Goal: Information Seeking & Learning: Learn about a topic

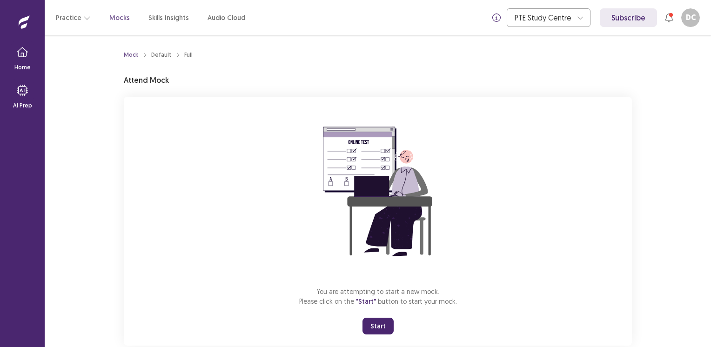
click at [376, 325] on button "Start" at bounding box center [377, 326] width 31 height 17
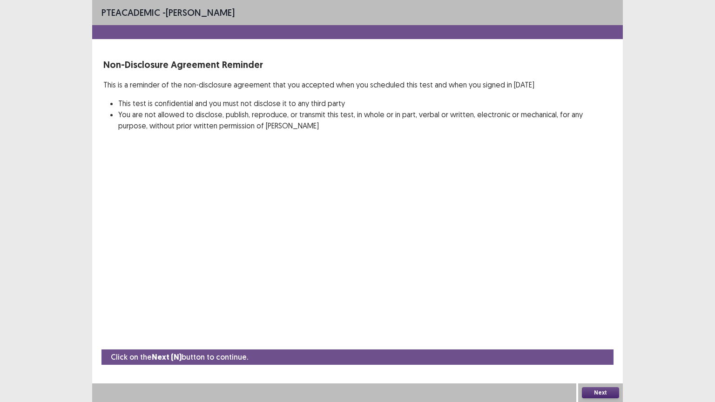
click at [608, 347] on button "Next" at bounding box center [600, 392] width 37 height 11
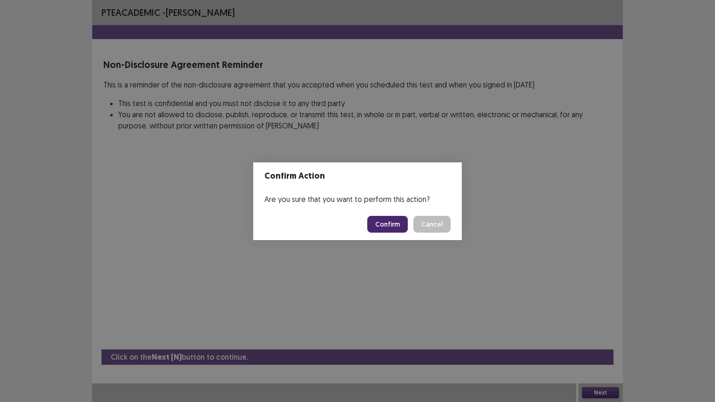
click at [389, 225] on button "Confirm" at bounding box center [387, 224] width 40 height 17
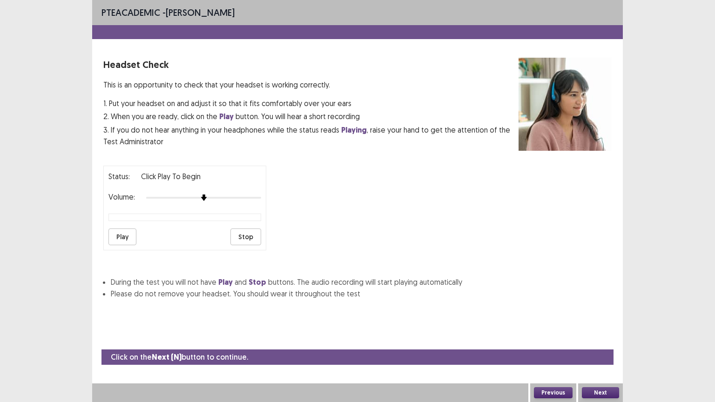
click at [123, 229] on button "Play" at bounding box center [122, 236] width 28 height 17
click at [234, 195] on div at bounding box center [203, 197] width 115 height 7
click at [257, 194] on div at bounding box center [203, 197] width 115 height 7
click at [114, 232] on button "Play" at bounding box center [122, 236] width 28 height 17
click at [122, 233] on button "Play" at bounding box center [122, 236] width 28 height 17
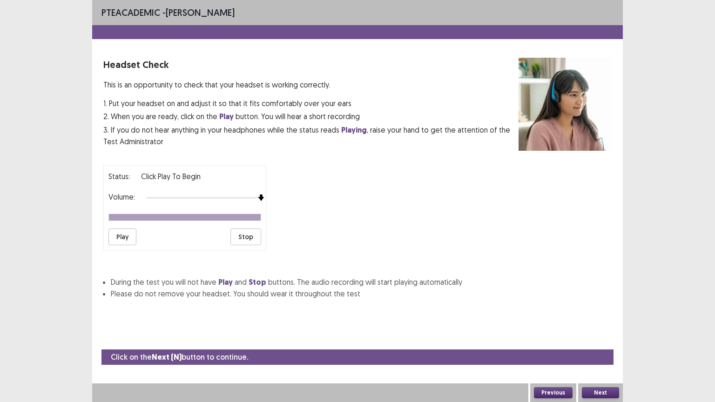
click at [122, 233] on button "Play" at bounding box center [122, 236] width 28 height 17
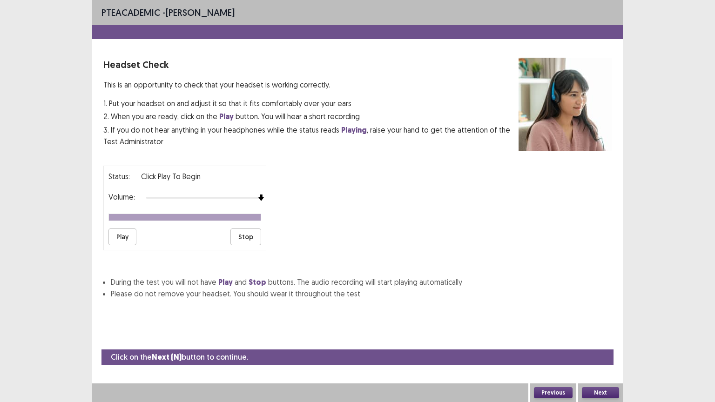
click at [123, 235] on button "Play" at bounding box center [122, 236] width 28 height 17
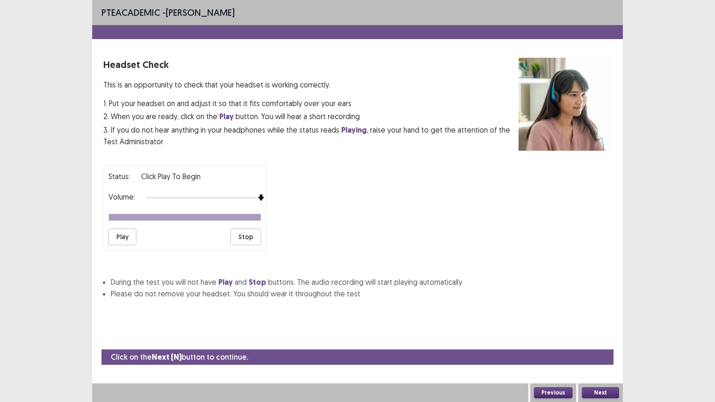
click at [123, 235] on button "Play" at bounding box center [122, 236] width 28 height 17
click at [598, 347] on button "Next" at bounding box center [600, 392] width 37 height 11
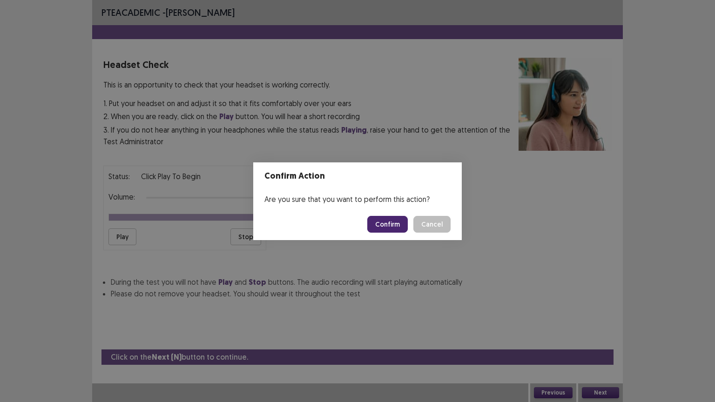
click at [396, 220] on button "Confirm" at bounding box center [387, 224] width 40 height 17
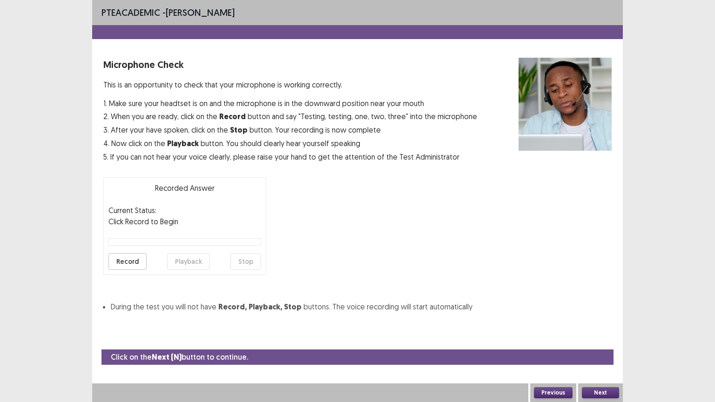
click at [551, 347] on button "Previous" at bounding box center [553, 392] width 39 height 11
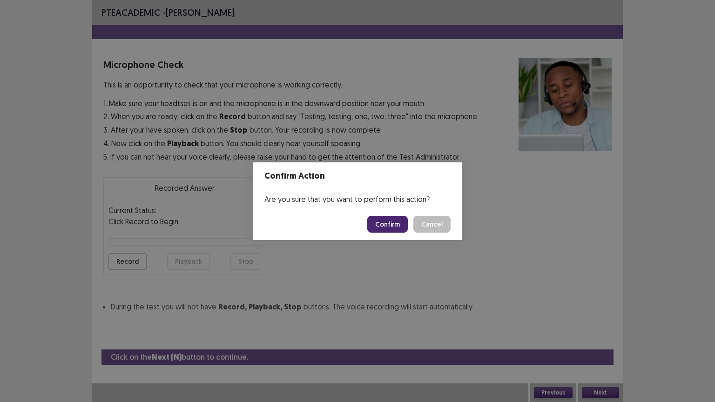
click at [389, 222] on button "Confirm" at bounding box center [387, 224] width 40 height 17
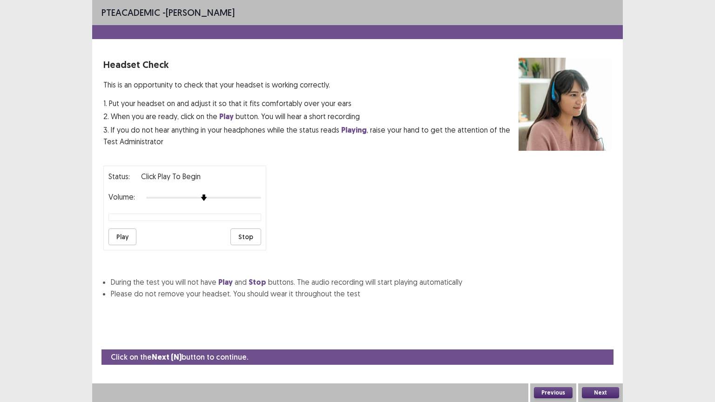
click at [550, 347] on button "Previous" at bounding box center [553, 392] width 39 height 11
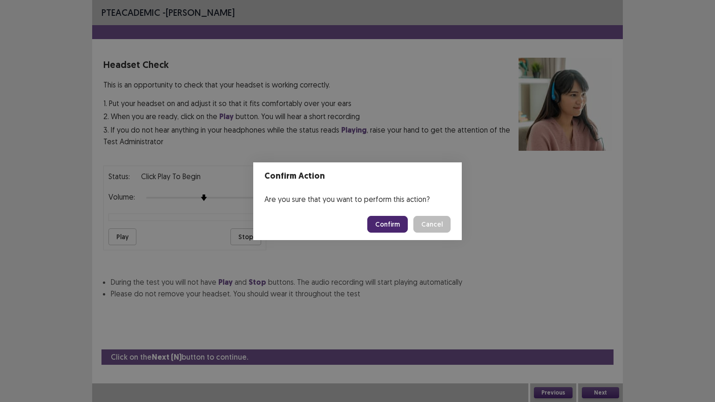
click at [386, 222] on button "Confirm" at bounding box center [387, 224] width 40 height 17
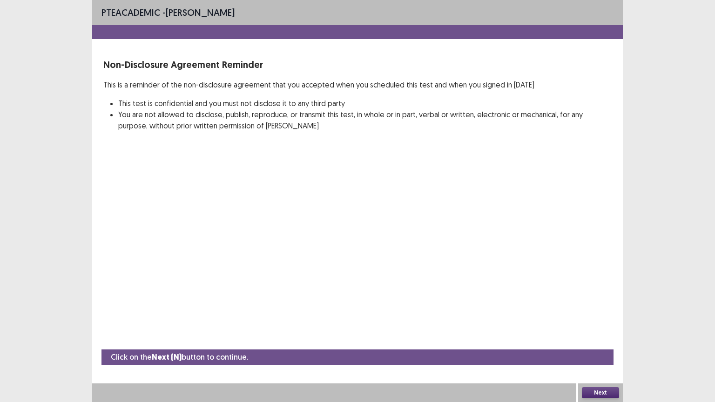
click at [142, 14] on span "PTE academic" at bounding box center [130, 13] width 59 height 12
drag, startPoint x: 142, startPoint y: 14, endPoint x: 123, endPoint y: 9, distance: 20.2
click at [123, 9] on span "PTE academic" at bounding box center [130, 13] width 59 height 12
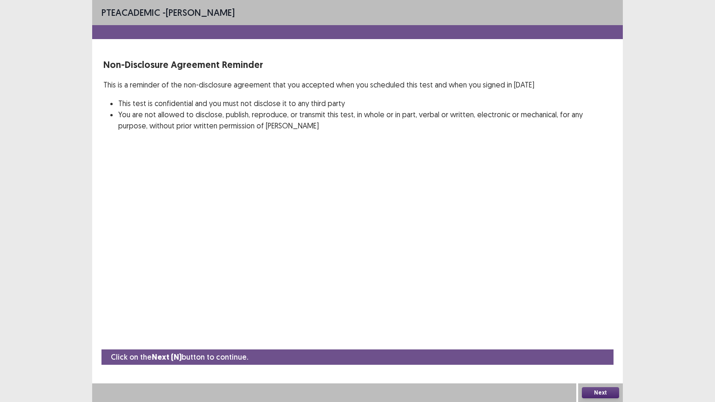
click at [123, 9] on span "PTE academic" at bounding box center [130, 13] width 59 height 12
click at [599, 347] on button "Next" at bounding box center [600, 392] width 37 height 11
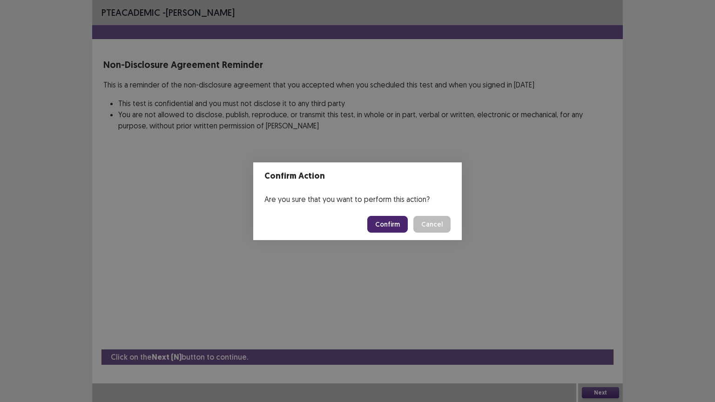
click at [383, 221] on button "Confirm" at bounding box center [387, 224] width 40 height 17
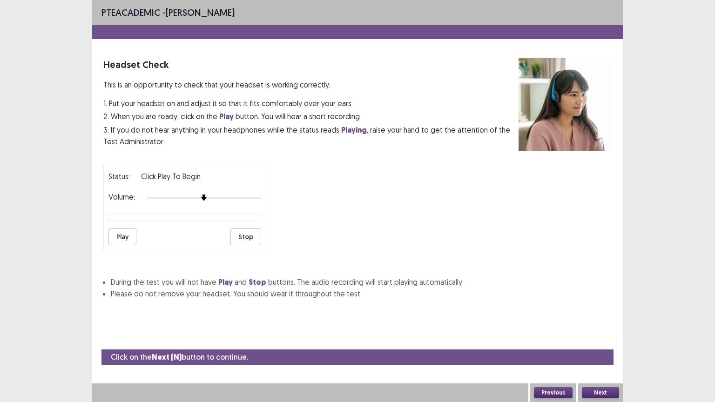
click at [119, 234] on button "Play" at bounding box center [122, 236] width 28 height 17
click at [250, 235] on button "Stop" at bounding box center [245, 236] width 31 height 17
click at [600, 347] on button "Next" at bounding box center [600, 392] width 37 height 11
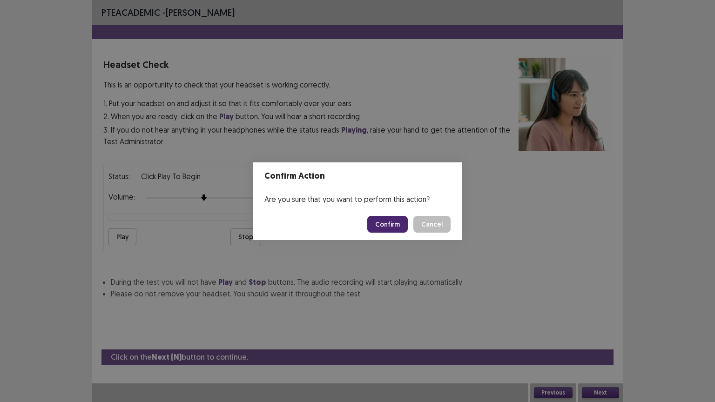
click at [385, 227] on button "Confirm" at bounding box center [387, 224] width 40 height 17
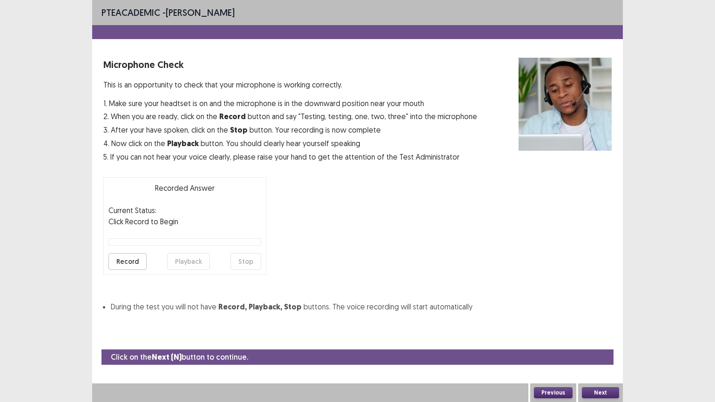
click at [601, 347] on button "Next" at bounding box center [600, 392] width 37 height 11
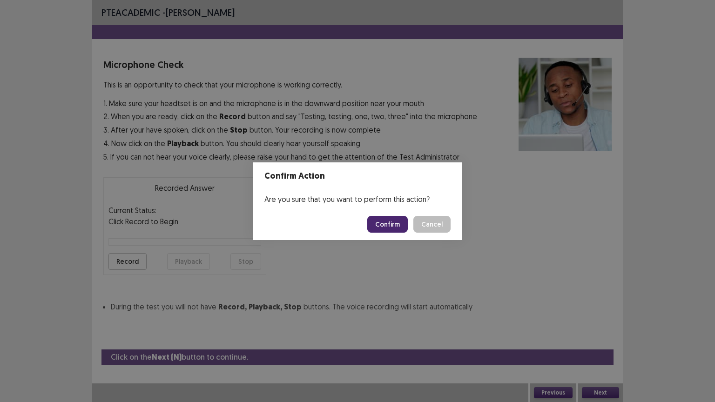
click at [395, 222] on button "Confirm" at bounding box center [387, 224] width 40 height 17
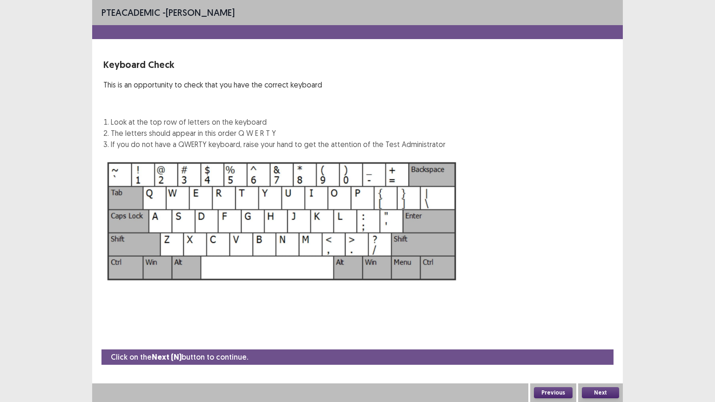
click at [601, 347] on button "Next" at bounding box center [600, 392] width 37 height 11
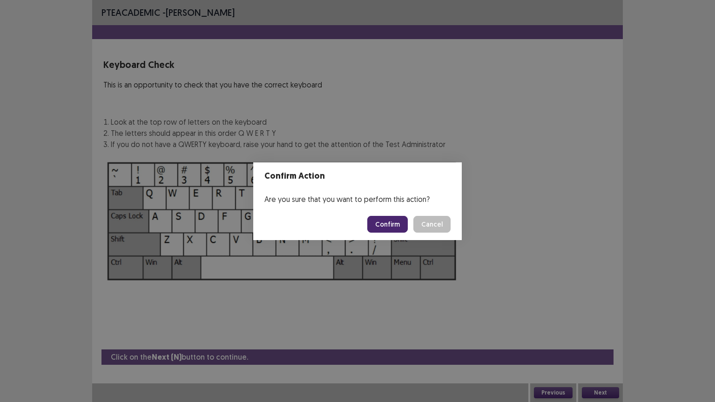
click at [393, 228] on button "Confirm" at bounding box center [387, 224] width 40 height 17
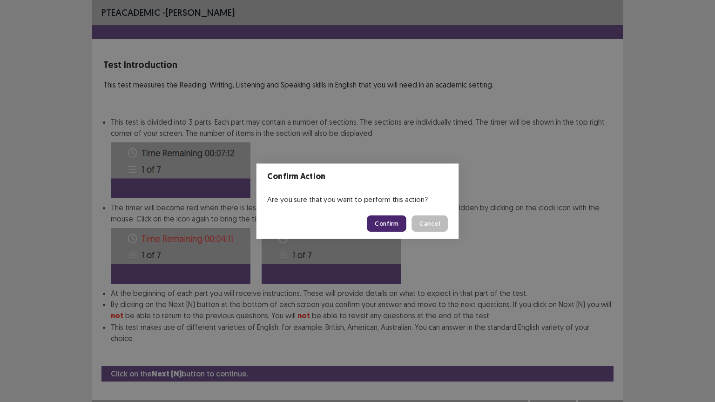
scroll to position [1, 0]
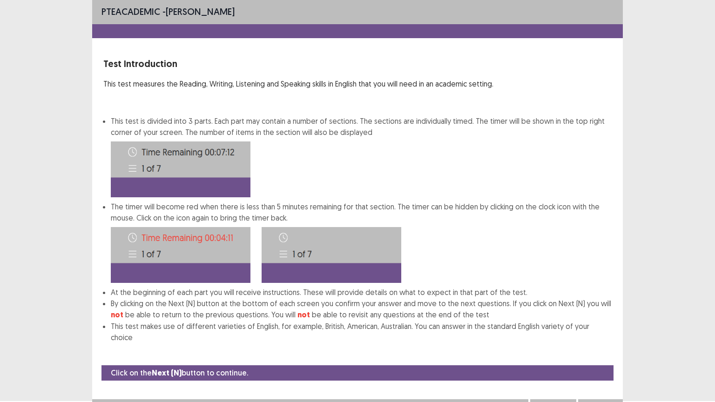
click at [597, 347] on button "Next" at bounding box center [600, 408] width 37 height 11
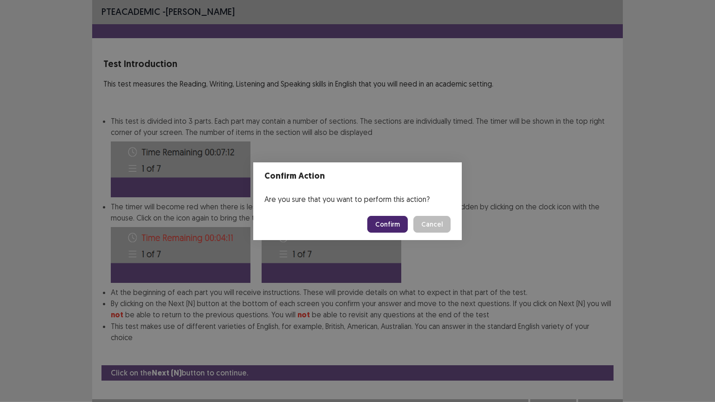
click at [396, 225] on button "Confirm" at bounding box center [387, 224] width 40 height 17
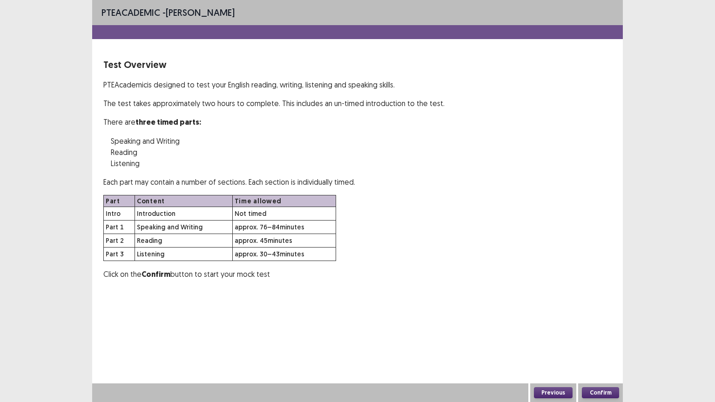
scroll to position [0, 0]
click at [606, 347] on button "Confirm" at bounding box center [600, 392] width 37 height 11
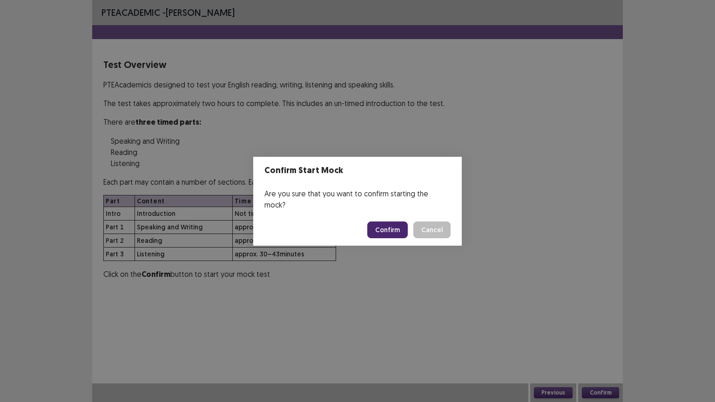
click at [395, 226] on button "Confirm" at bounding box center [387, 229] width 40 height 17
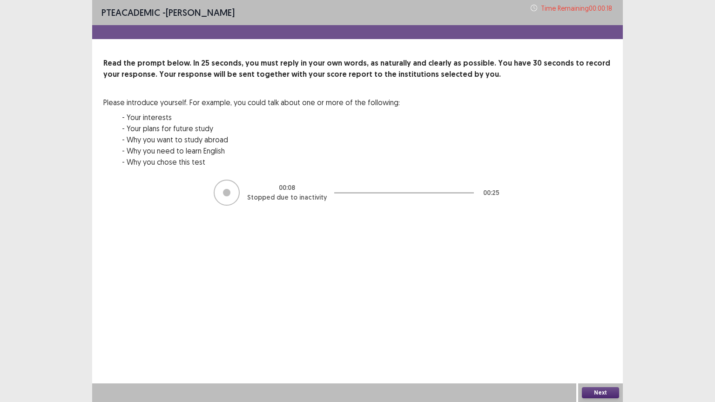
click at [230, 190] on div at bounding box center [226, 192] width 7 height 7
click at [597, 347] on button "Next" at bounding box center [600, 392] width 37 height 11
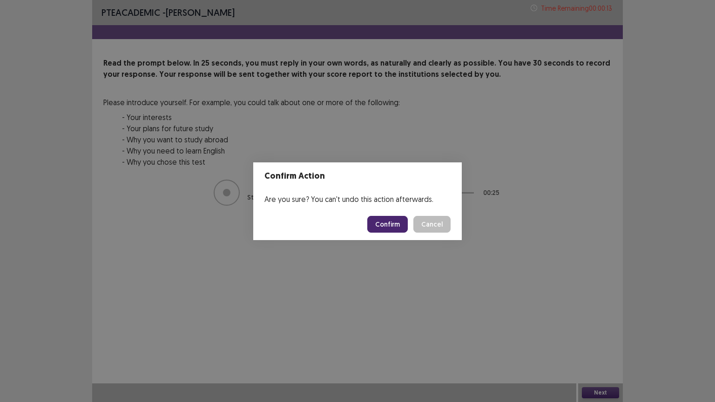
click at [396, 225] on button "Confirm" at bounding box center [387, 224] width 40 height 17
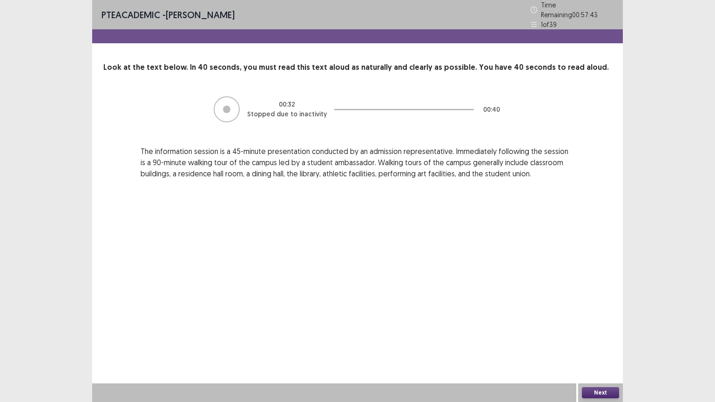
click at [606, 347] on button "Next" at bounding box center [600, 392] width 37 height 11
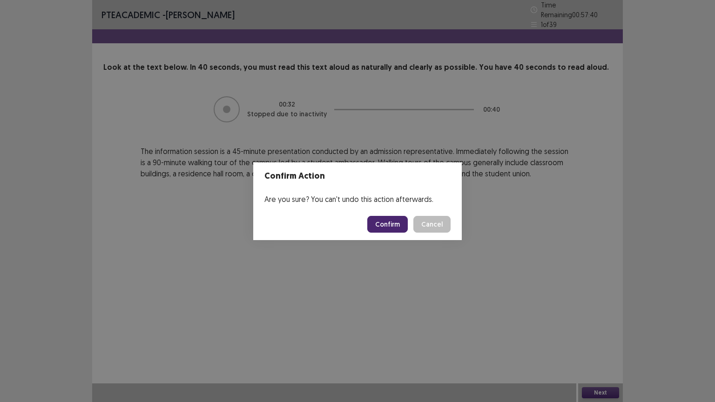
click at [393, 223] on button "Confirm" at bounding box center [387, 224] width 40 height 17
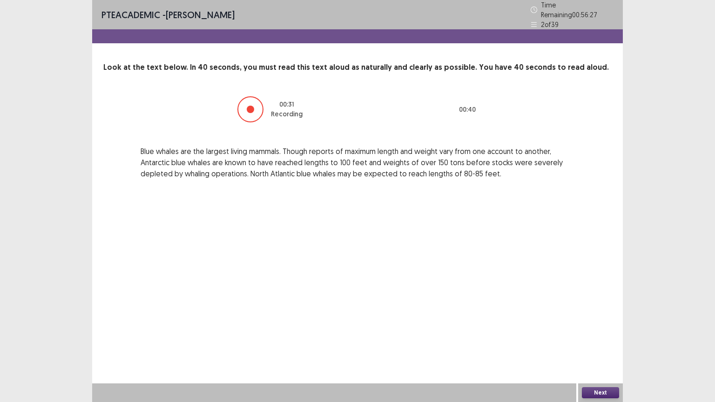
click at [249, 110] on div at bounding box center [250, 109] width 26 height 26
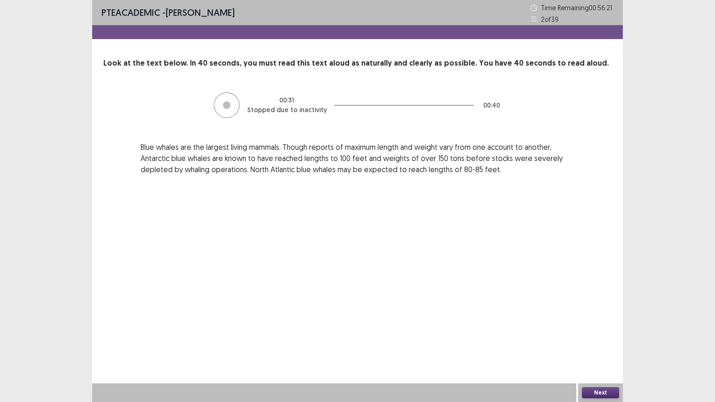
click at [601, 347] on button "Next" at bounding box center [600, 392] width 37 height 11
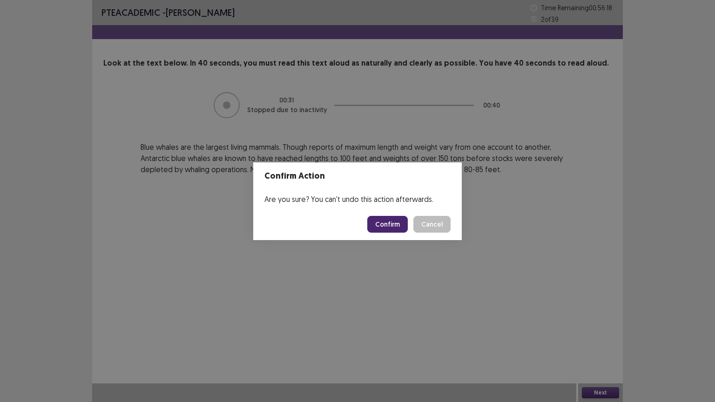
click at [393, 225] on button "Confirm" at bounding box center [387, 224] width 40 height 17
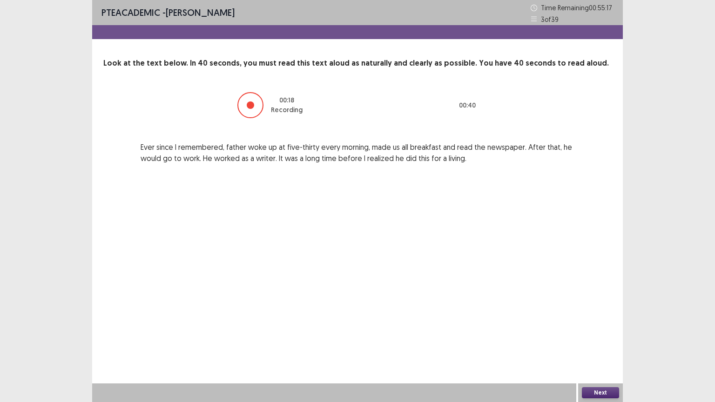
click at [248, 105] on div at bounding box center [250, 104] width 7 height 7
click at [603, 347] on button "Next" at bounding box center [600, 392] width 37 height 11
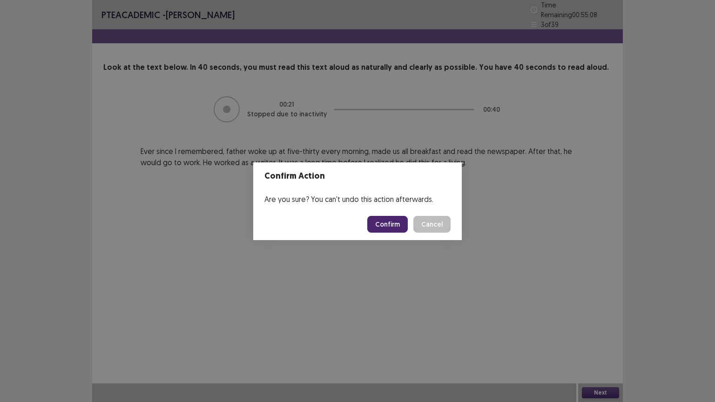
click at [383, 221] on button "Confirm" at bounding box center [387, 224] width 40 height 17
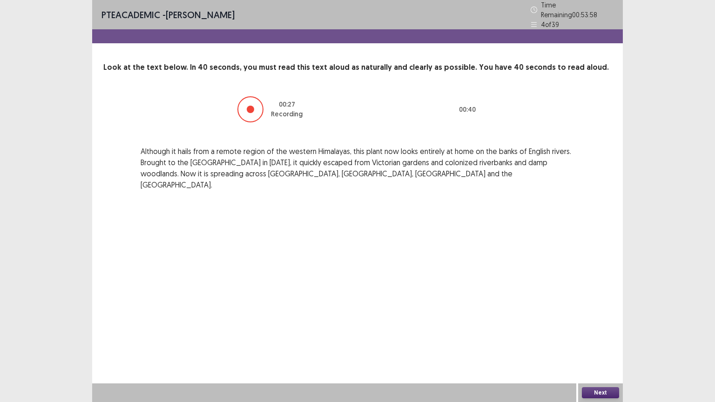
click at [254, 106] on div at bounding box center [250, 109] width 7 height 7
click at [596, 347] on button "Next" at bounding box center [600, 392] width 37 height 11
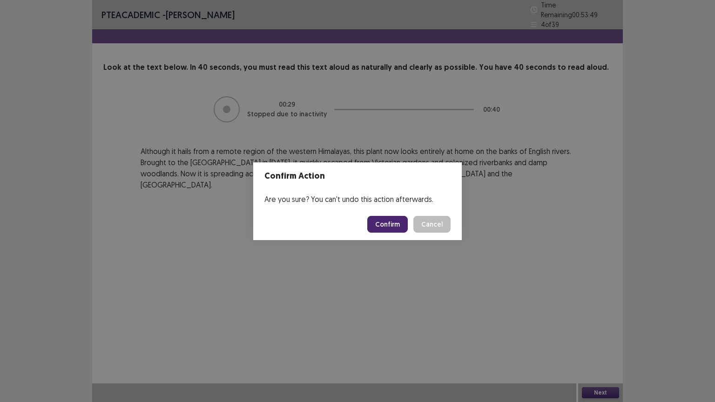
click at [385, 225] on button "Confirm" at bounding box center [387, 224] width 40 height 17
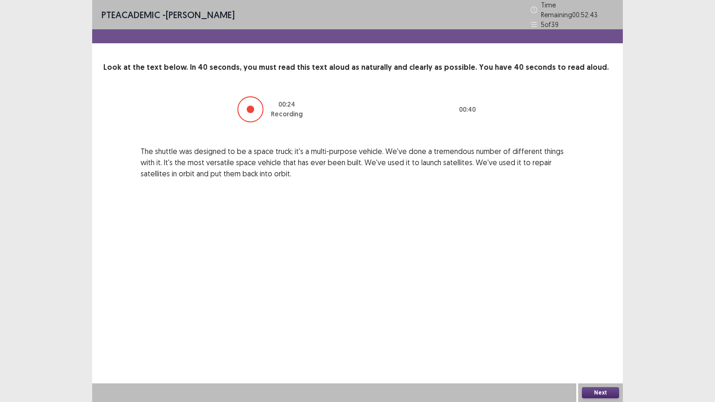
click at [258, 102] on div at bounding box center [250, 109] width 26 height 26
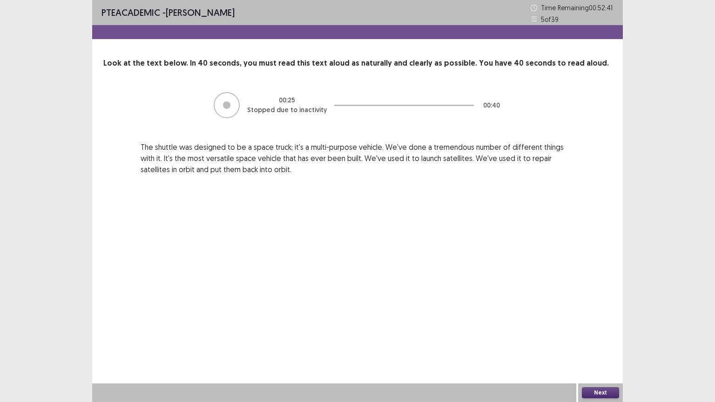
click at [256, 102] on div "00 : 25 Stopped due to inactivity 00 : 40" at bounding box center [358, 105] width 434 height 28
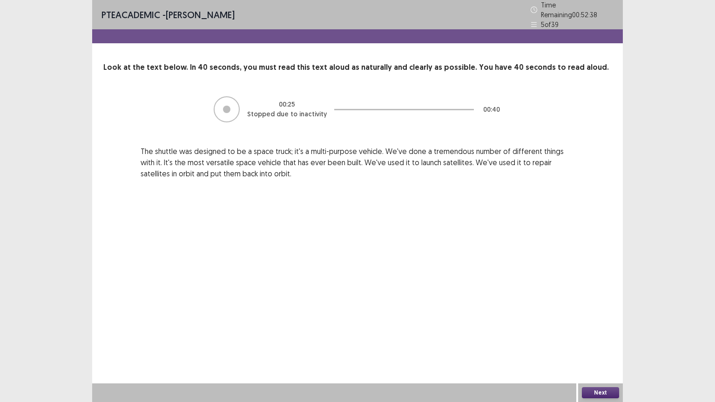
click at [597, 347] on button "Next" at bounding box center [600, 392] width 37 height 11
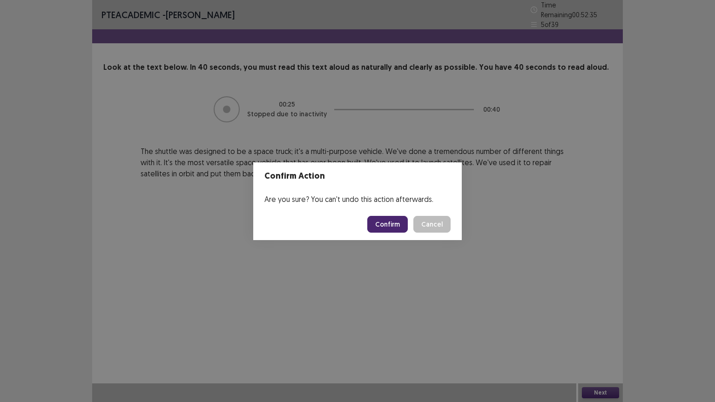
click at [394, 227] on button "Confirm" at bounding box center [387, 224] width 40 height 17
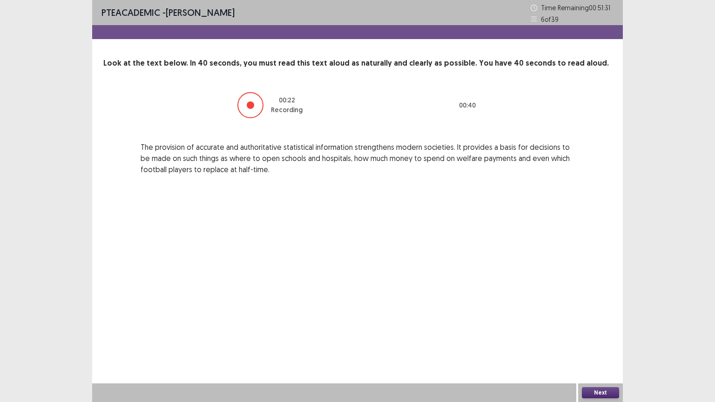
click at [246, 109] on div at bounding box center [250, 105] width 26 height 26
click at [601, 347] on button "Next" at bounding box center [600, 392] width 37 height 11
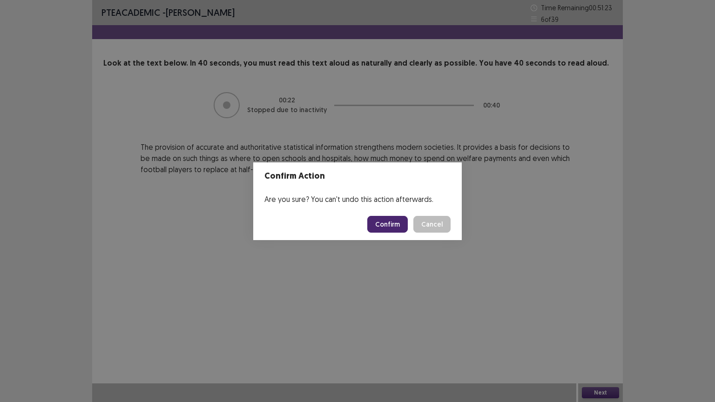
click at [391, 228] on button "Confirm" at bounding box center [387, 224] width 40 height 17
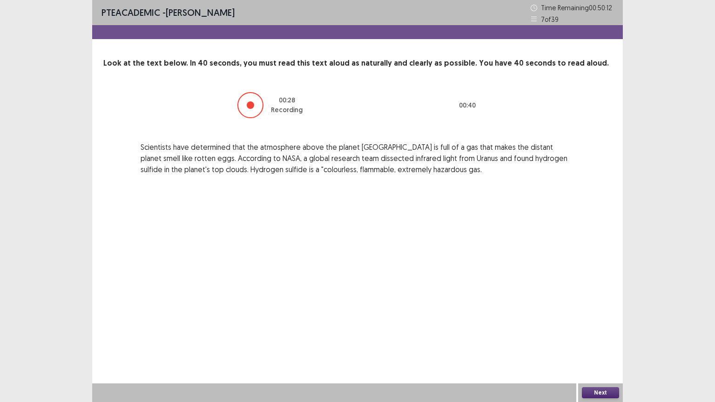
click at [249, 112] on div at bounding box center [250, 105] width 26 height 26
click at [249, 112] on div "00 : 30 Recording 00 : 40" at bounding box center [358, 105] width 434 height 28
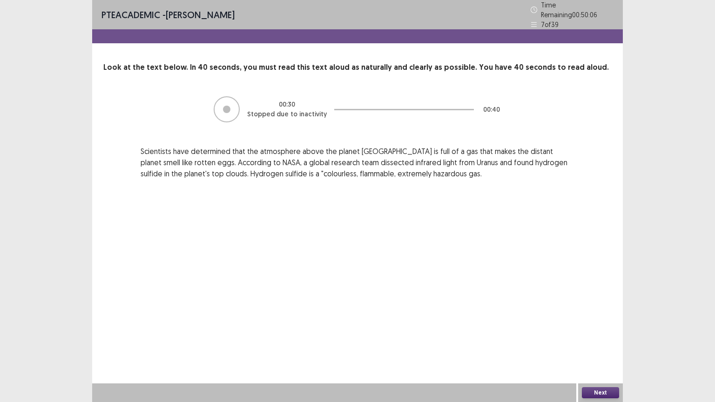
click at [600, 347] on button "Next" at bounding box center [600, 392] width 37 height 11
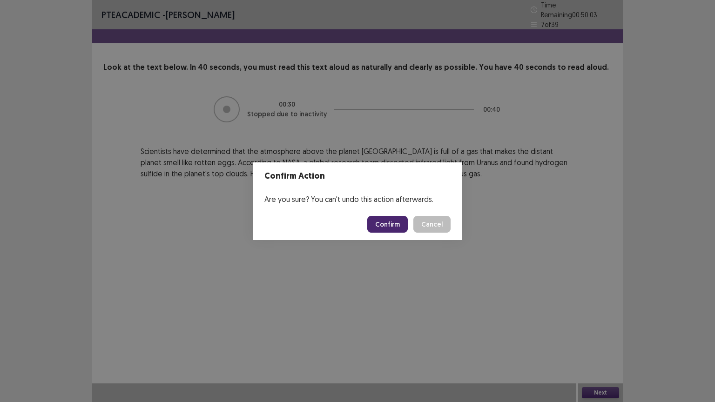
click at [390, 220] on button "Confirm" at bounding box center [387, 224] width 40 height 17
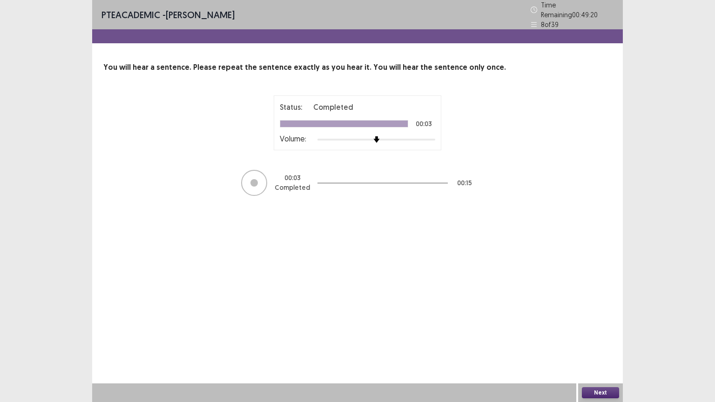
click at [601, 347] on button "Next" at bounding box center [600, 392] width 37 height 11
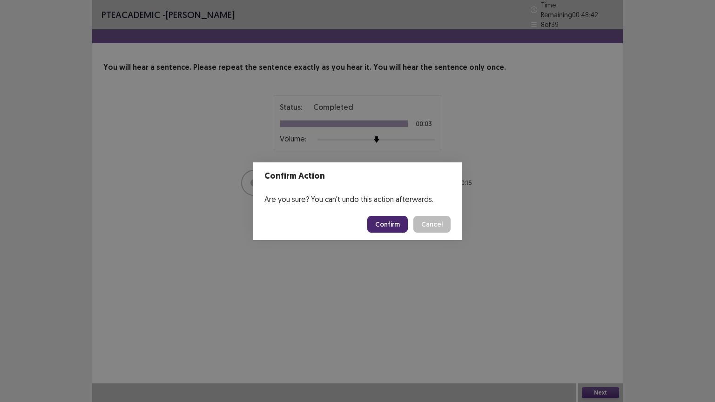
click at [389, 222] on button "Confirm" at bounding box center [387, 224] width 40 height 17
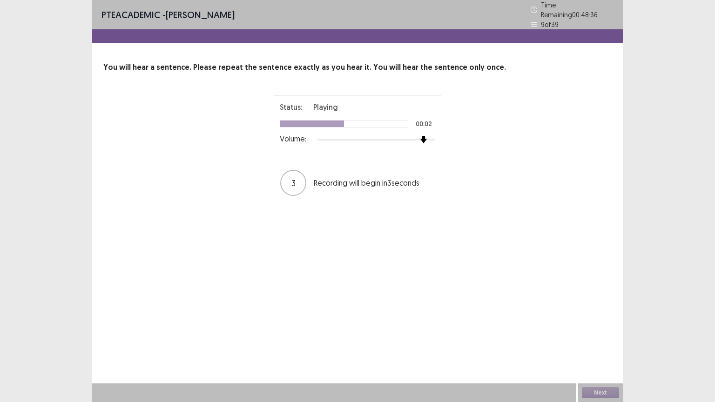
click at [426, 136] on div at bounding box center [376, 139] width 118 height 7
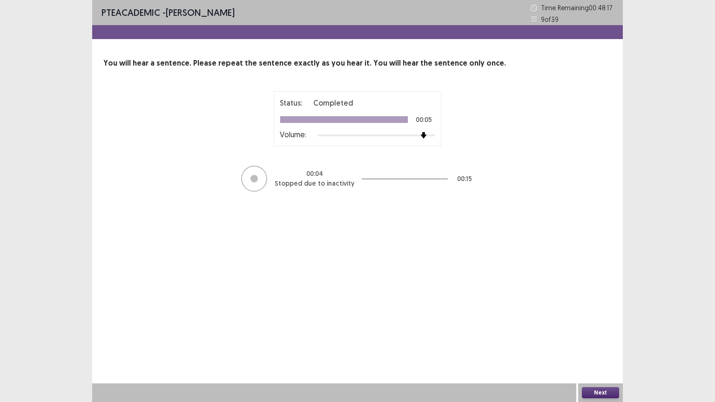
click at [605, 347] on button "Next" at bounding box center [600, 392] width 37 height 11
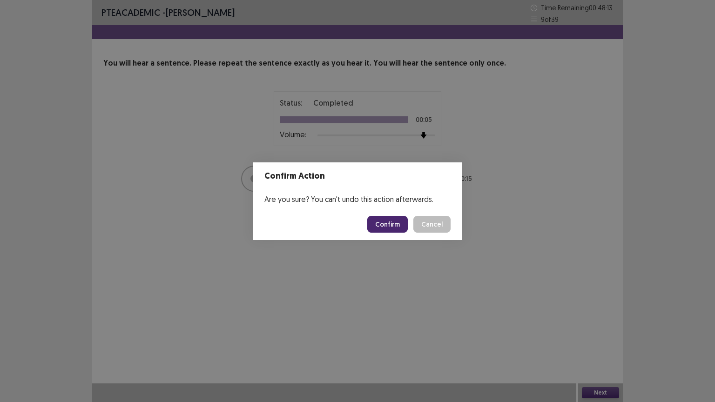
click at [393, 221] on button "Confirm" at bounding box center [387, 224] width 40 height 17
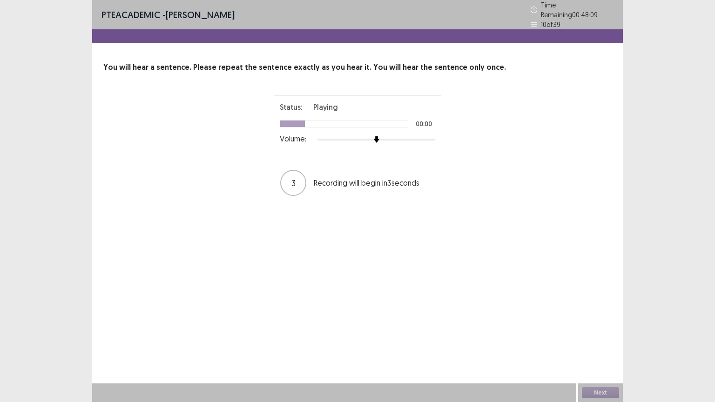
click at [429, 139] on div "Volume:" at bounding box center [357, 139] width 155 height 9
click at [429, 138] on div at bounding box center [376, 139] width 118 height 7
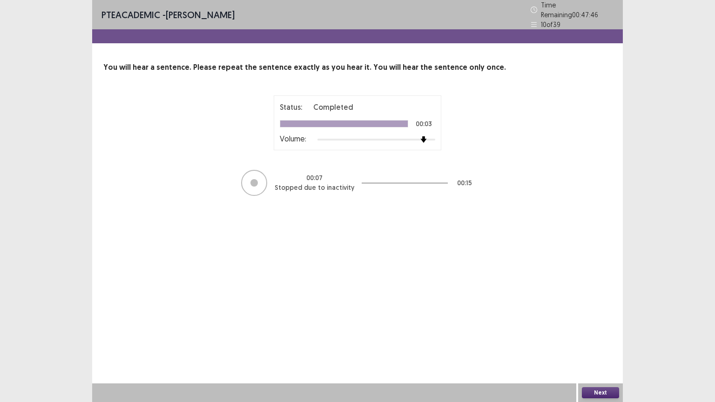
click at [610, 347] on button "Next" at bounding box center [600, 392] width 37 height 11
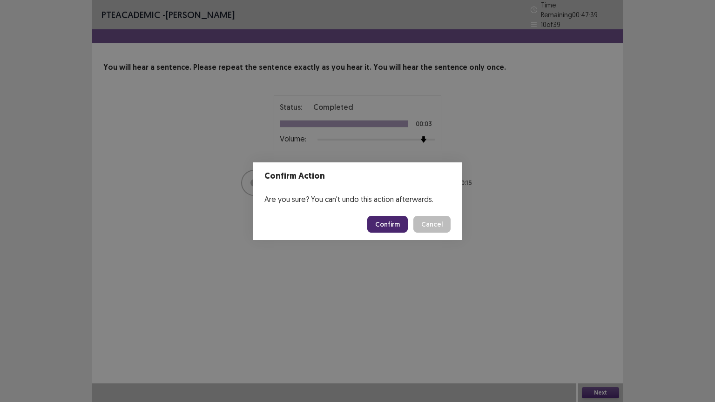
drag, startPoint x: 385, startPoint y: 221, endPoint x: 394, endPoint y: 225, distance: 9.8
click at [394, 225] on button "Confirm" at bounding box center [387, 224] width 40 height 17
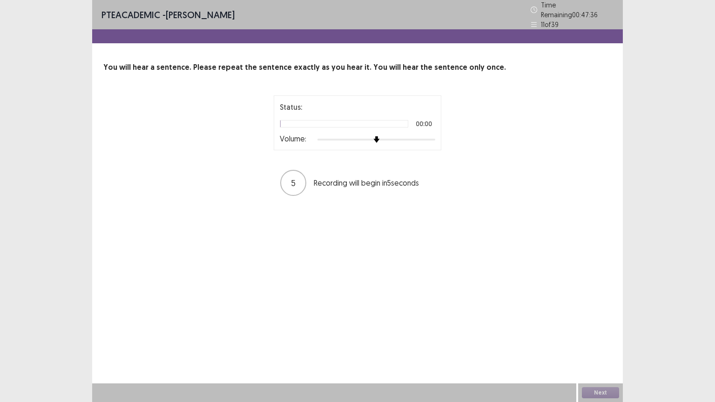
click at [428, 136] on div at bounding box center [376, 139] width 118 height 7
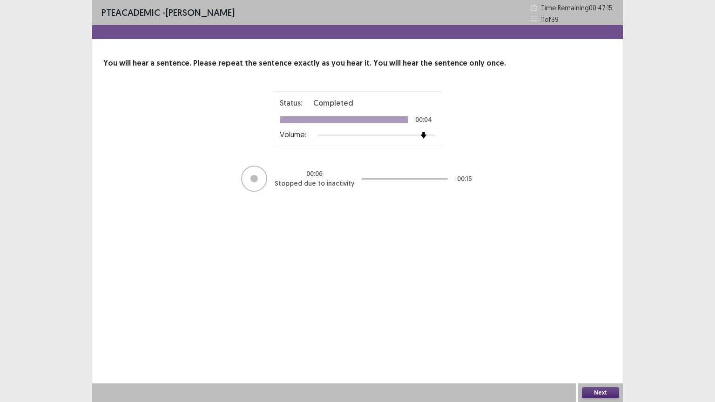
click at [599, 347] on button "Next" at bounding box center [600, 392] width 37 height 11
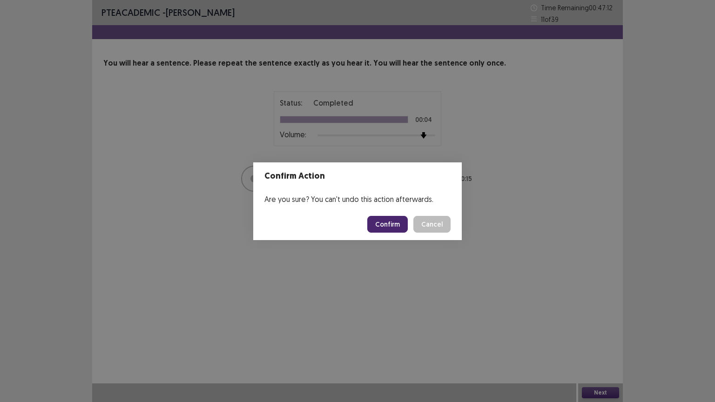
click at [394, 219] on button "Confirm" at bounding box center [387, 224] width 40 height 17
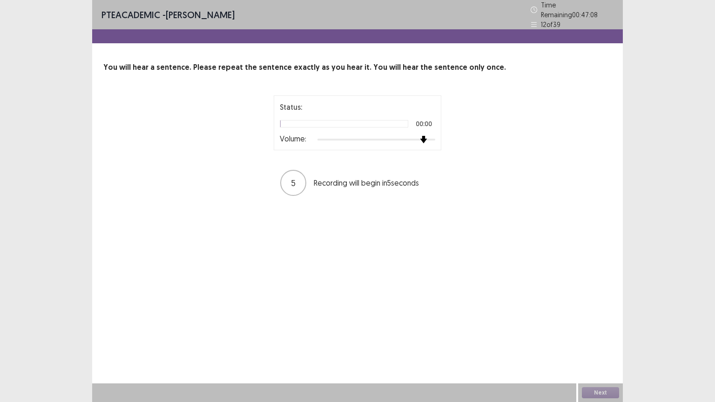
click at [428, 136] on div at bounding box center [376, 139] width 118 height 7
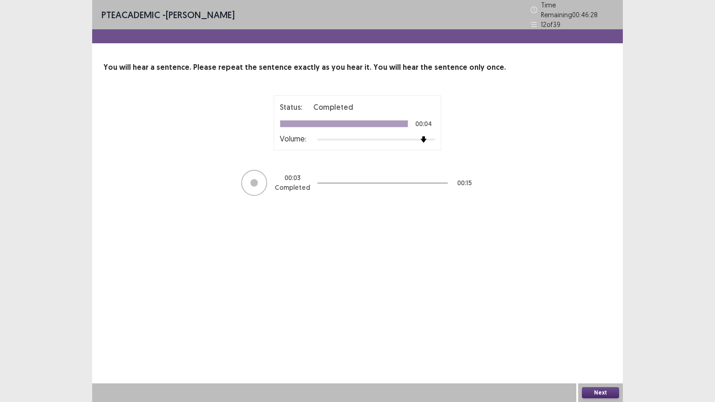
click at [602, 347] on button "Next" at bounding box center [600, 392] width 37 height 11
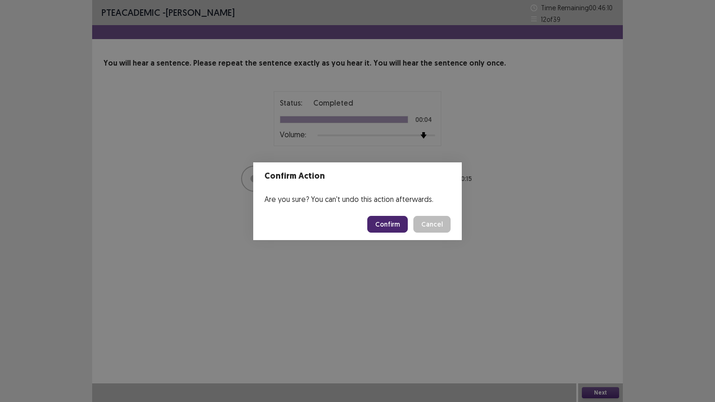
click at [395, 223] on button "Confirm" at bounding box center [387, 224] width 40 height 17
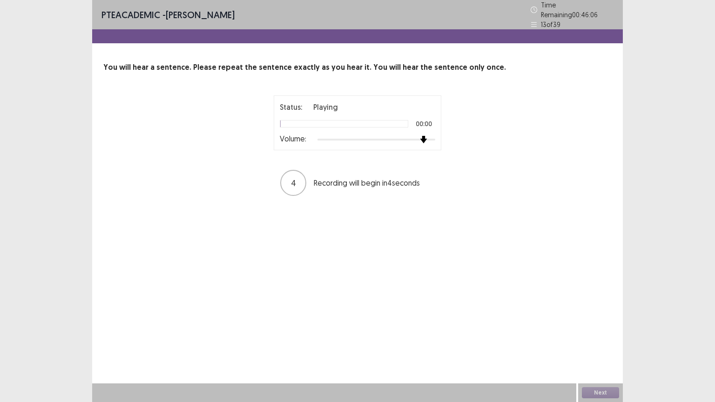
click at [428, 136] on div at bounding box center [376, 139] width 118 height 7
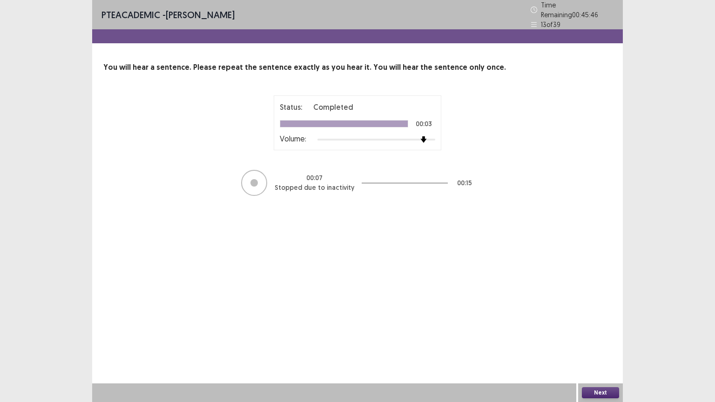
click at [605, 347] on button "Next" at bounding box center [600, 392] width 37 height 11
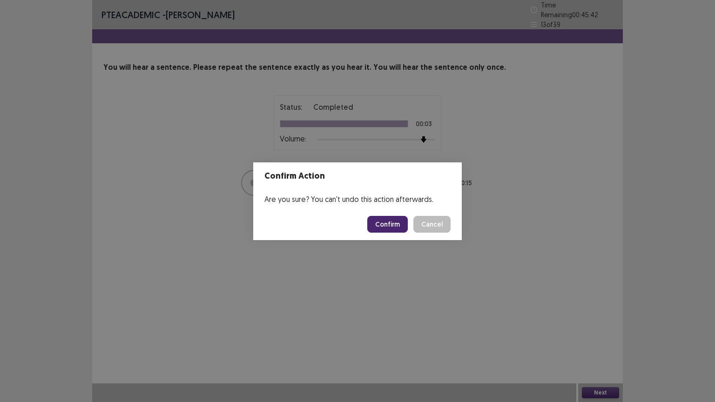
click at [390, 221] on button "Confirm" at bounding box center [387, 224] width 40 height 17
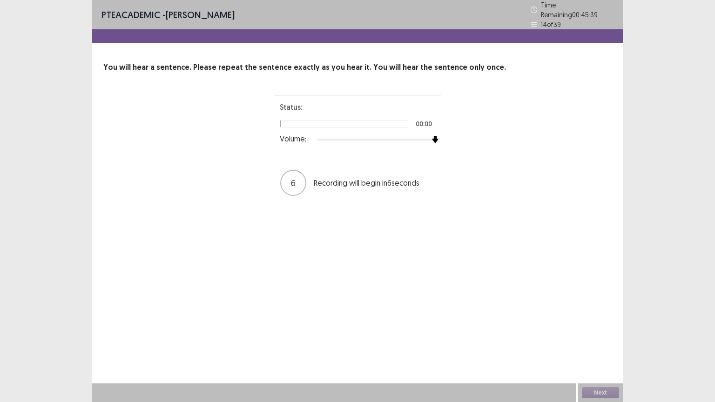
click at [429, 136] on div at bounding box center [376, 139] width 118 height 7
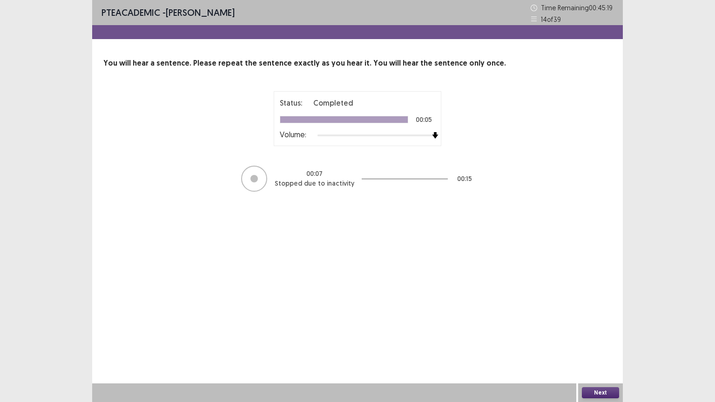
click at [602, 347] on button "Next" at bounding box center [600, 392] width 37 height 11
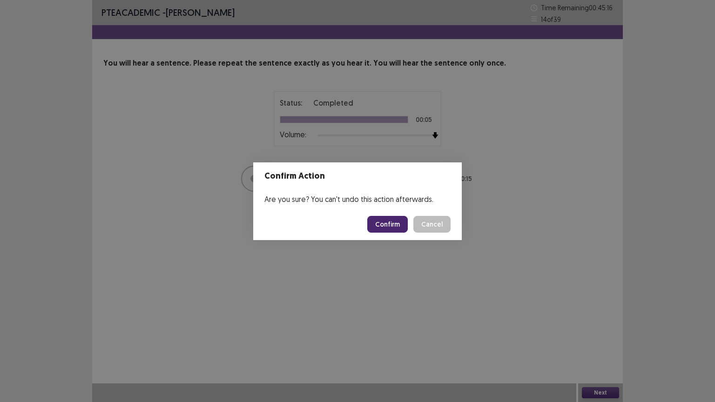
click at [384, 226] on button "Confirm" at bounding box center [387, 224] width 40 height 17
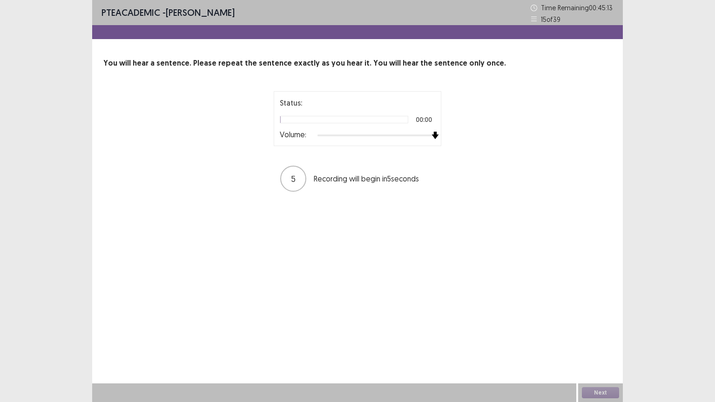
click at [435, 134] on div at bounding box center [376, 135] width 118 height 7
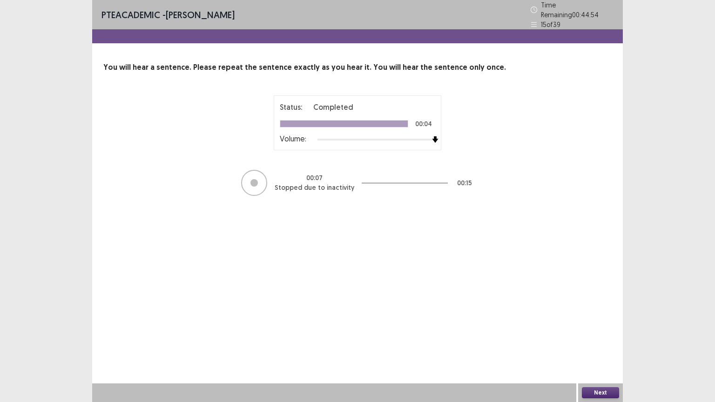
click at [603, 347] on button "Next" at bounding box center [600, 392] width 37 height 11
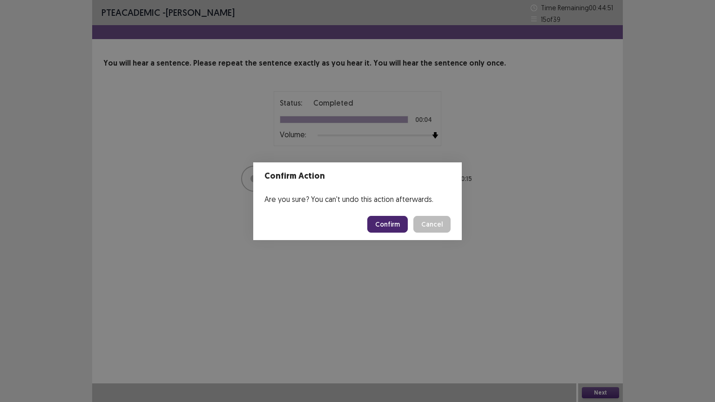
click at [389, 226] on button "Confirm" at bounding box center [387, 224] width 40 height 17
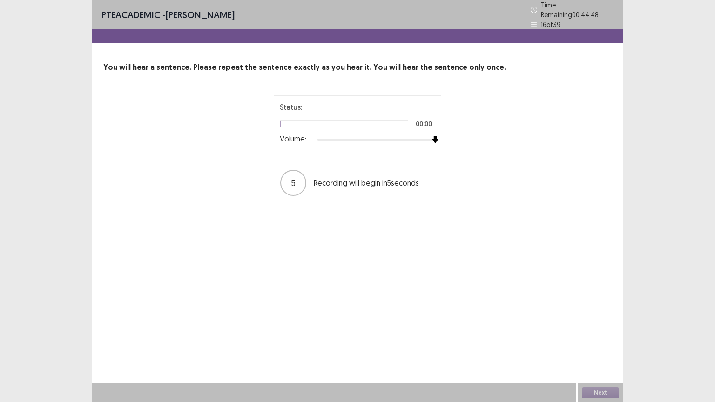
click at [435, 136] on div at bounding box center [376, 139] width 118 height 7
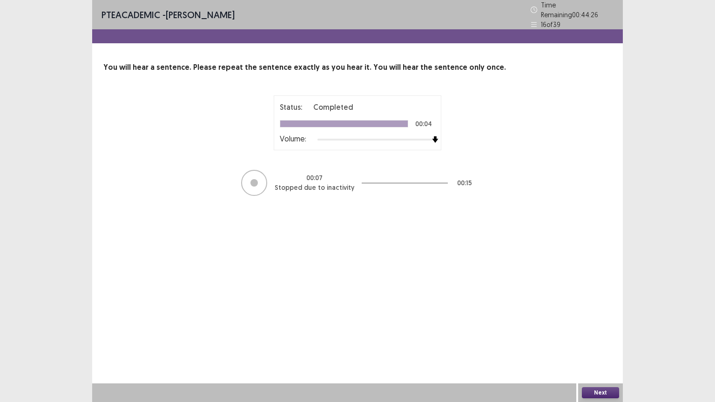
click at [606, 347] on button "Next" at bounding box center [600, 392] width 37 height 11
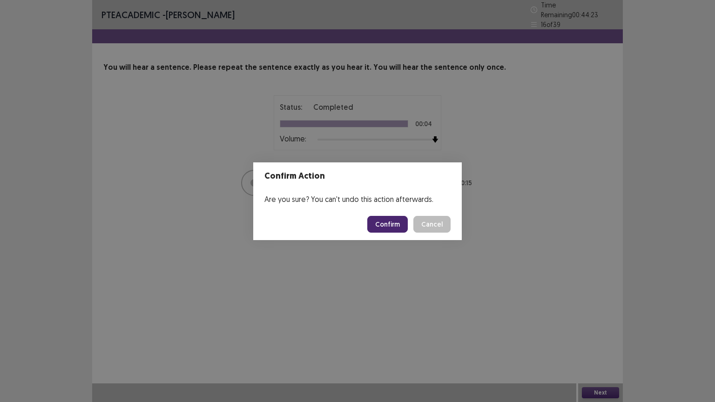
click at [393, 226] on button "Confirm" at bounding box center [387, 224] width 40 height 17
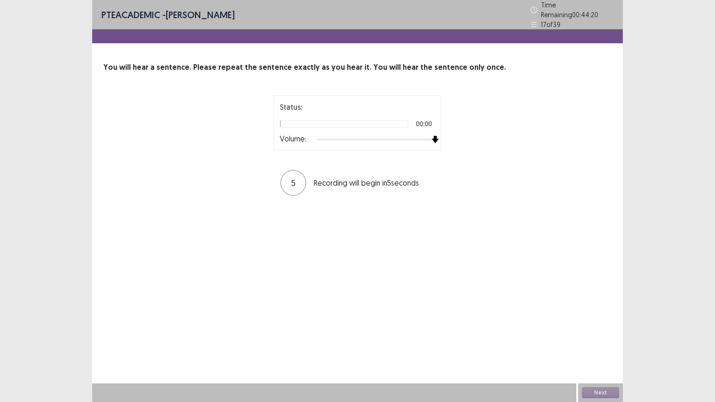
click at [430, 136] on div at bounding box center [376, 139] width 118 height 7
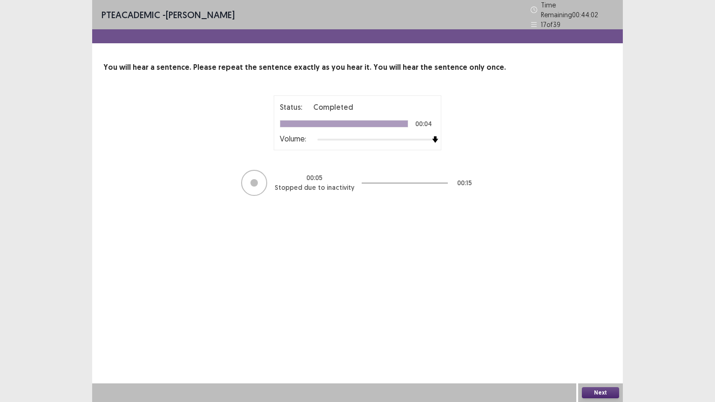
click at [604, 347] on button "Next" at bounding box center [600, 392] width 37 height 11
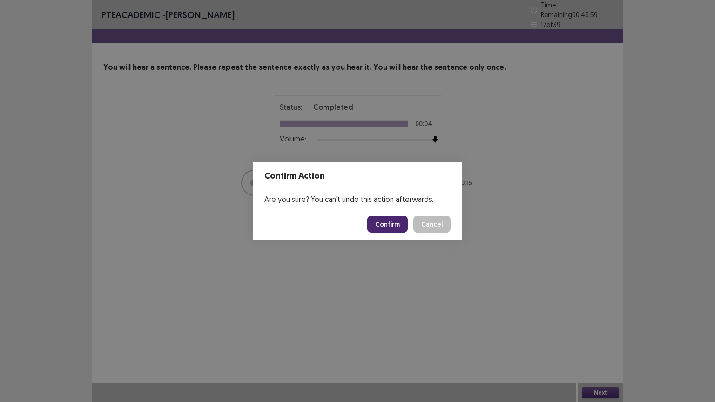
click at [393, 220] on button "Confirm" at bounding box center [387, 224] width 40 height 17
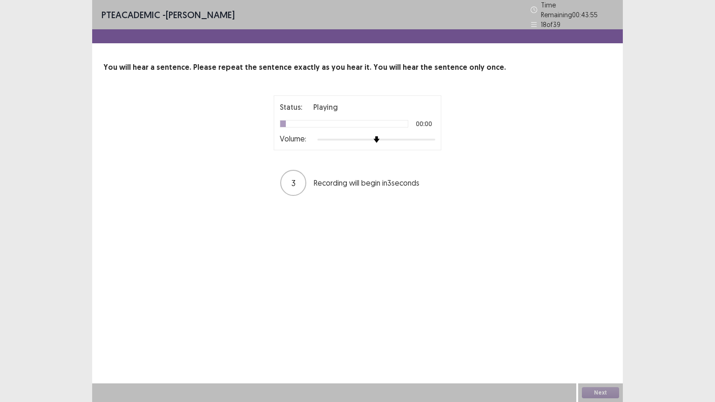
click at [436, 134] on div "Status: Playing 00:00 Volume:" at bounding box center [357, 122] width 167 height 55
click at [436, 134] on div "Status: Playing 00:01 Volume:" at bounding box center [357, 122] width 167 height 55
click at [436, 134] on div "Status: Playing 00:03 Volume:" at bounding box center [357, 122] width 167 height 55
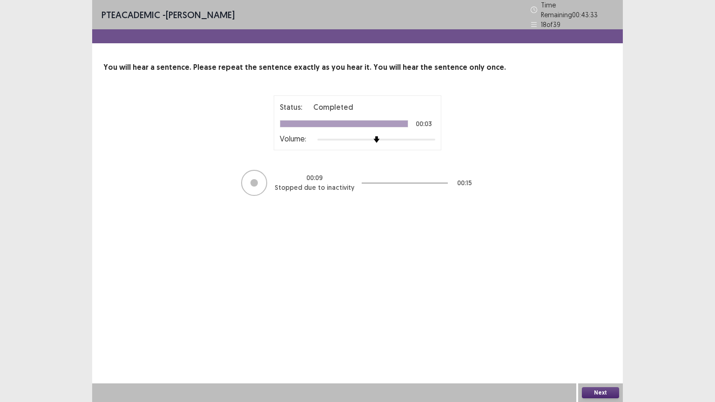
click at [603, 347] on button "Next" at bounding box center [600, 392] width 37 height 11
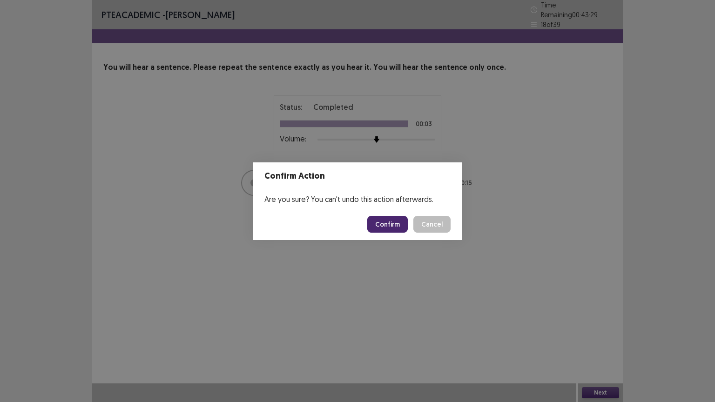
click at [395, 225] on button "Confirm" at bounding box center [387, 224] width 40 height 17
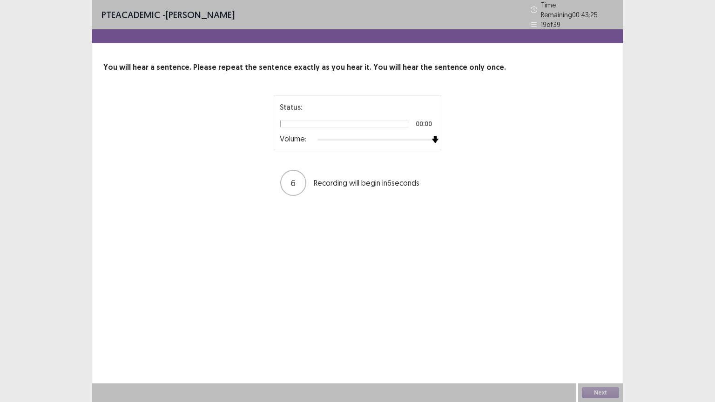
click at [430, 136] on div at bounding box center [376, 139] width 118 height 7
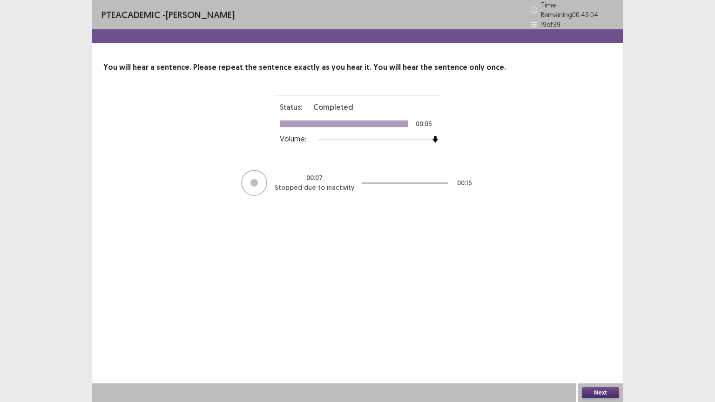
click at [597, 347] on button "Next" at bounding box center [600, 392] width 37 height 11
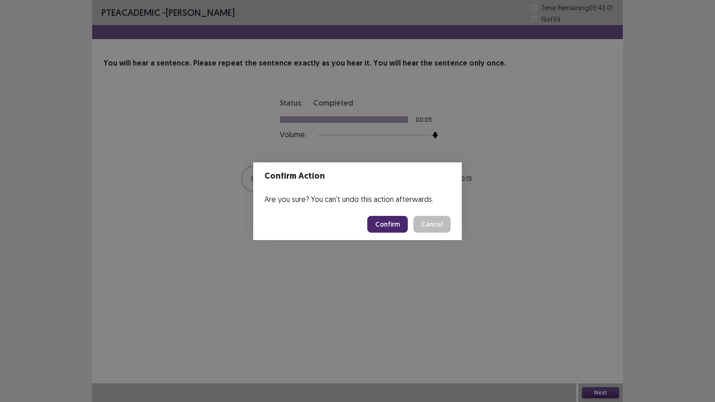
click at [395, 226] on button "Confirm" at bounding box center [387, 224] width 40 height 17
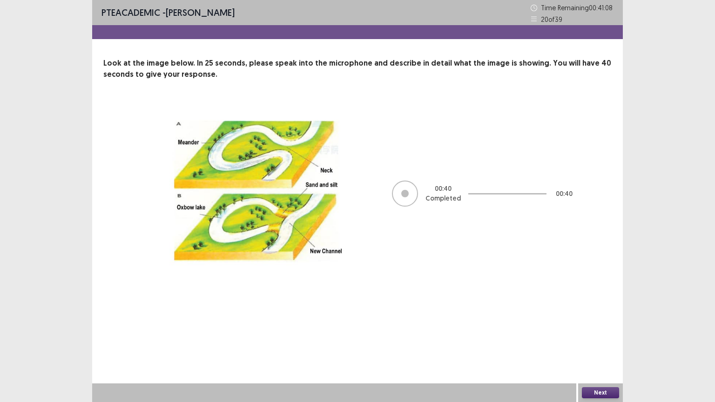
click at [597, 347] on button "Next" at bounding box center [600, 392] width 37 height 11
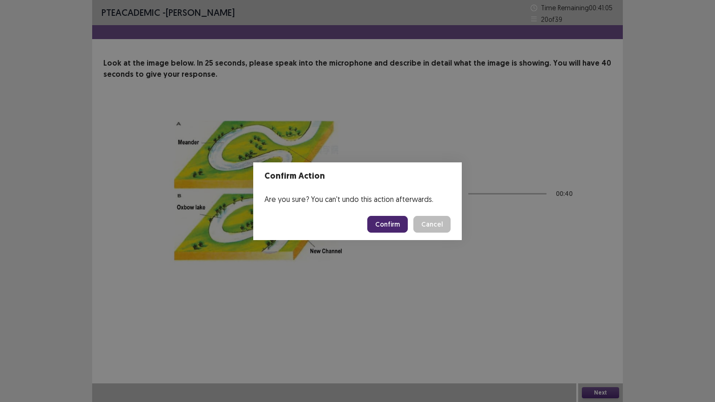
click at [387, 223] on button "Confirm" at bounding box center [387, 224] width 40 height 17
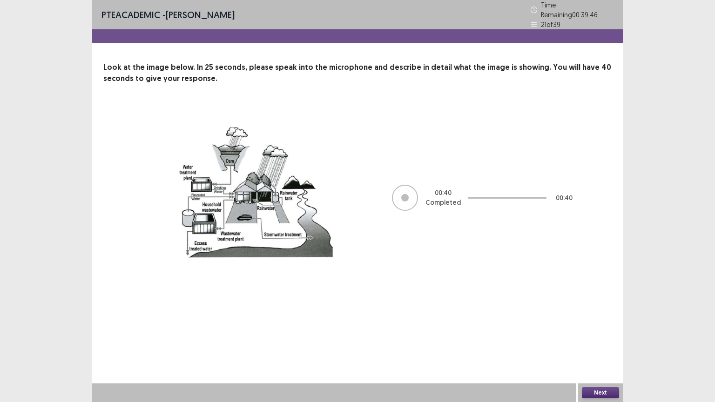
click at [597, 347] on button "Next" at bounding box center [600, 392] width 37 height 11
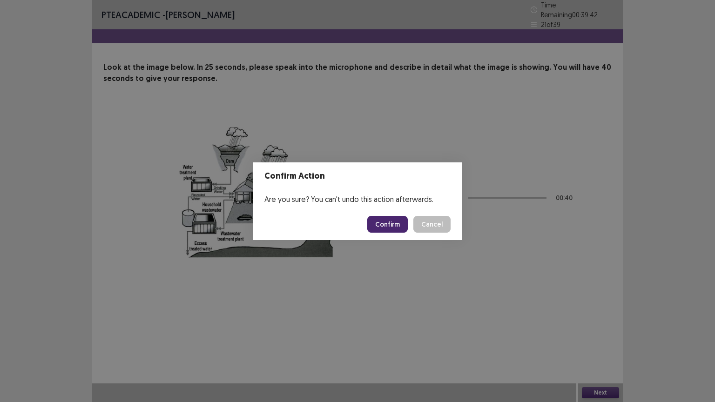
click at [390, 221] on button "Confirm" at bounding box center [387, 224] width 40 height 17
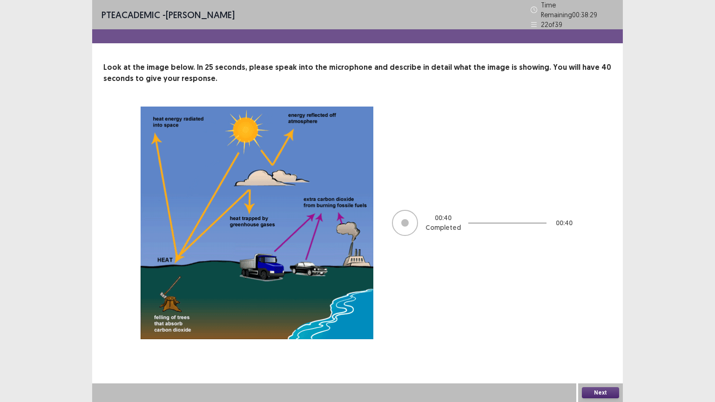
click at [602, 347] on button "Next" at bounding box center [600, 392] width 37 height 11
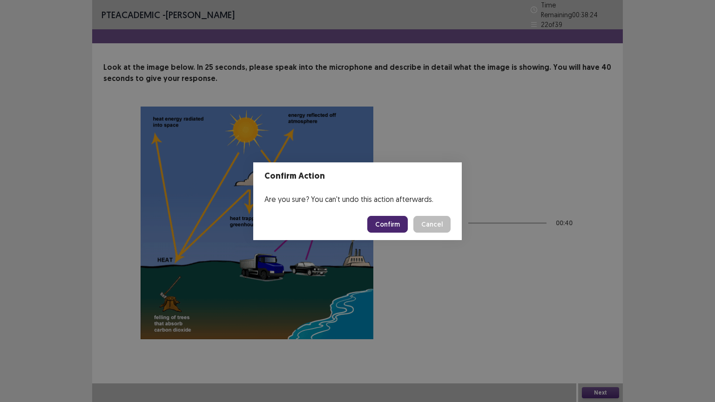
click at [382, 225] on button "Confirm" at bounding box center [387, 224] width 40 height 17
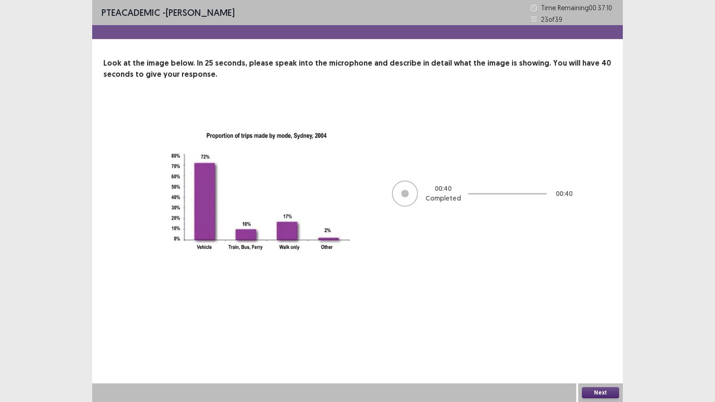
click at [603, 347] on button "Next" at bounding box center [600, 392] width 37 height 11
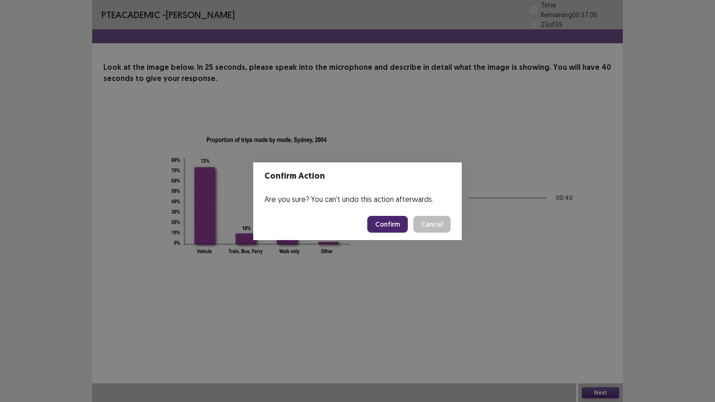
click at [384, 222] on button "Confirm" at bounding box center [387, 224] width 40 height 17
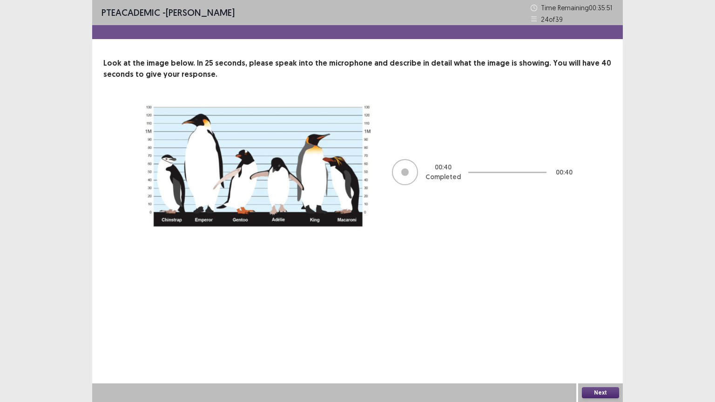
click at [602, 347] on button "Next" at bounding box center [600, 392] width 37 height 11
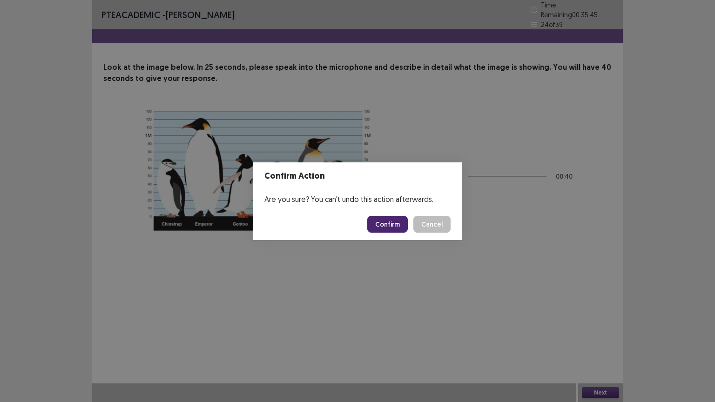
click at [392, 225] on button "Confirm" at bounding box center [387, 224] width 40 height 17
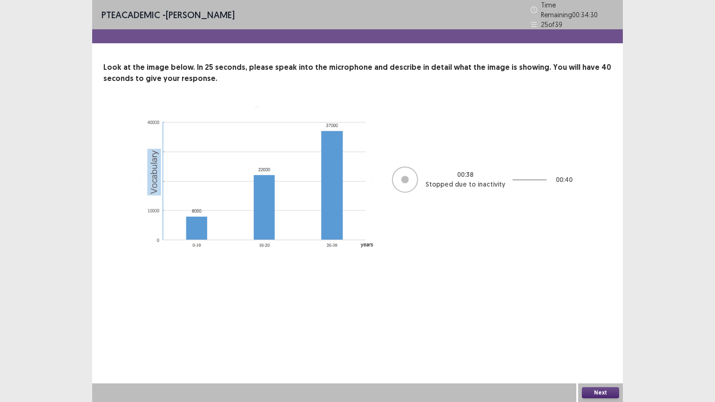
click at [601, 347] on button "Next" at bounding box center [600, 392] width 37 height 11
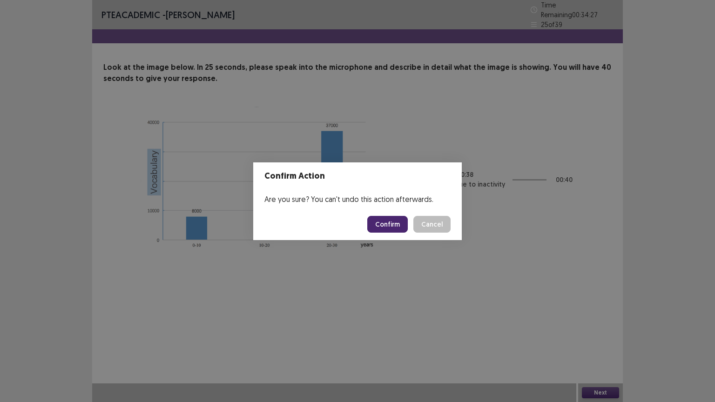
click at [386, 223] on button "Confirm" at bounding box center [387, 224] width 40 height 17
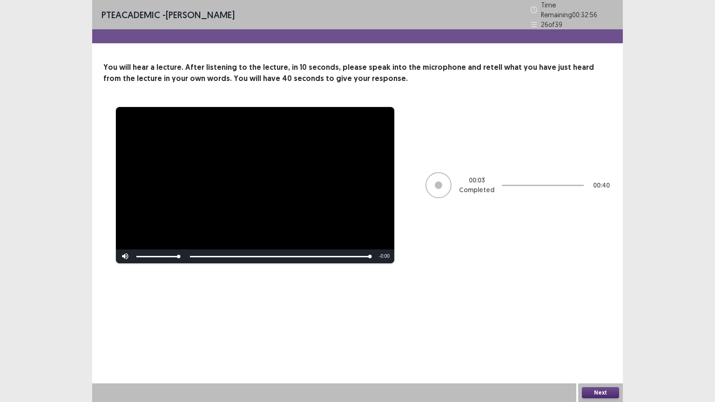
click at [605, 347] on button "Next" at bounding box center [600, 392] width 37 height 11
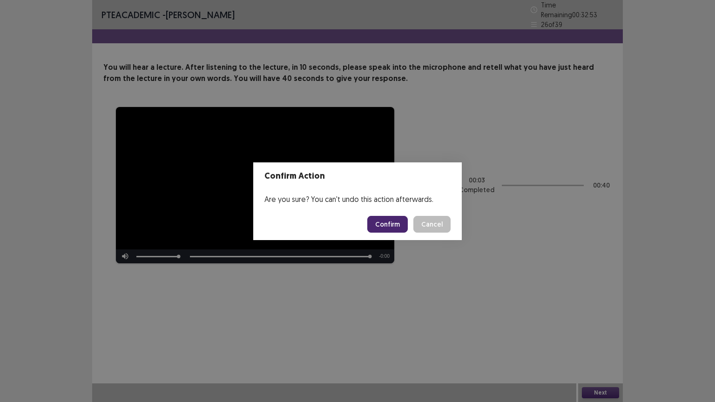
click at [386, 220] on button "Confirm" at bounding box center [387, 224] width 40 height 17
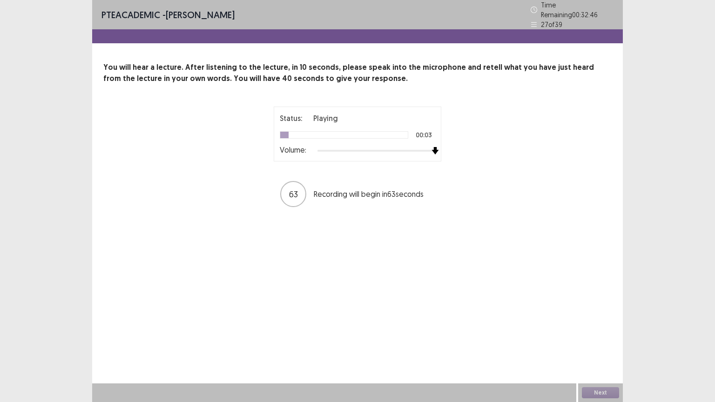
click at [430, 147] on div at bounding box center [376, 150] width 118 height 7
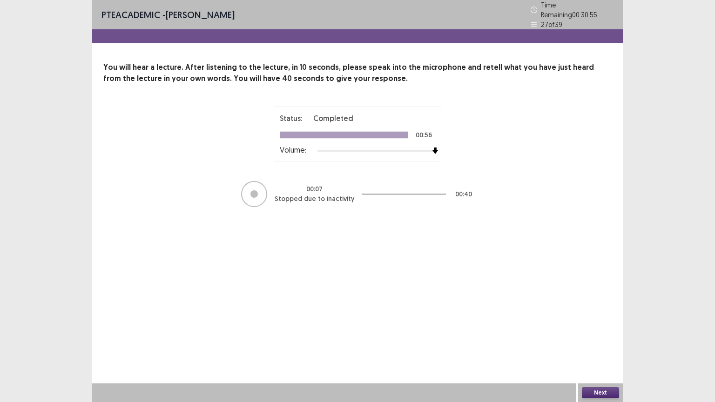
click at [599, 347] on button "Next" at bounding box center [600, 392] width 37 height 11
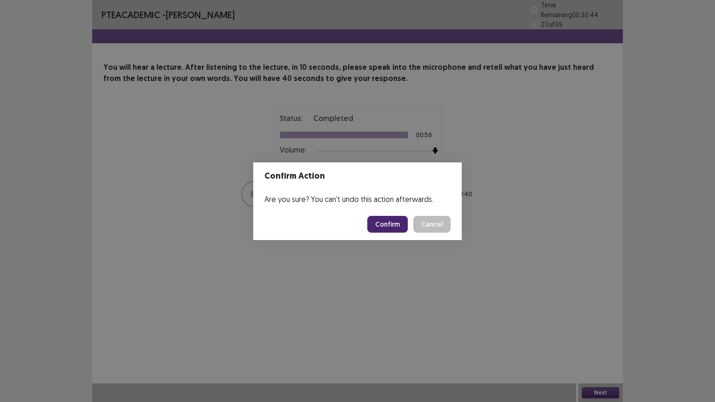
click at [391, 223] on button "Confirm" at bounding box center [387, 224] width 40 height 17
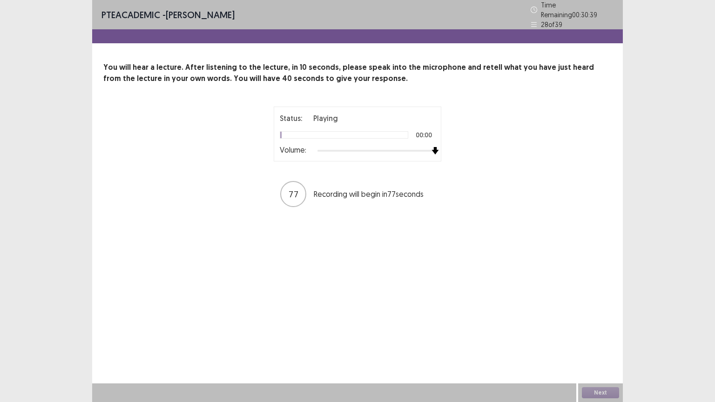
click at [433, 149] on div at bounding box center [376, 150] width 118 height 7
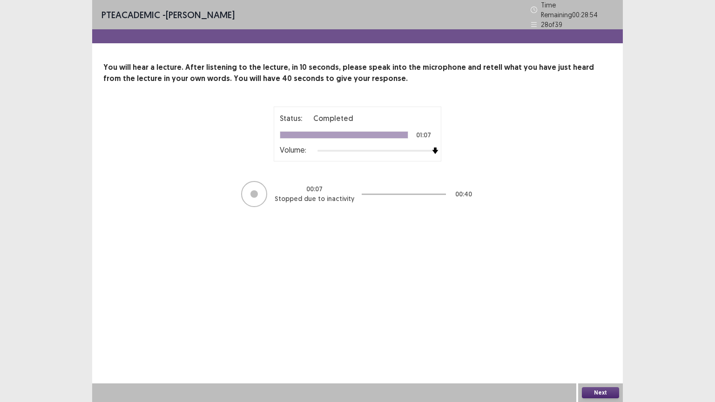
click at [600, 347] on button "Next" at bounding box center [600, 392] width 37 height 11
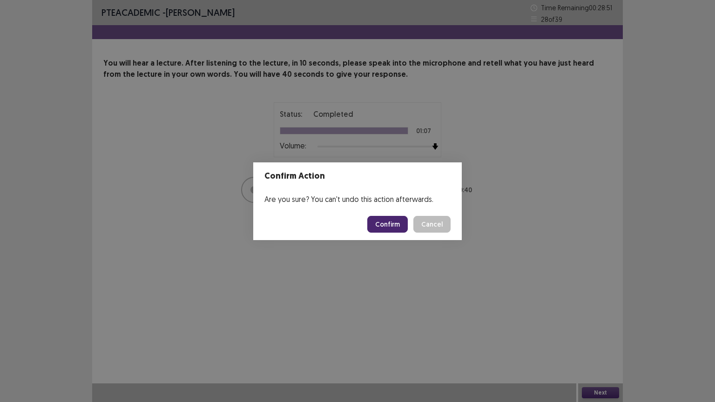
click at [383, 225] on button "Confirm" at bounding box center [387, 224] width 40 height 17
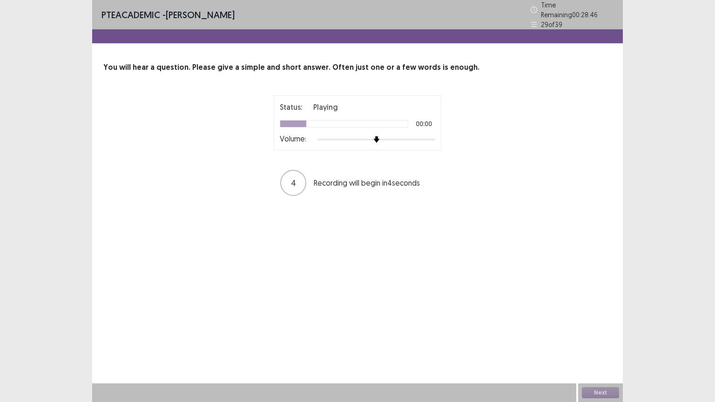
click at [426, 136] on div at bounding box center [376, 139] width 118 height 7
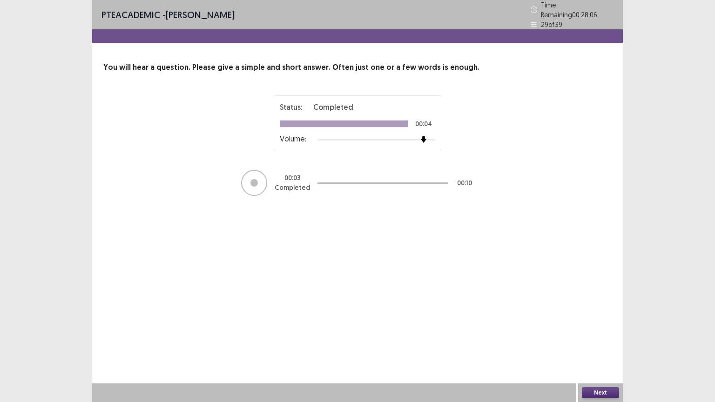
click at [602, 347] on button "Next" at bounding box center [600, 392] width 37 height 11
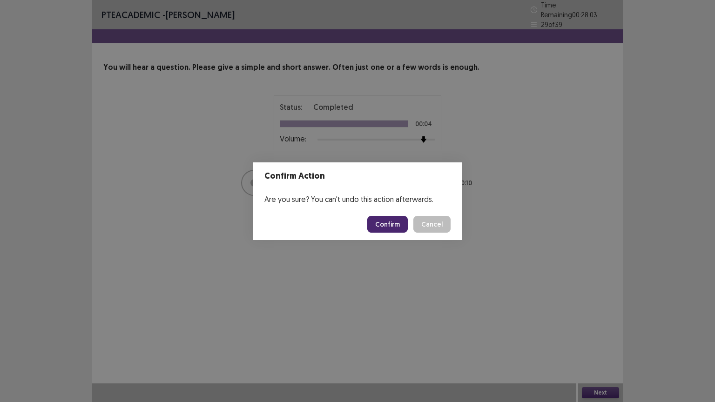
click at [395, 224] on button "Confirm" at bounding box center [387, 224] width 40 height 17
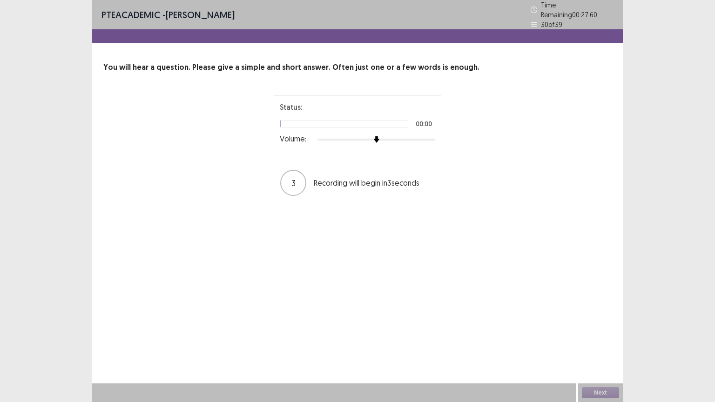
click at [428, 136] on div at bounding box center [376, 139] width 118 height 7
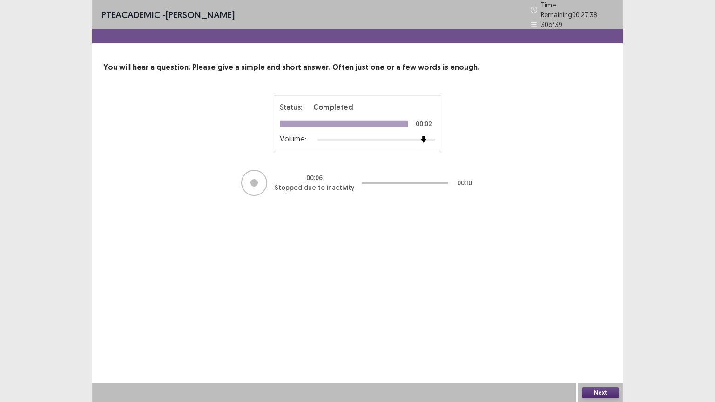
click at [603, 347] on button "Next" at bounding box center [600, 392] width 37 height 11
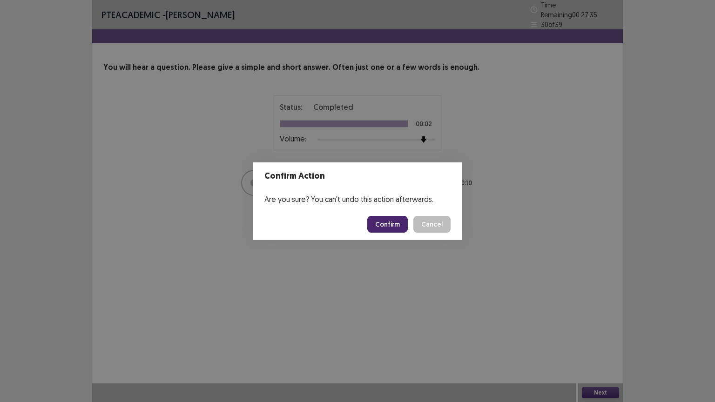
click at [387, 221] on button "Confirm" at bounding box center [387, 224] width 40 height 17
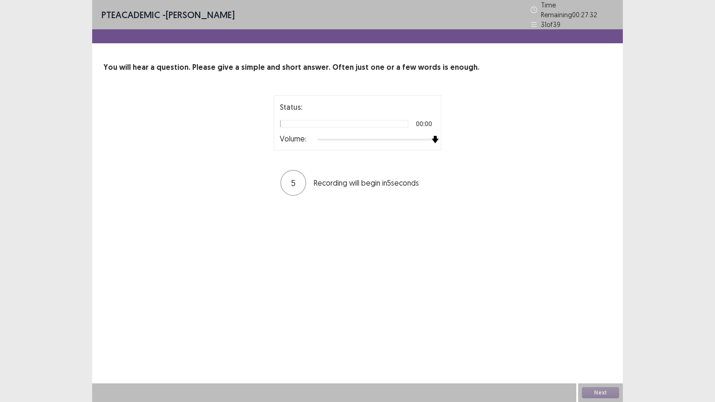
click at [432, 136] on div at bounding box center [376, 139] width 118 height 7
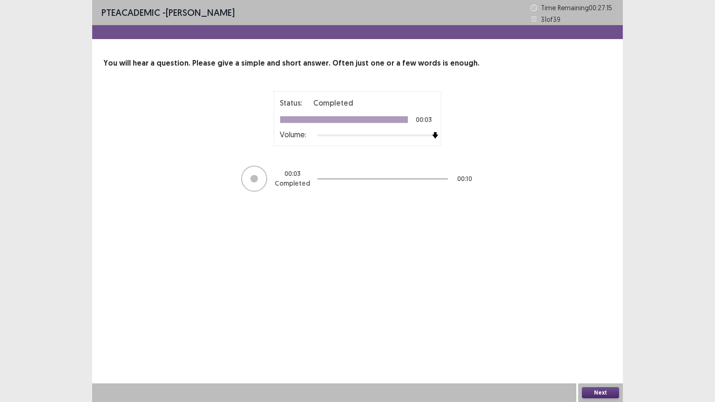
click at [599, 347] on button "Next" at bounding box center [600, 392] width 37 height 11
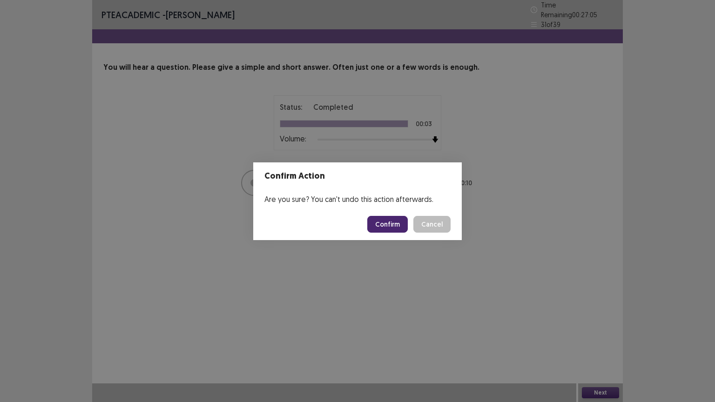
click at [383, 222] on button "Confirm" at bounding box center [387, 224] width 40 height 17
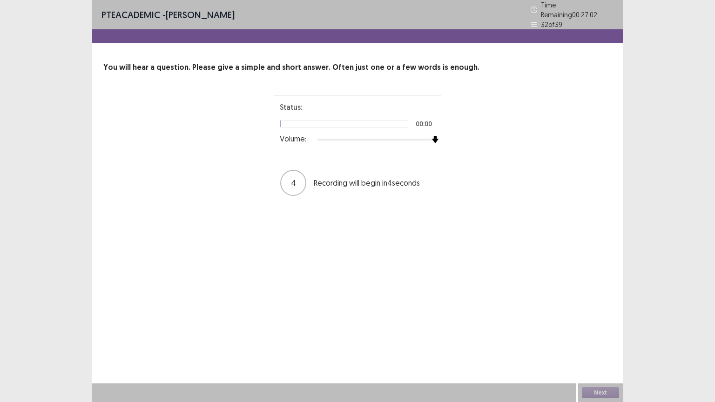
click at [435, 136] on div at bounding box center [376, 139] width 118 height 7
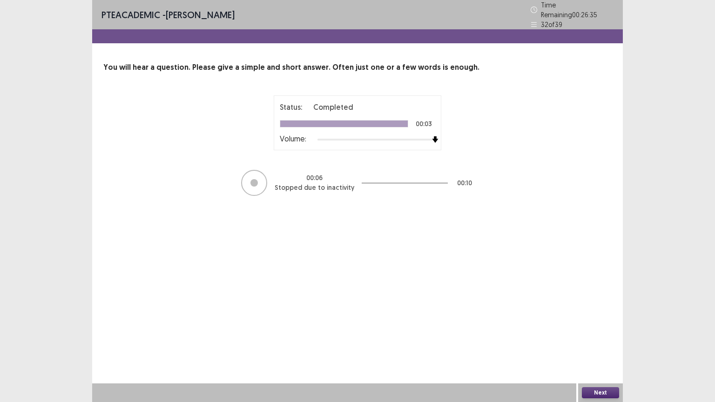
click at [601, 347] on button "Next" at bounding box center [600, 392] width 37 height 11
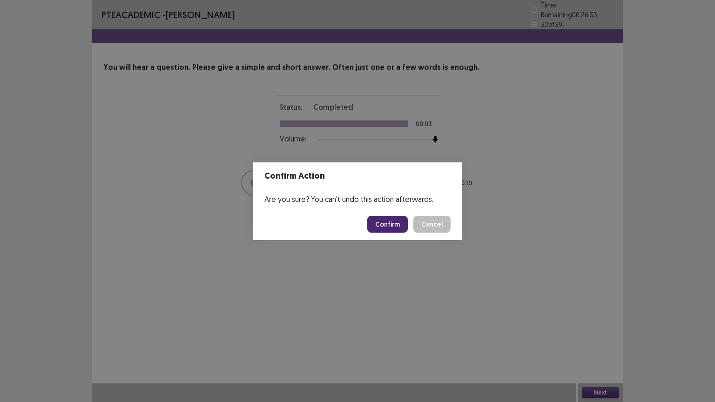
click at [389, 223] on button "Confirm" at bounding box center [387, 224] width 40 height 17
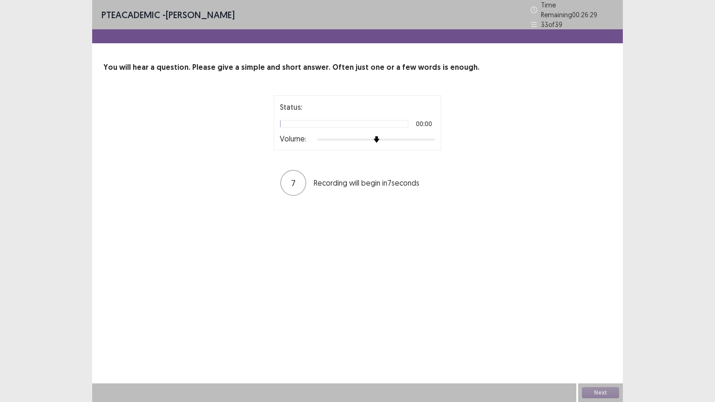
click at [436, 132] on div "Status: 00:00 Volume:" at bounding box center [357, 122] width 167 height 55
click at [436, 132] on div "Status: Playing 00:00 Volume:" at bounding box center [357, 122] width 167 height 55
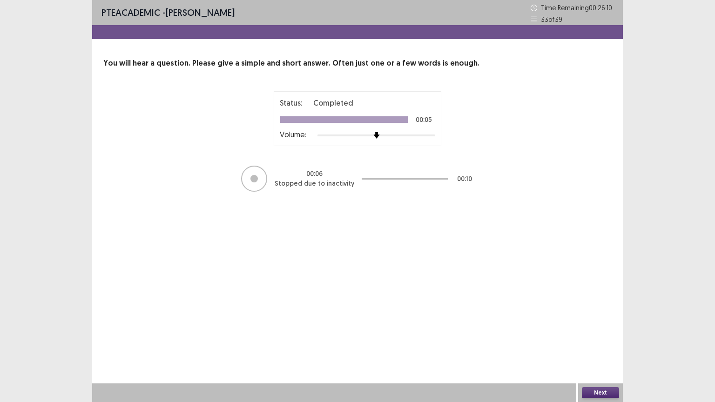
click at [602, 347] on button "Next" at bounding box center [600, 392] width 37 height 11
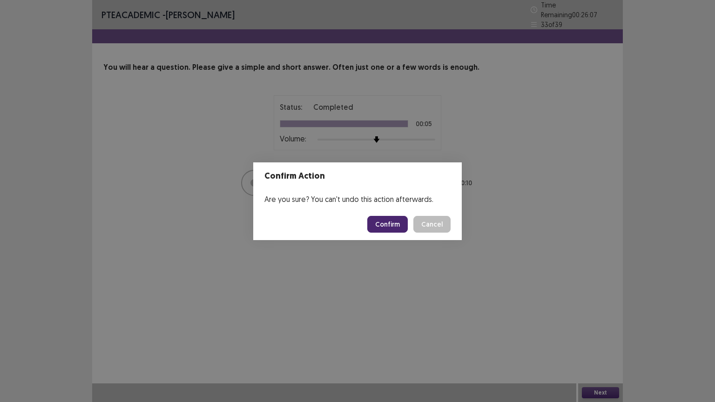
click at [390, 223] on button "Confirm" at bounding box center [387, 224] width 40 height 17
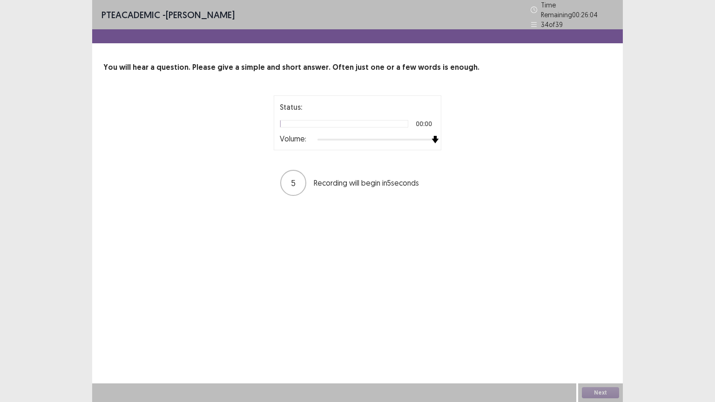
click at [432, 136] on div at bounding box center [376, 139] width 118 height 7
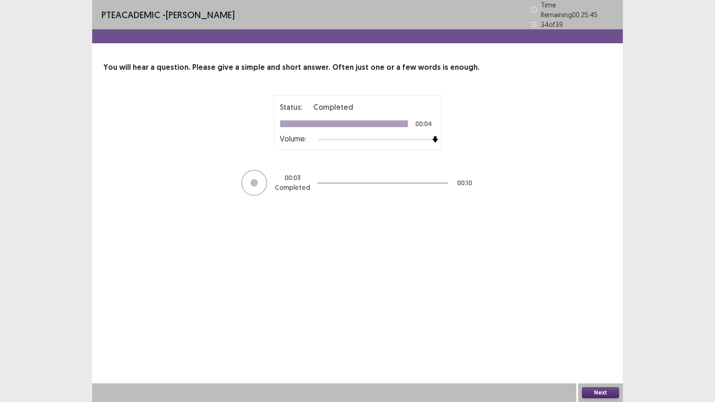
click at [604, 347] on button "Next" at bounding box center [600, 392] width 37 height 11
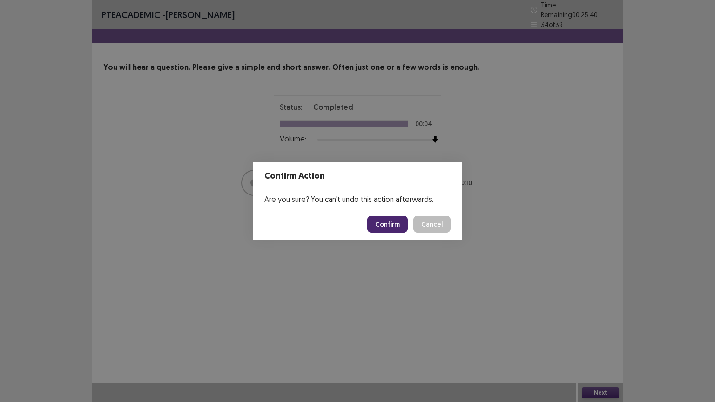
click at [398, 226] on button "Confirm" at bounding box center [387, 224] width 40 height 17
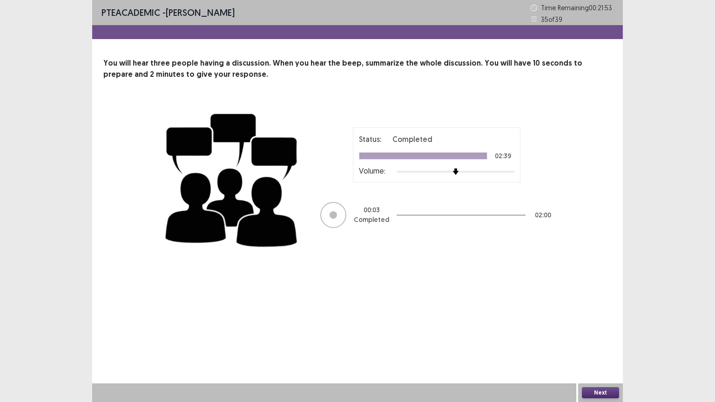
click at [596, 347] on button "Next" at bounding box center [600, 392] width 37 height 11
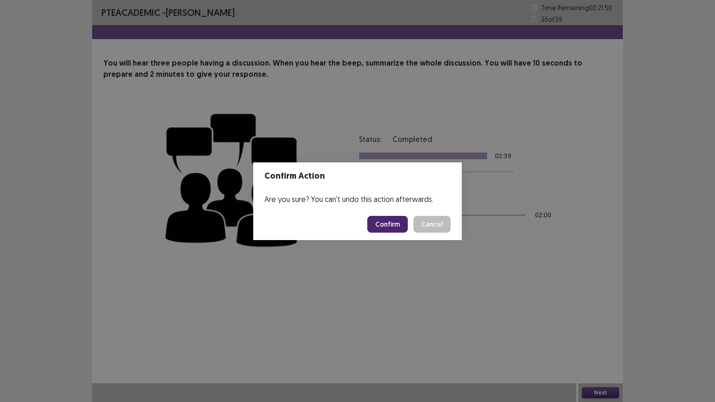
click at [393, 226] on button "Confirm" at bounding box center [387, 224] width 40 height 17
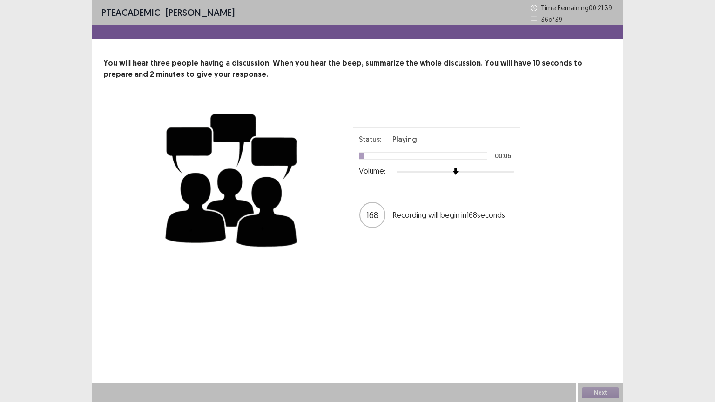
click at [513, 174] on div at bounding box center [455, 171] width 118 height 7
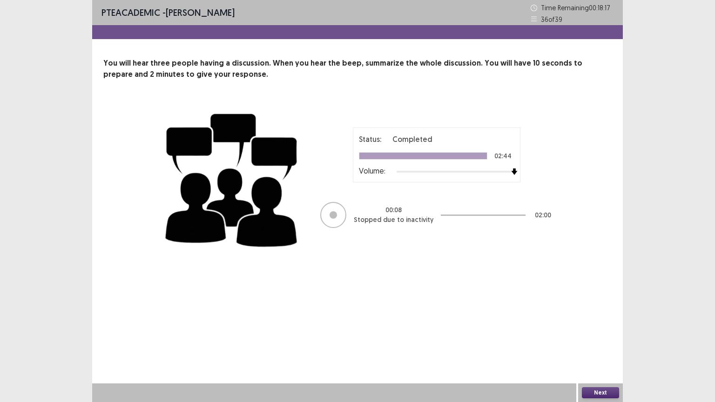
click at [601, 347] on button "Next" at bounding box center [600, 392] width 37 height 11
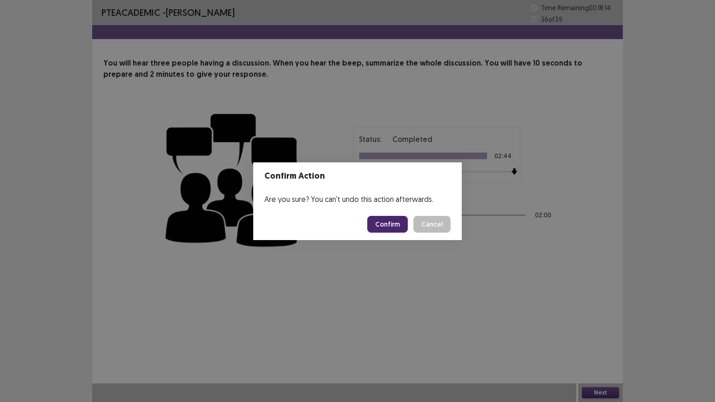
click at [386, 223] on button "Confirm" at bounding box center [387, 224] width 40 height 17
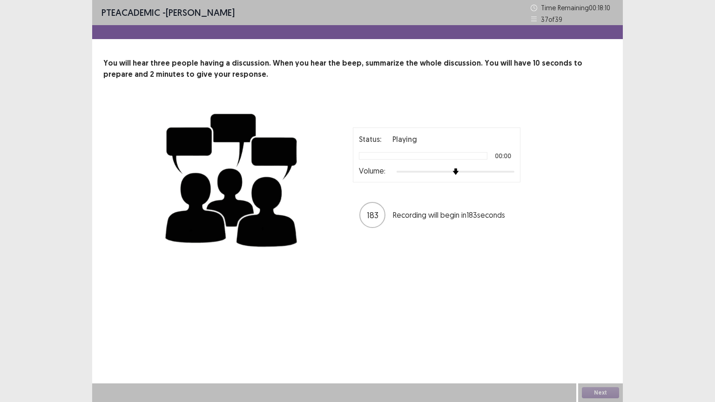
click at [516, 171] on div "Status: Playing 00:00 Volume:" at bounding box center [436, 154] width 167 height 55
click at [509, 171] on div at bounding box center [455, 171] width 118 height 7
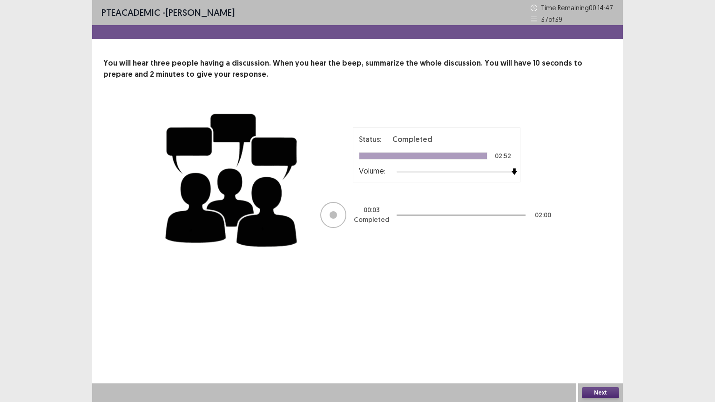
click at [599, 347] on button "Next" at bounding box center [600, 392] width 37 height 11
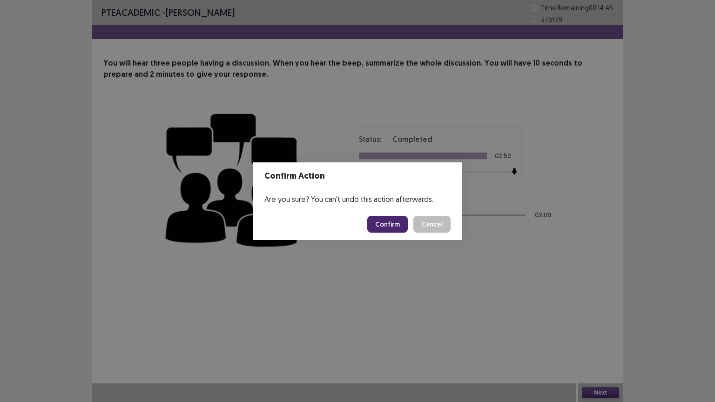
click at [391, 221] on button "Confirm" at bounding box center [387, 224] width 40 height 17
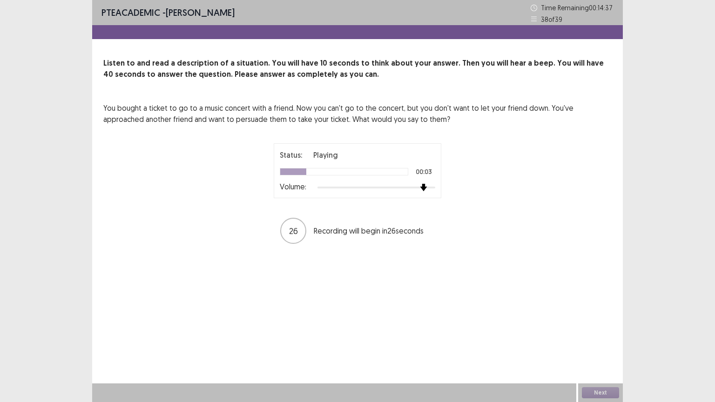
click at [428, 188] on div at bounding box center [376, 188] width 118 height 2
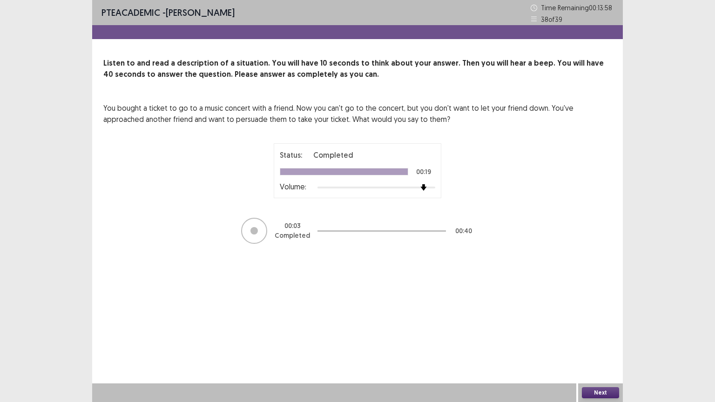
click at [601, 347] on button "Next" at bounding box center [600, 392] width 37 height 11
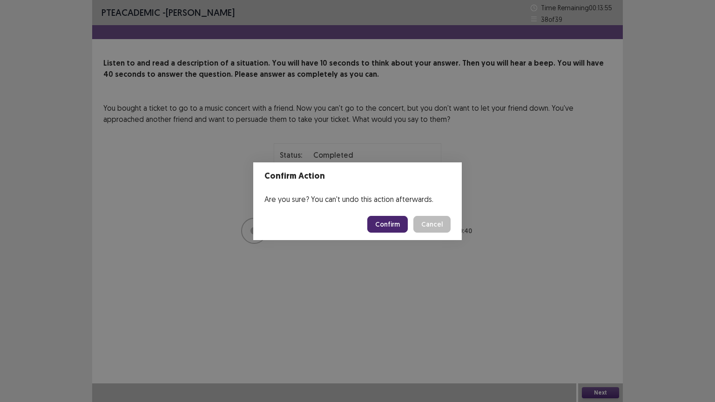
click at [394, 222] on button "Confirm" at bounding box center [387, 224] width 40 height 17
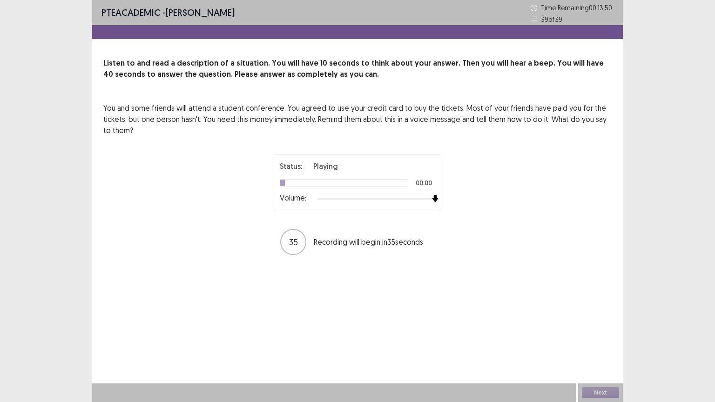
click at [435, 196] on div at bounding box center [376, 198] width 118 height 7
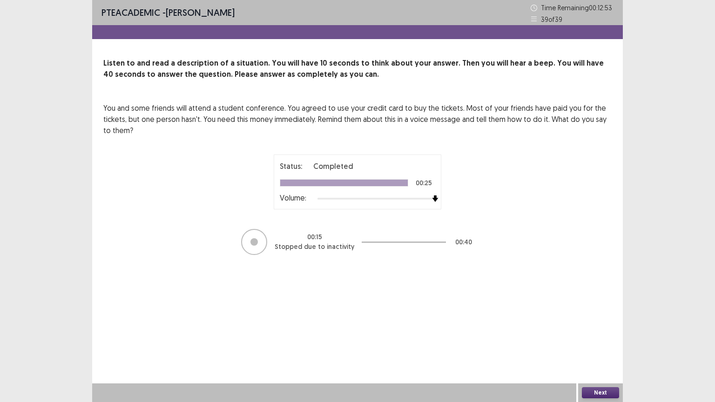
click at [599, 347] on button "Next" at bounding box center [600, 392] width 37 height 11
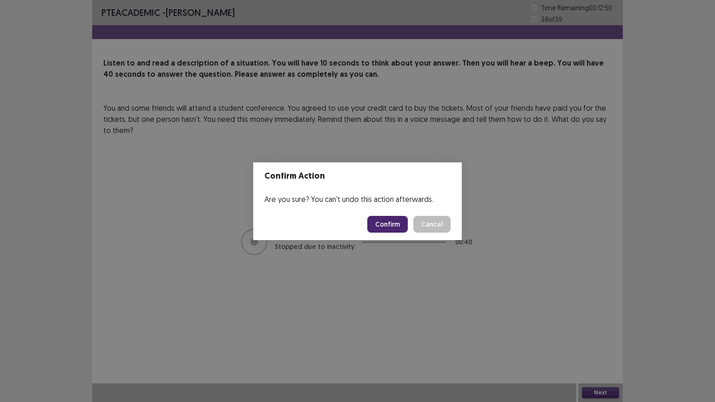
click at [397, 227] on button "Confirm" at bounding box center [387, 224] width 40 height 17
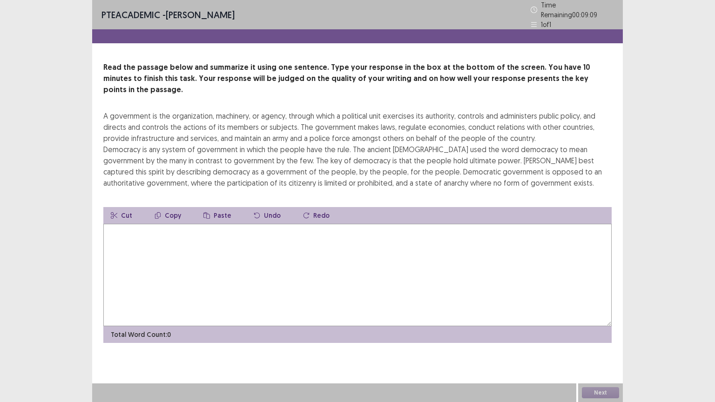
click at [114, 229] on textarea at bounding box center [357, 275] width 508 height 102
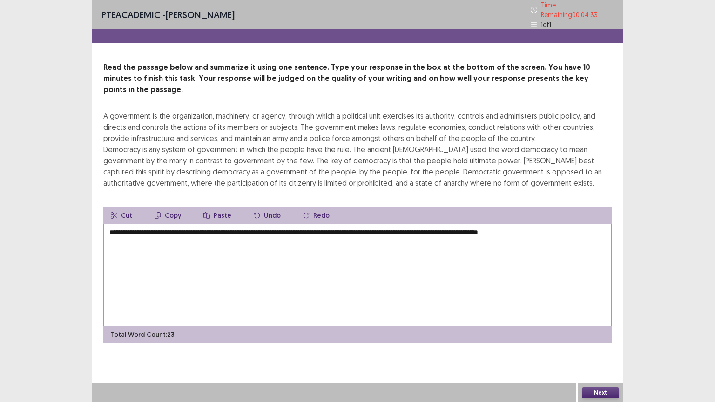
type textarea "**********"
click at [612, 347] on button "Next" at bounding box center [600, 392] width 37 height 11
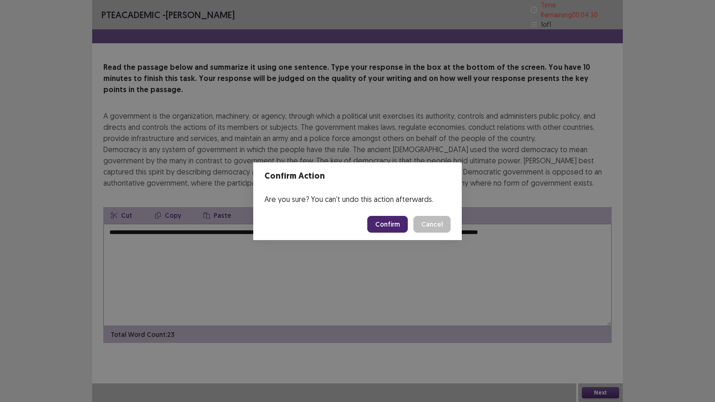
click at [396, 219] on button "Confirm" at bounding box center [387, 224] width 40 height 17
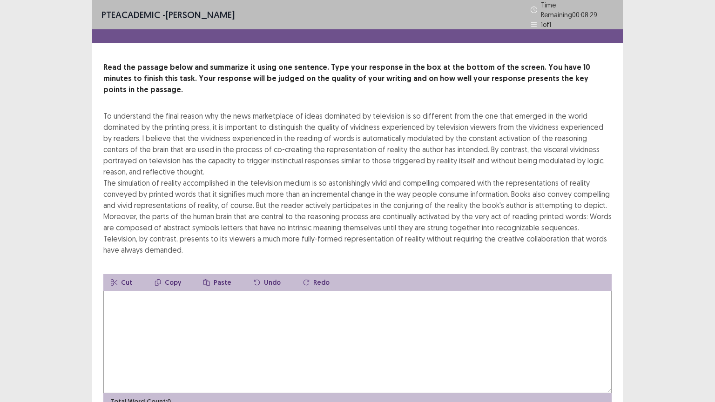
click at [138, 297] on textarea at bounding box center [357, 342] width 508 height 102
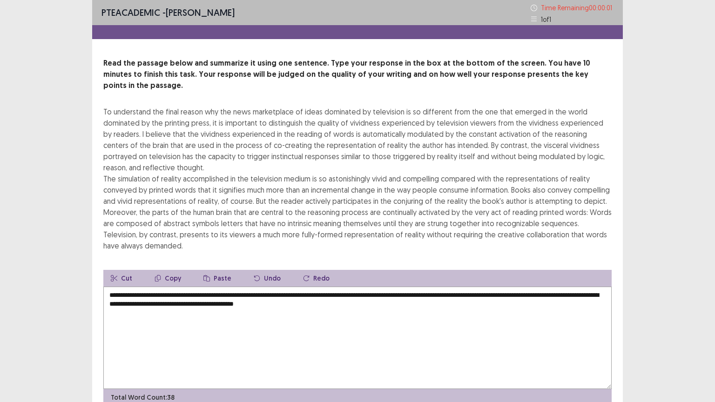
type textarea "**********"
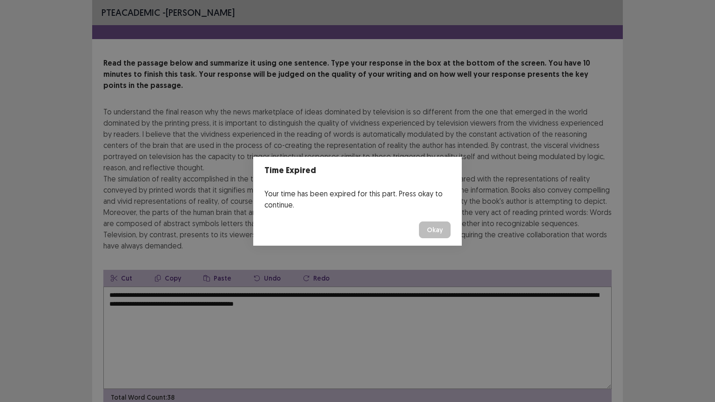
click at [433, 224] on button "Okay" at bounding box center [435, 229] width 32 height 17
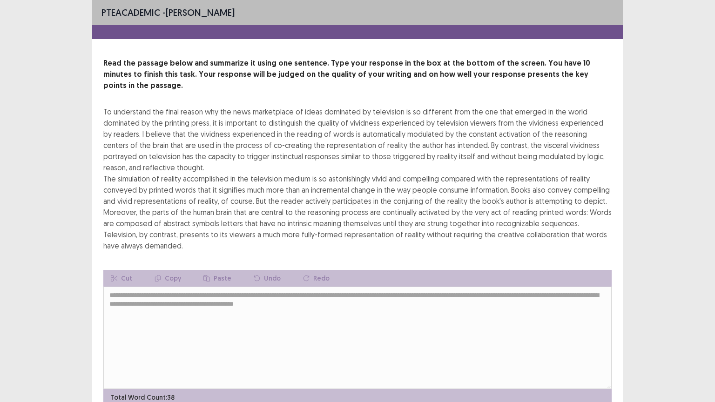
scroll to position [33, 0]
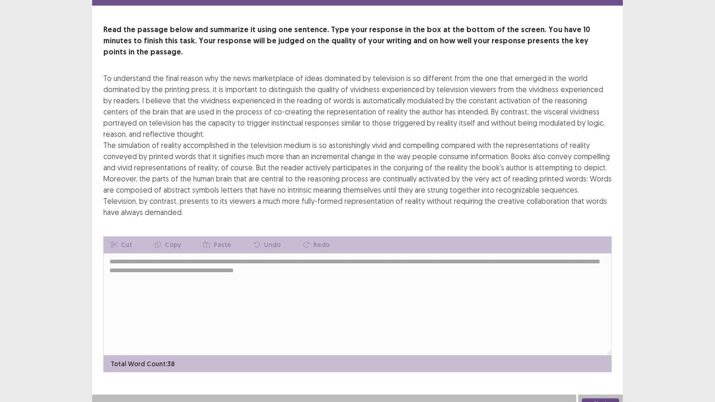
click at [601, 347] on button "Next" at bounding box center [600, 403] width 37 height 11
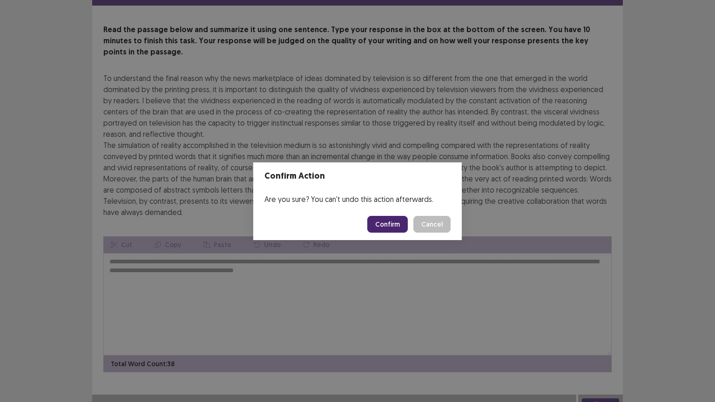
click at [385, 224] on button "Confirm" at bounding box center [387, 224] width 40 height 17
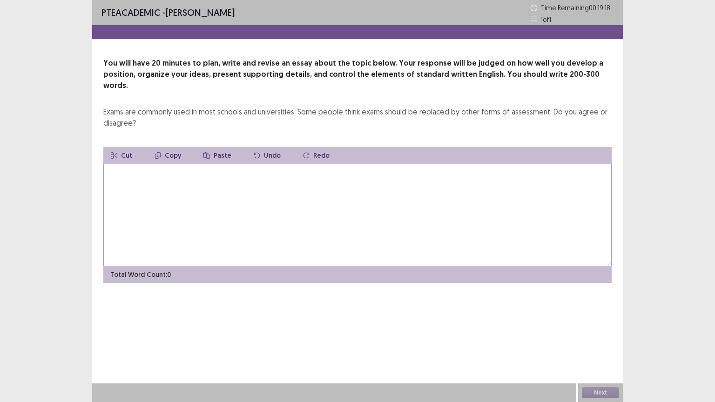
click at [129, 178] on textarea at bounding box center [357, 215] width 508 height 102
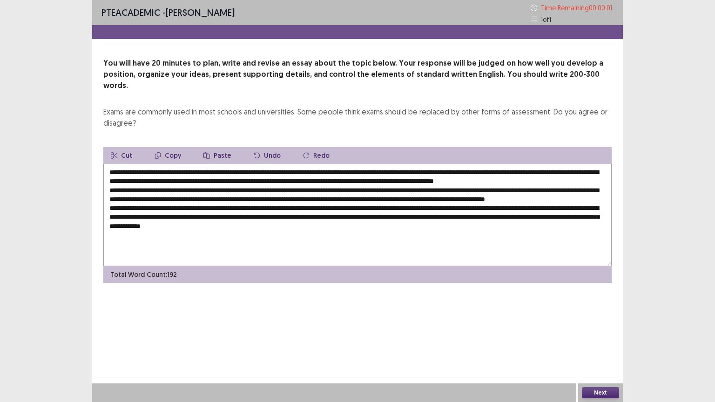
type textarea "**********"
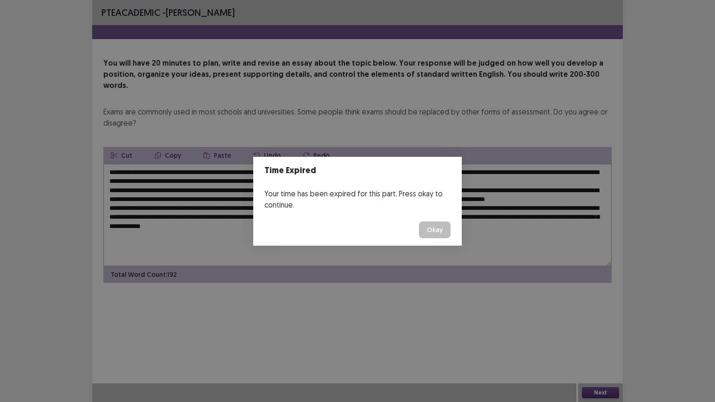
click at [431, 231] on button "Okay" at bounding box center [435, 229] width 32 height 17
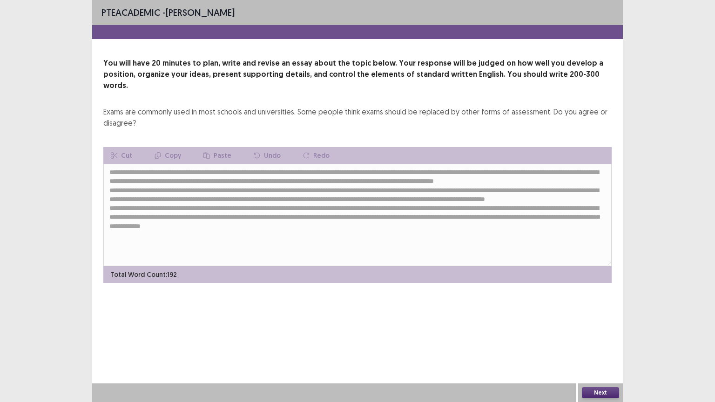
click at [593, 347] on button "Next" at bounding box center [600, 392] width 37 height 11
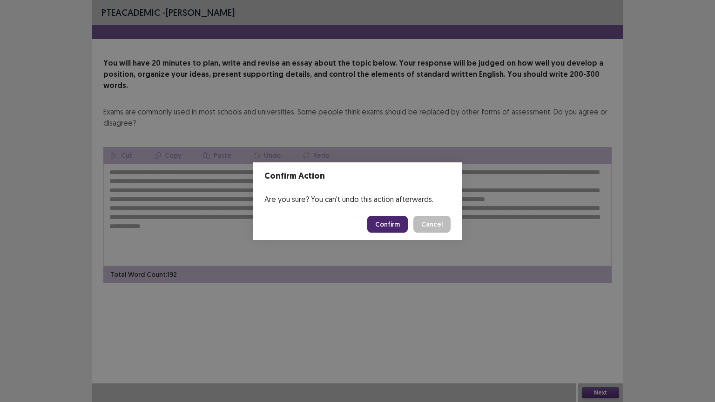
click at [377, 220] on button "Confirm" at bounding box center [387, 224] width 40 height 17
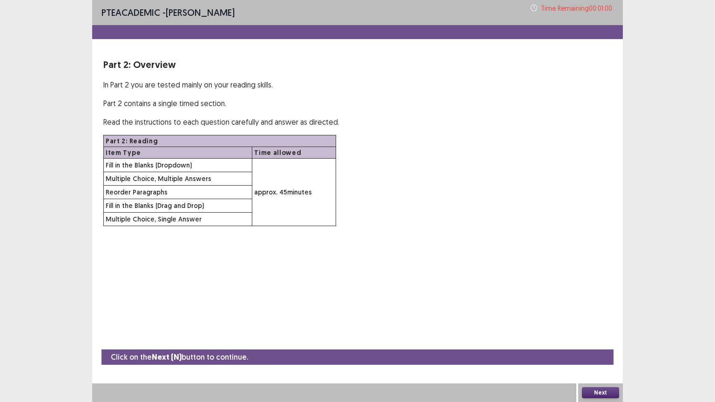
click at [604, 347] on button "Next" at bounding box center [600, 392] width 37 height 11
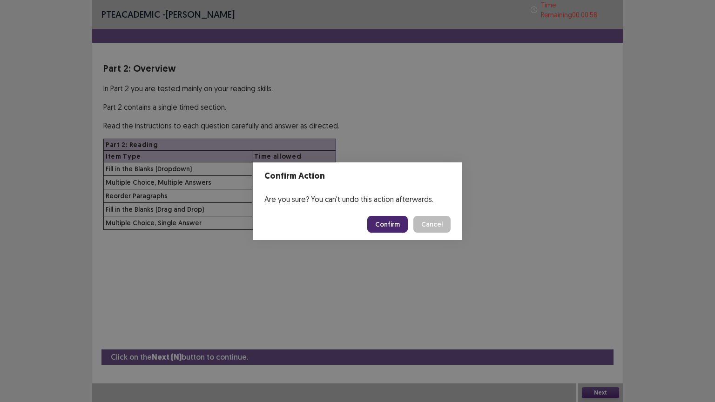
click at [396, 226] on button "Confirm" at bounding box center [387, 224] width 40 height 17
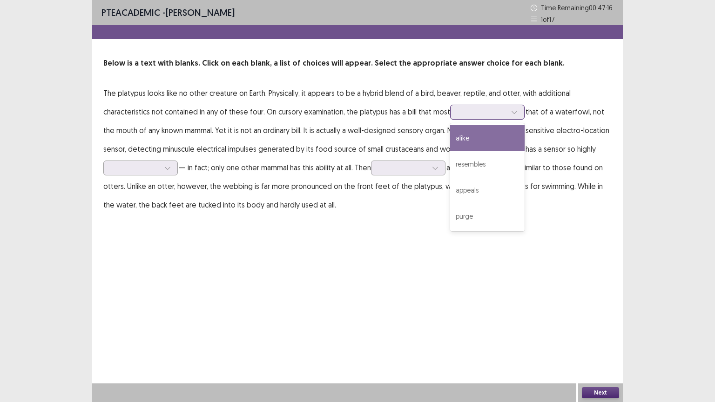
click at [480, 110] on div at bounding box center [482, 111] width 48 height 9
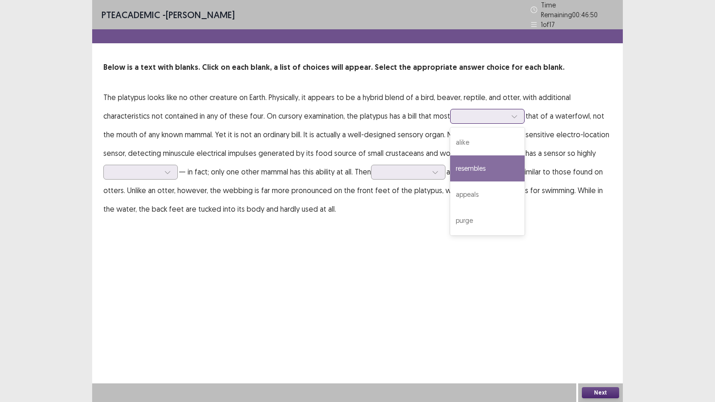
click at [485, 161] on div "resembles" at bounding box center [487, 168] width 74 height 26
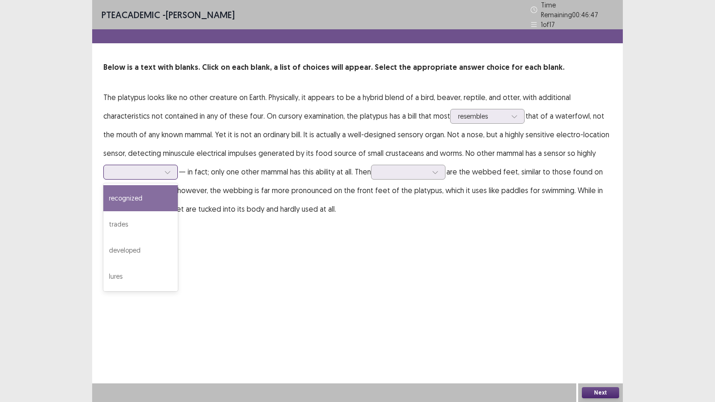
click at [143, 167] on div at bounding box center [135, 171] width 48 height 9
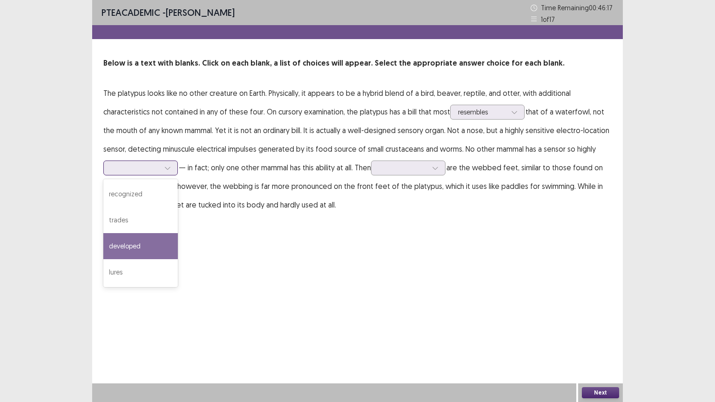
click at [147, 244] on div "developed" at bounding box center [140, 246] width 74 height 26
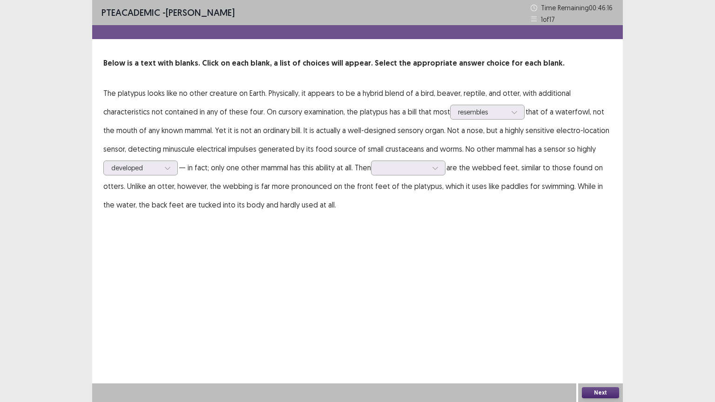
drag, startPoint x: 147, startPoint y: 244, endPoint x: 314, endPoint y: 179, distance: 178.7
click at [314, 179] on div "PTE academic - [PERSON_NAME] Time Remaining 00 : 46 : 16 1 of 17 Below is a tex…" at bounding box center [357, 201] width 530 height 402
click at [388, 167] on div at bounding box center [403, 167] width 48 height 9
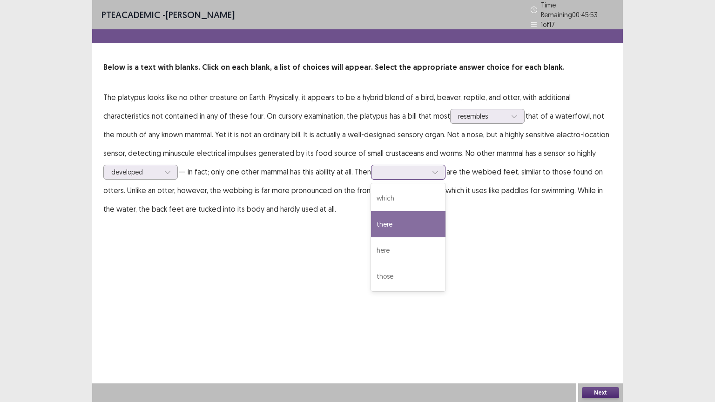
click at [403, 216] on div "there" at bounding box center [408, 224] width 74 height 26
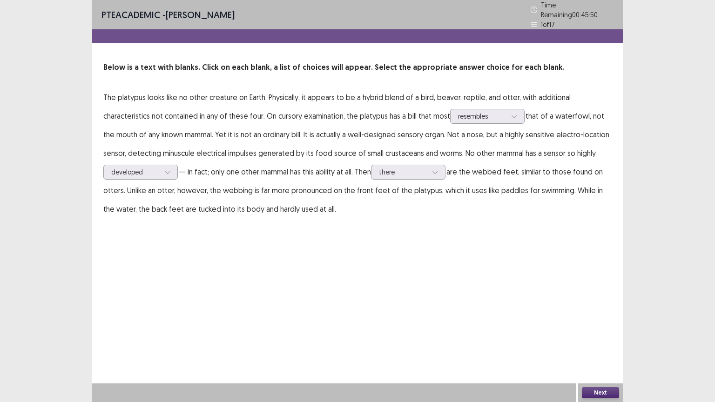
click at [596, 347] on button "Next" at bounding box center [600, 392] width 37 height 11
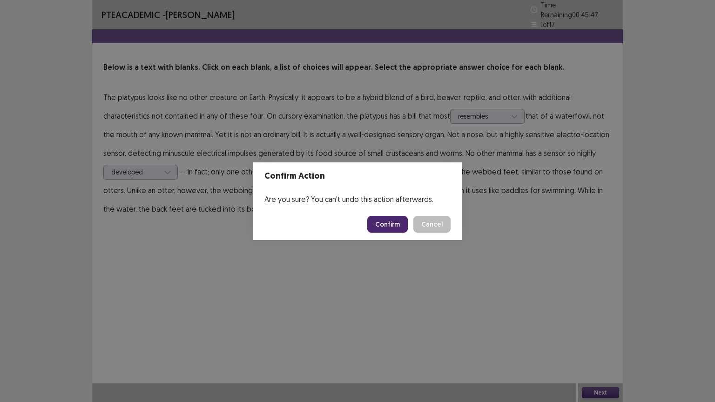
click at [389, 225] on button "Confirm" at bounding box center [387, 224] width 40 height 17
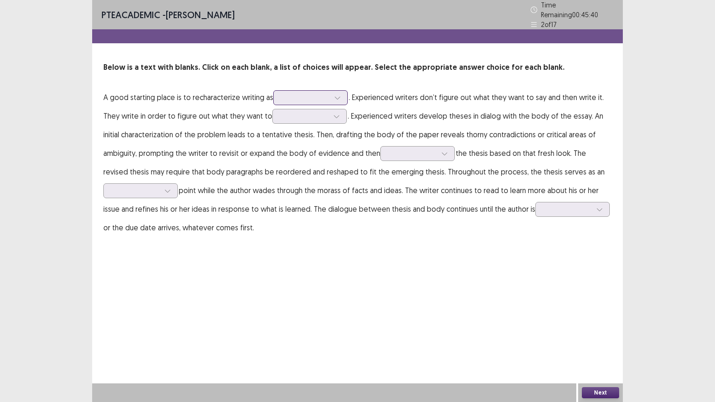
click at [300, 96] on div at bounding box center [305, 97] width 48 height 9
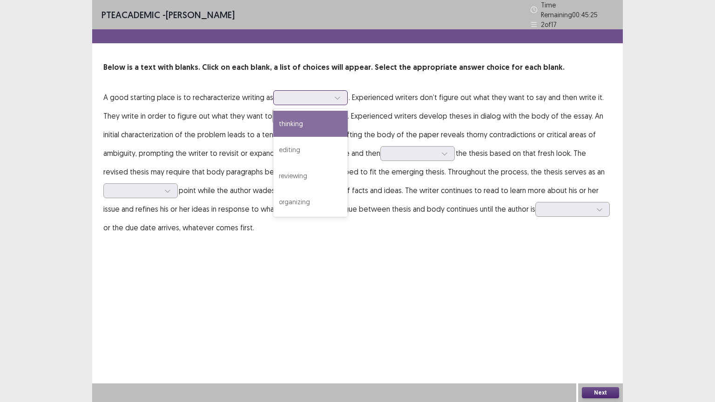
click at [308, 114] on div "thinking" at bounding box center [310, 124] width 74 height 26
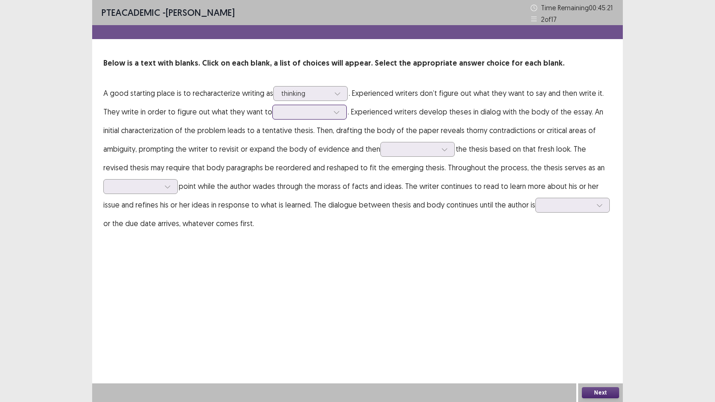
click at [320, 114] on div at bounding box center [304, 111] width 48 height 9
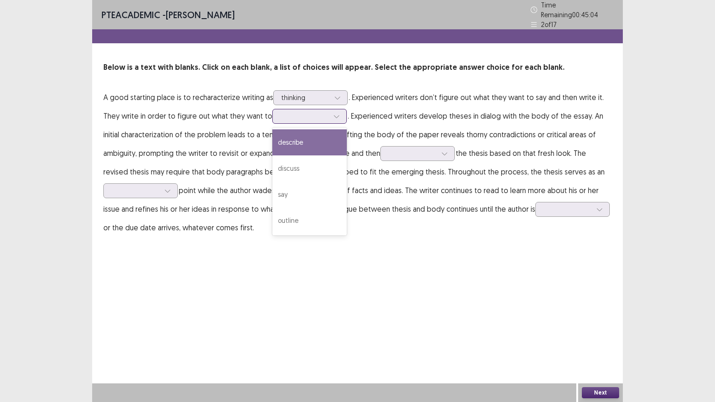
click at [315, 136] on div "describe" at bounding box center [309, 142] width 74 height 26
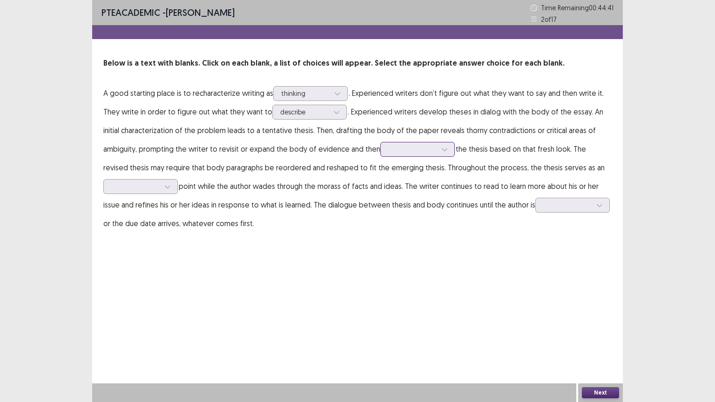
click at [408, 151] on div at bounding box center [412, 149] width 48 height 9
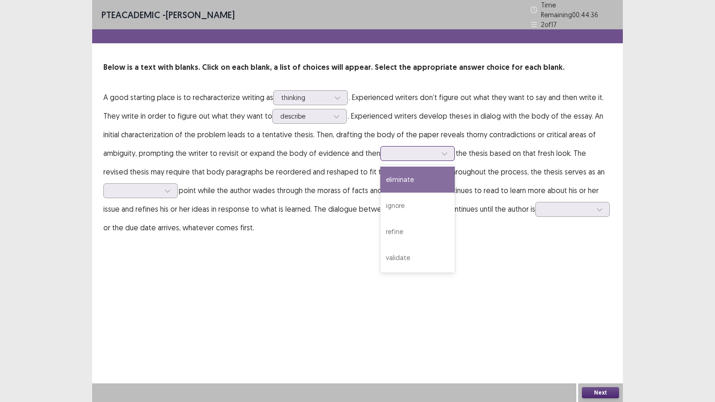
click at [416, 175] on div "eliminate" at bounding box center [417, 180] width 74 height 26
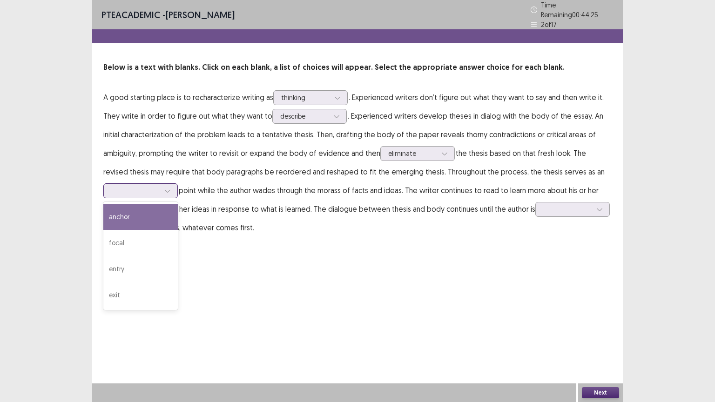
click at [147, 189] on div at bounding box center [135, 190] width 48 height 9
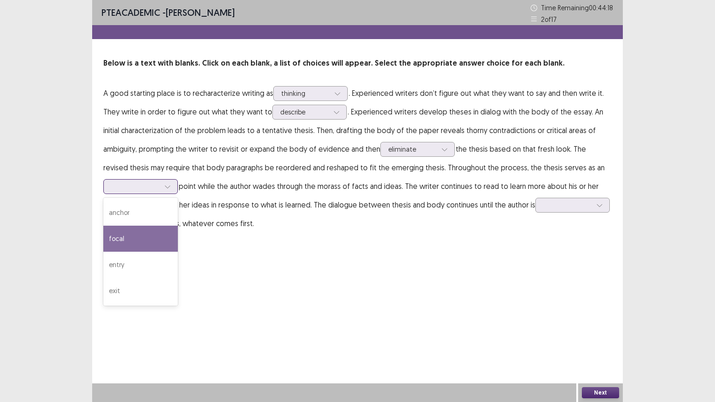
click at [139, 241] on div "focal" at bounding box center [140, 239] width 74 height 26
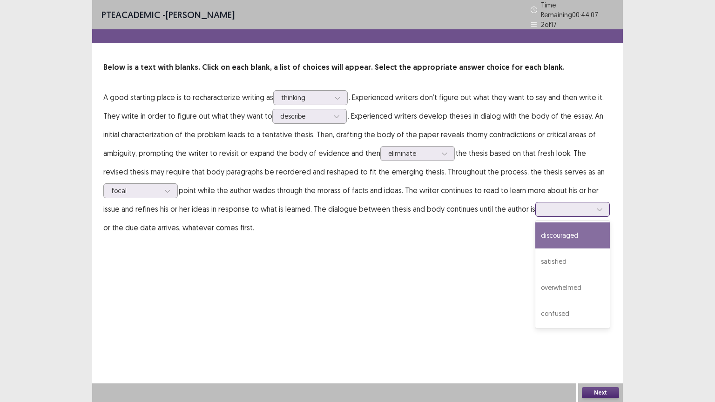
click at [563, 205] on div at bounding box center [567, 209] width 48 height 9
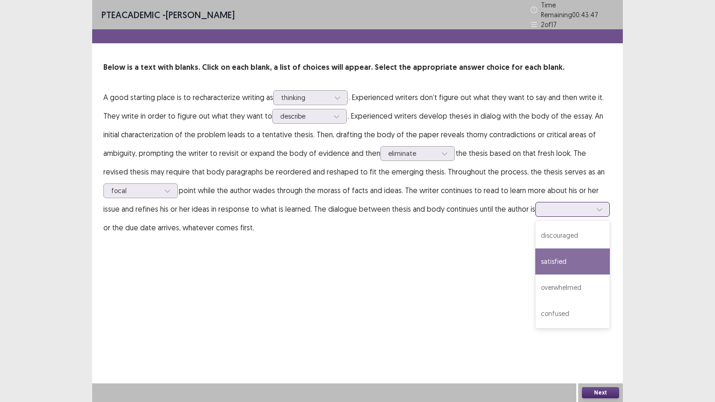
click at [567, 255] on div "satisfied" at bounding box center [572, 261] width 74 height 26
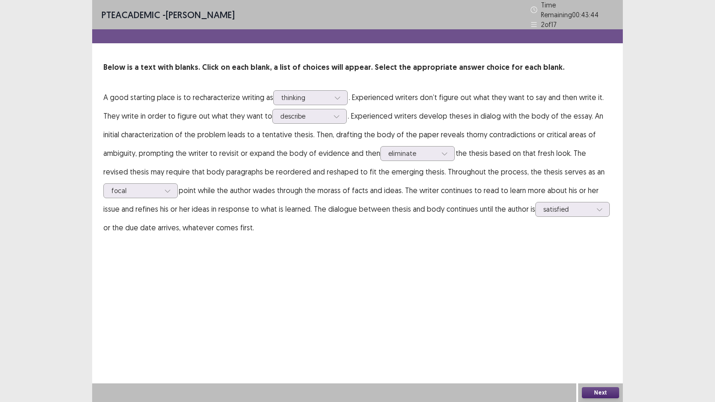
click at [603, 347] on button "Next" at bounding box center [600, 392] width 37 height 11
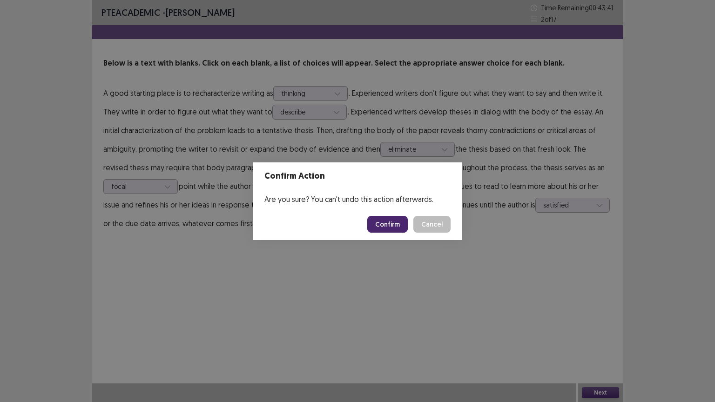
click at [396, 223] on button "Confirm" at bounding box center [387, 224] width 40 height 17
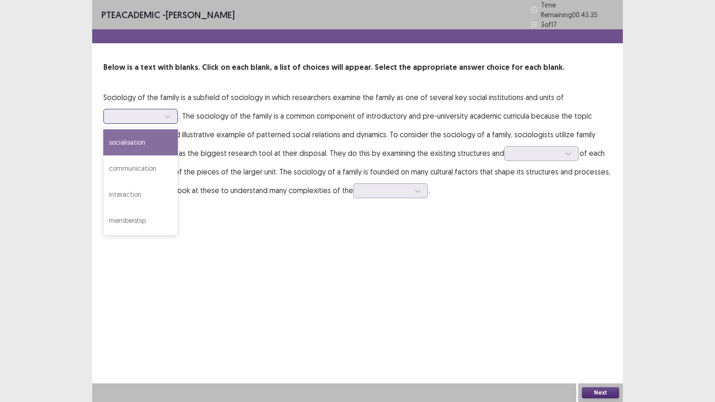
click at [134, 116] on div at bounding box center [135, 116] width 48 height 9
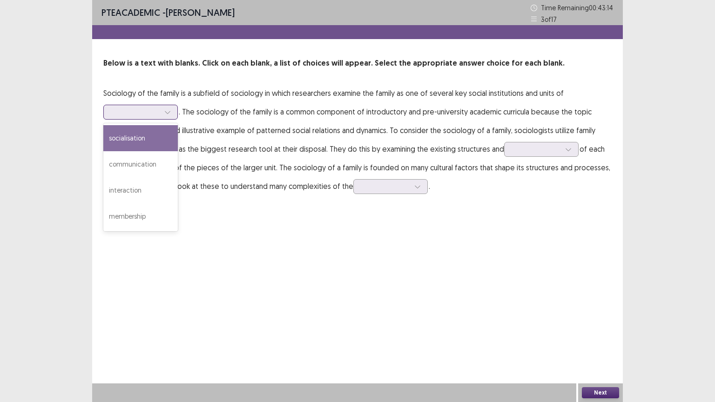
click at [138, 137] on div "socialisation" at bounding box center [140, 138] width 74 height 26
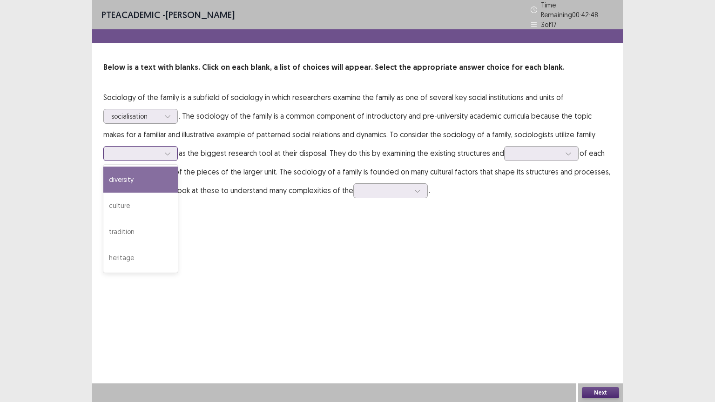
click at [135, 149] on div at bounding box center [135, 153] width 48 height 9
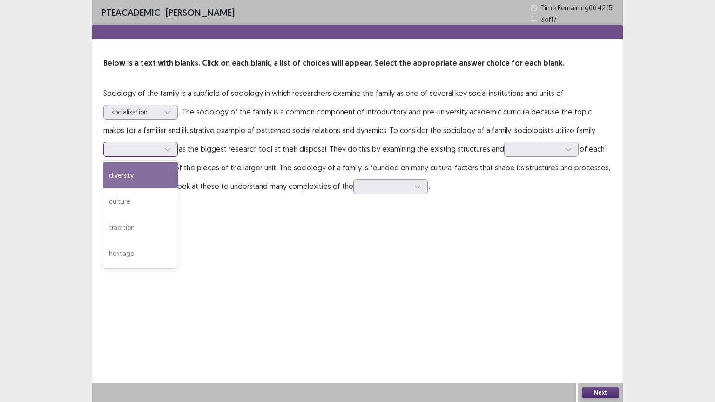
click at [138, 172] on div "diversity" at bounding box center [140, 175] width 74 height 26
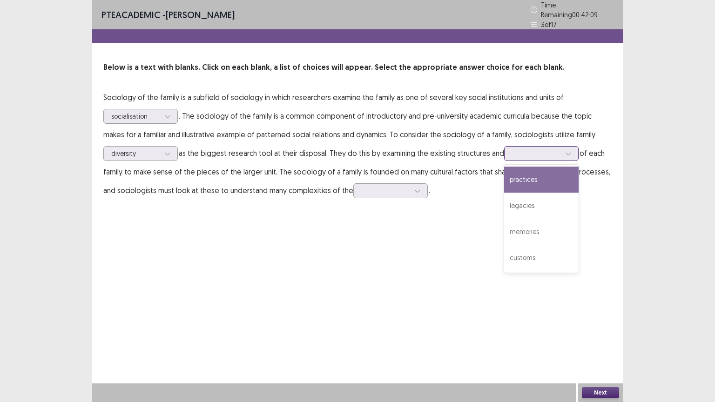
click at [533, 151] on div at bounding box center [536, 153] width 48 height 9
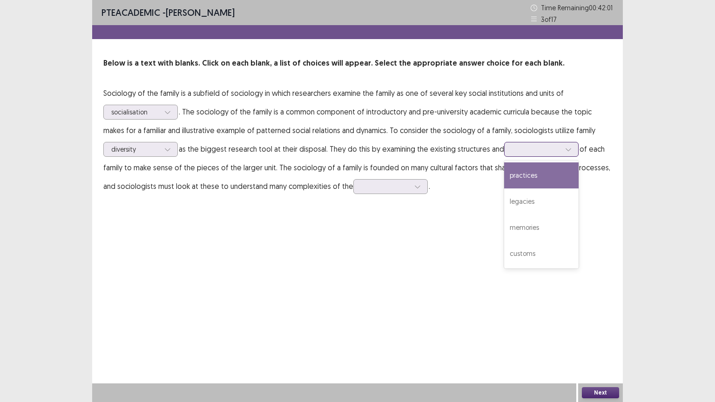
click at [538, 177] on div "practices" at bounding box center [541, 175] width 74 height 26
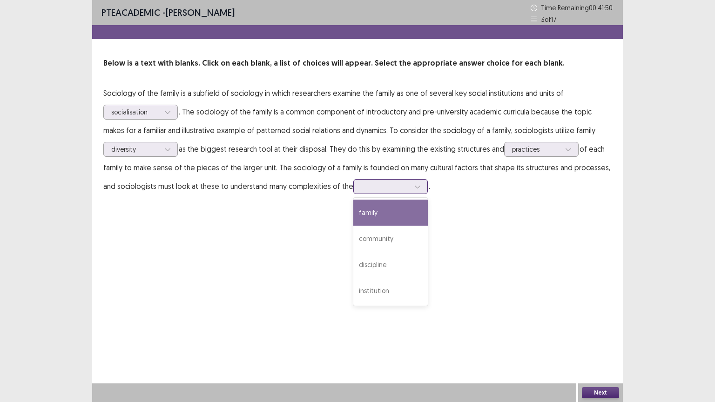
click at [415, 193] on div at bounding box center [417, 187] width 14 height 14
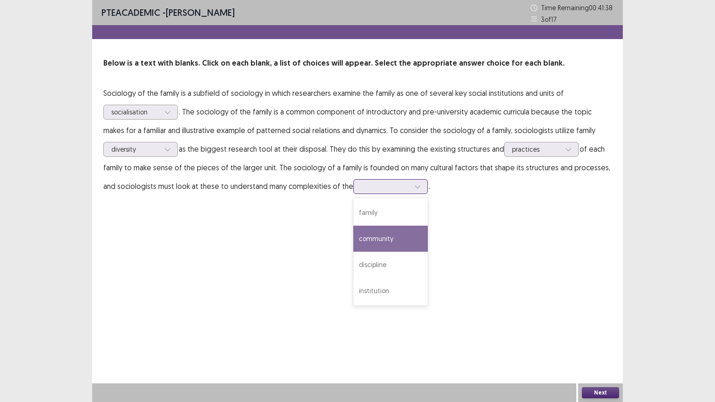
click at [362, 241] on div "community" at bounding box center [390, 239] width 74 height 26
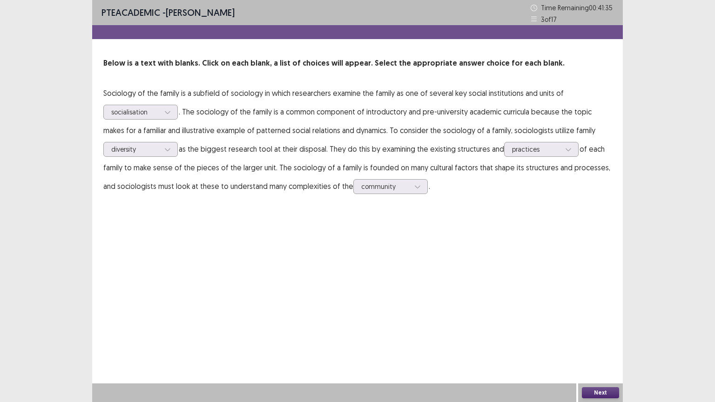
click at [607, 347] on button "Next" at bounding box center [600, 392] width 37 height 11
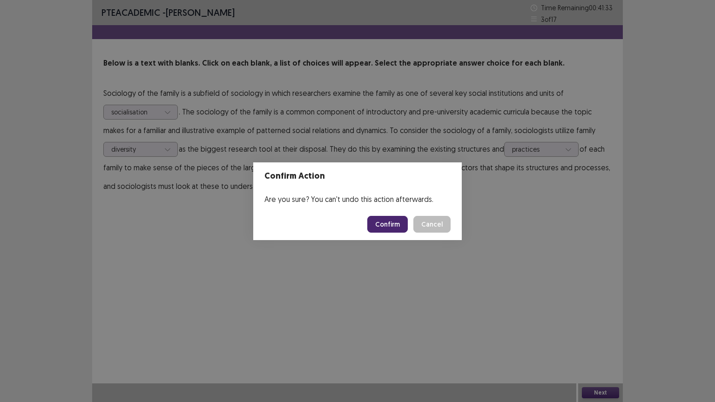
click at [452, 316] on div "Confirm Action Are you sure? You can't undo this action afterwards. Confirm Can…" at bounding box center [357, 201] width 715 height 402
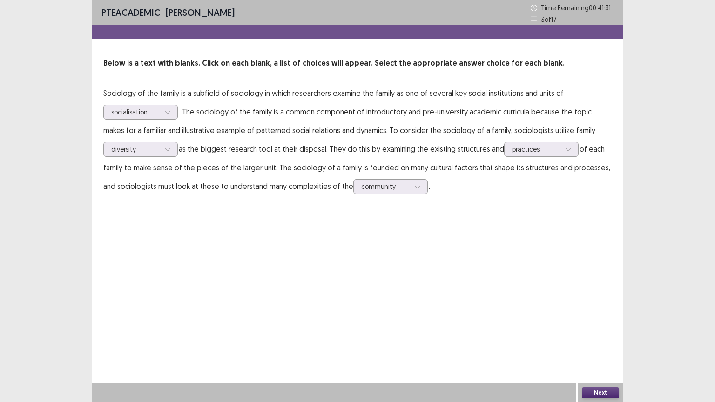
click at [596, 347] on button "Next" at bounding box center [600, 392] width 37 height 11
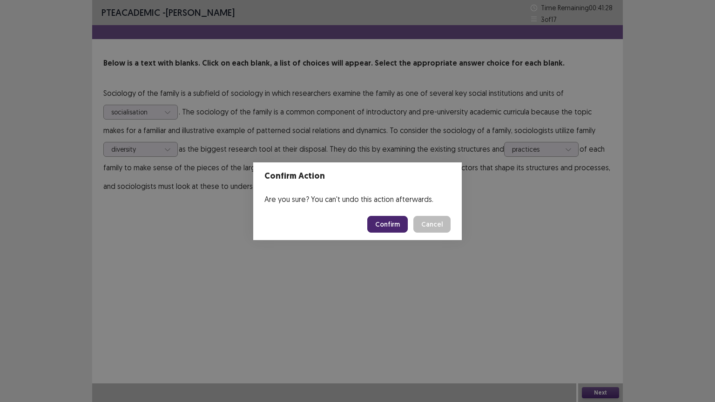
click at [395, 225] on button "Confirm" at bounding box center [387, 224] width 40 height 17
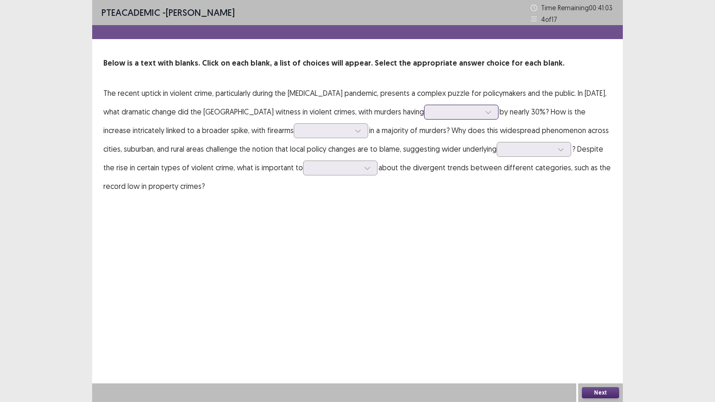
click at [432, 114] on div at bounding box center [456, 111] width 48 height 9
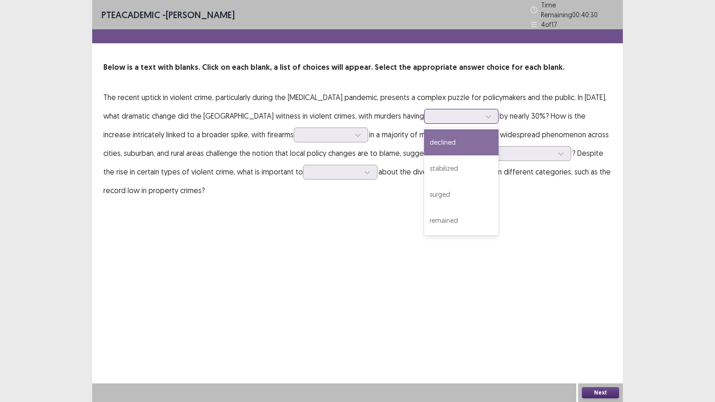
click at [424, 140] on div "declined" at bounding box center [461, 142] width 74 height 26
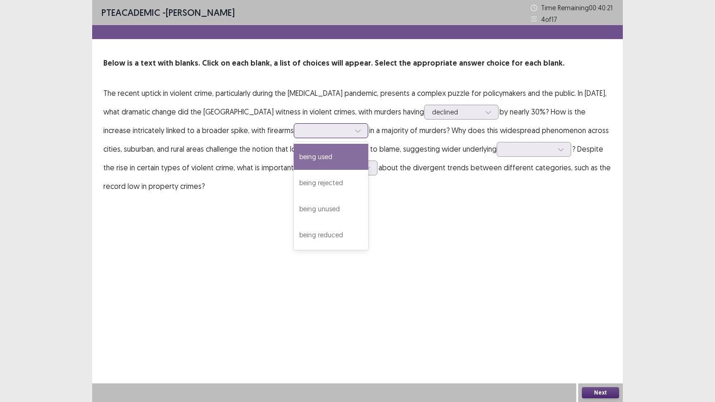
click at [301, 131] on div at bounding box center [325, 130] width 48 height 9
click at [294, 158] on div "being used" at bounding box center [331, 157] width 74 height 26
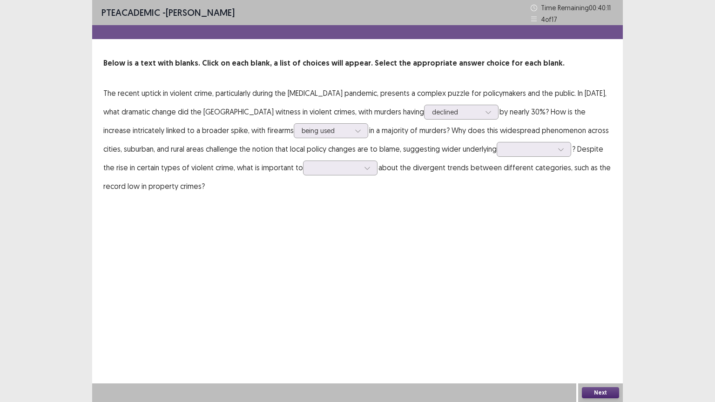
click at [475, 131] on p "The recent uptick in violent crime, particularly during the [MEDICAL_DATA] pand…" at bounding box center [357, 140] width 508 height 112
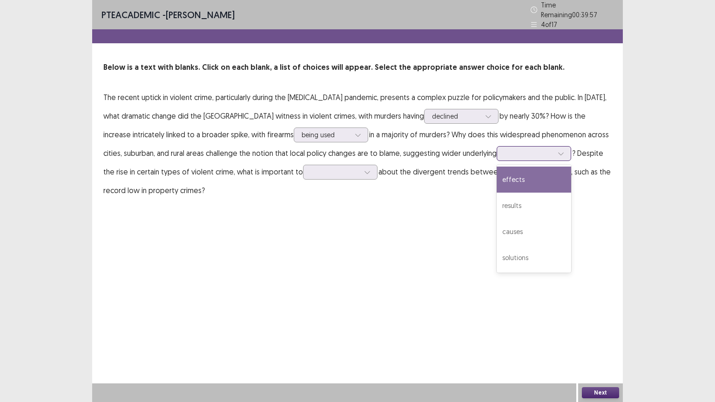
click at [504, 150] on div at bounding box center [528, 153] width 48 height 9
click at [496, 176] on div "effects" at bounding box center [533, 180] width 74 height 26
click at [311, 171] on div at bounding box center [335, 171] width 48 height 9
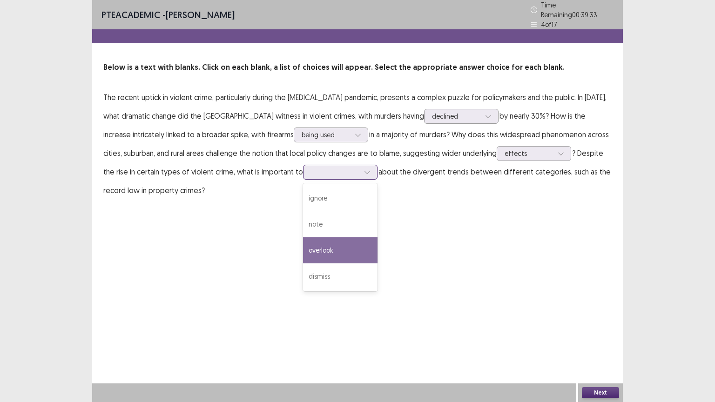
click at [303, 243] on div "overlook" at bounding box center [340, 250] width 74 height 26
click at [596, 347] on button "Next" at bounding box center [600, 392] width 37 height 11
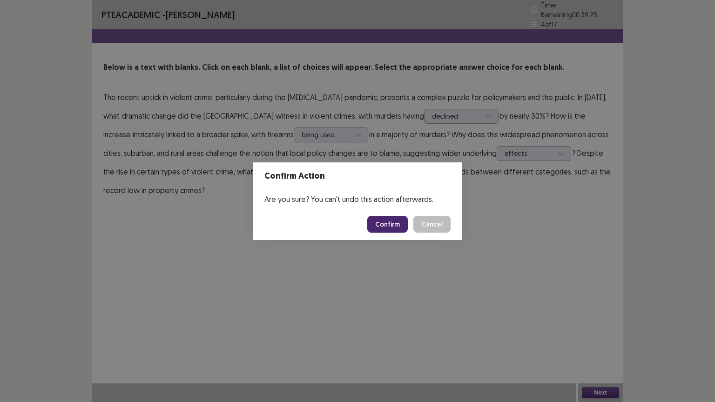
click at [391, 221] on button "Confirm" at bounding box center [387, 224] width 40 height 17
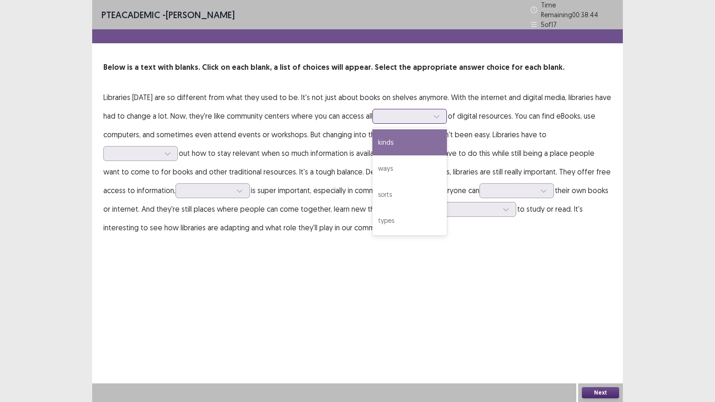
click at [391, 112] on div at bounding box center [404, 116] width 48 height 9
click at [393, 141] on div "kinds" at bounding box center [409, 142] width 74 height 26
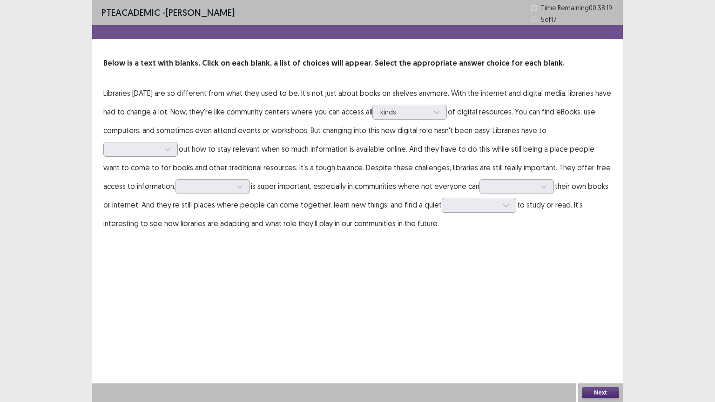
drag, startPoint x: 393, startPoint y: 141, endPoint x: 251, endPoint y: 158, distance: 142.9
click at [251, 158] on p "Libraries [DATE] are so different from what they used to be. It's not just abou…" at bounding box center [357, 158] width 508 height 149
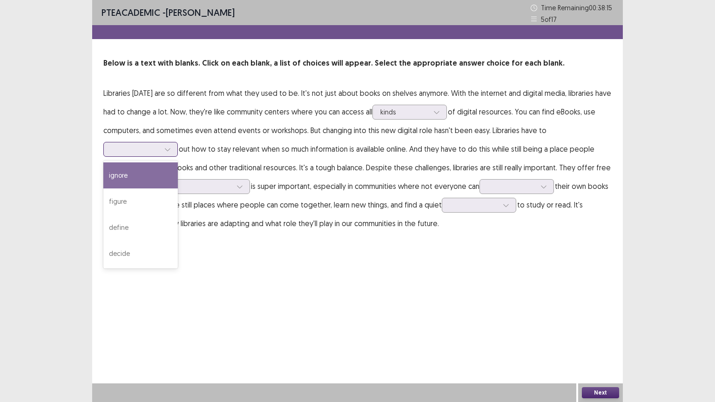
click at [145, 153] on div at bounding box center [135, 149] width 48 height 9
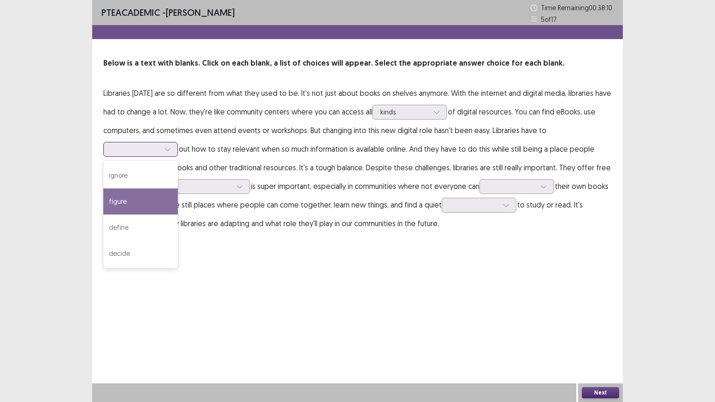
click at [141, 198] on div "figure" at bounding box center [140, 201] width 74 height 26
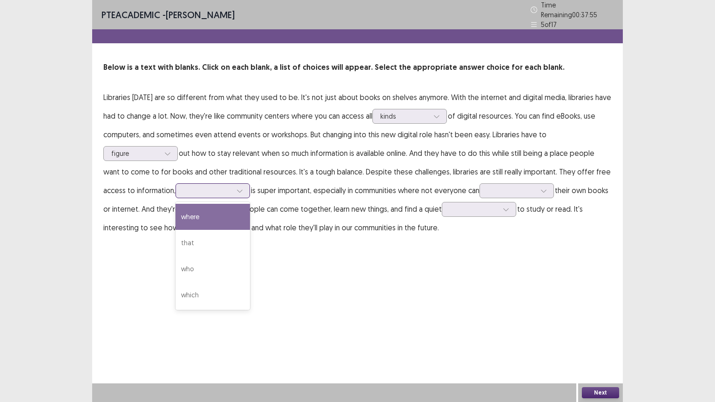
click at [221, 186] on div at bounding box center [207, 190] width 48 height 9
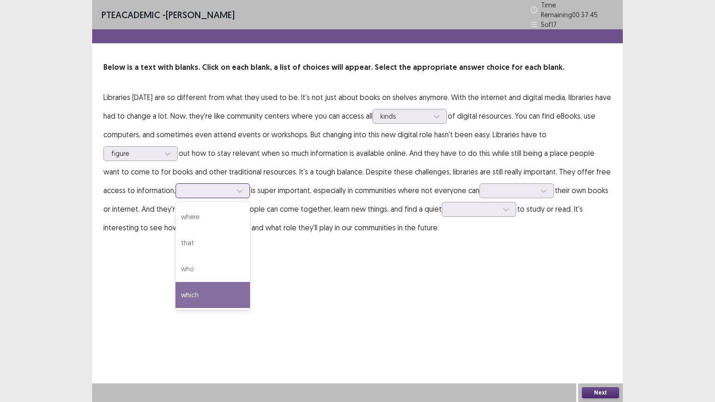
click at [205, 289] on div "which" at bounding box center [212, 295] width 74 height 26
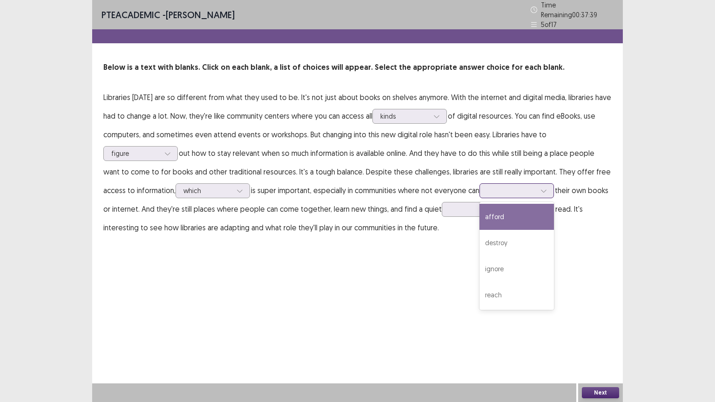
click at [506, 186] on div at bounding box center [511, 190] width 48 height 9
click at [514, 212] on div "afford" at bounding box center [516, 217] width 74 height 26
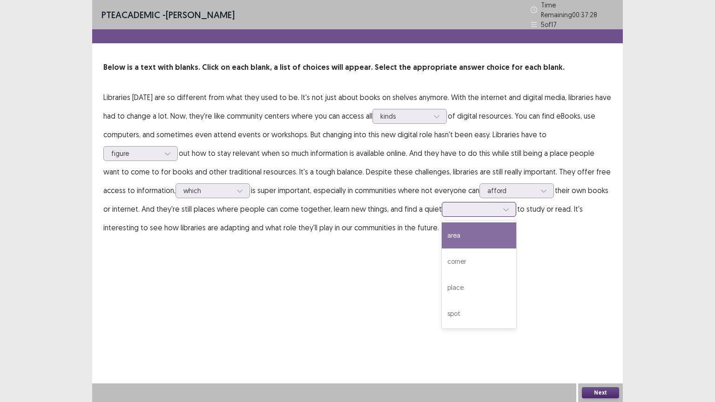
click at [471, 206] on div at bounding box center [473, 209] width 48 height 9
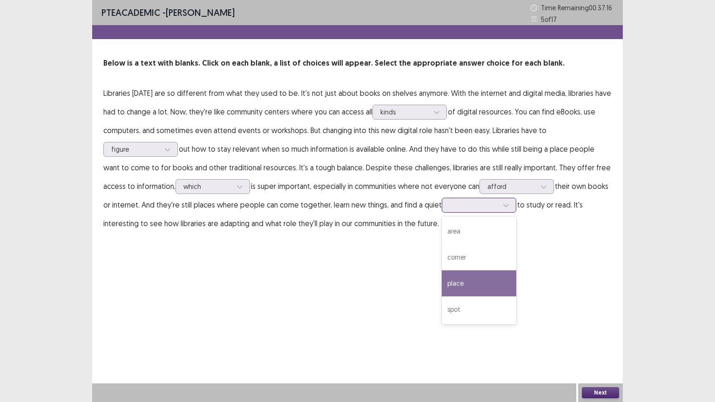
click at [479, 281] on div "place" at bounding box center [479, 283] width 74 height 26
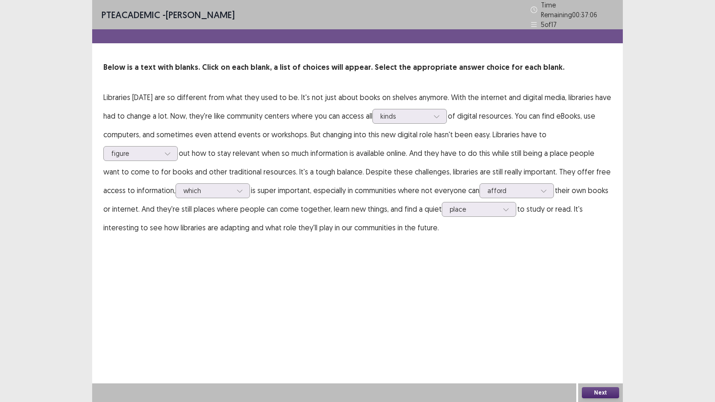
click at [597, 347] on button "Next" at bounding box center [600, 392] width 37 height 11
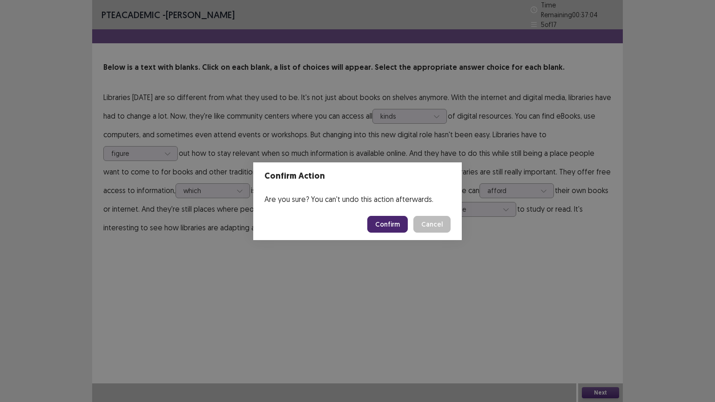
click at [385, 225] on button "Confirm" at bounding box center [387, 224] width 40 height 17
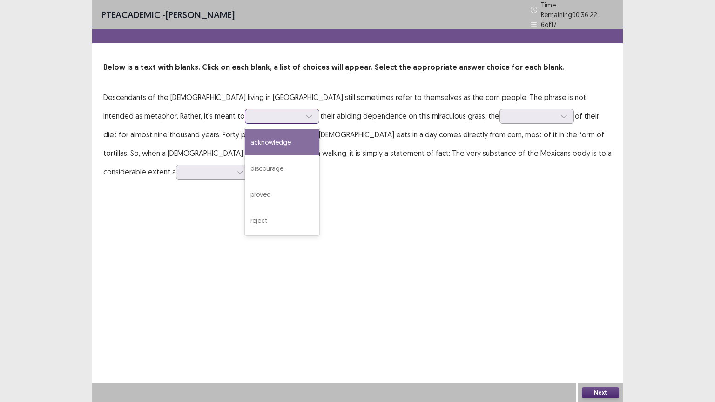
click at [302, 118] on div at bounding box center [309, 116] width 14 height 14
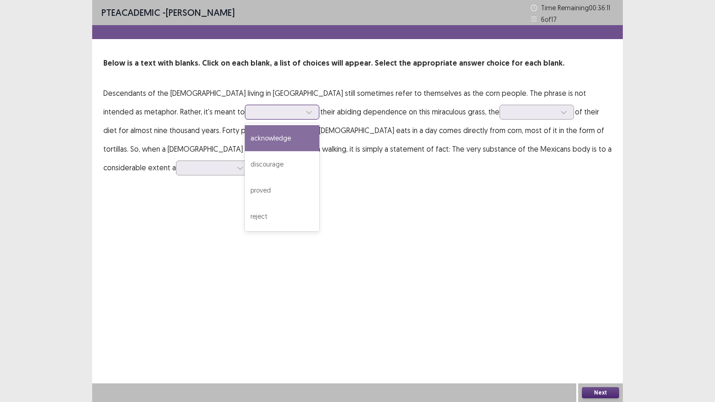
click at [245, 139] on div "acknowledge" at bounding box center [282, 138] width 74 height 26
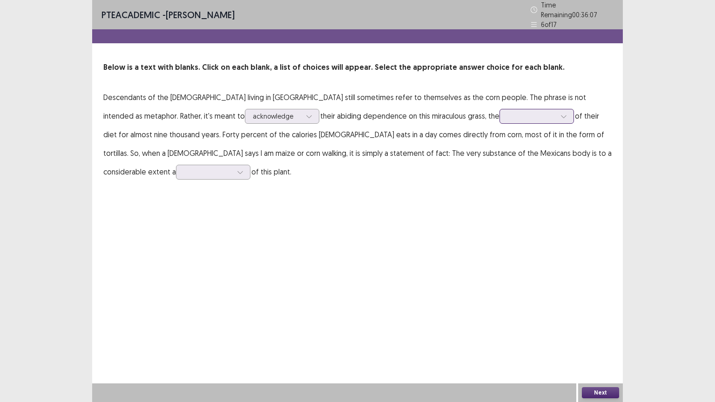
click at [507, 112] on div at bounding box center [531, 116] width 48 height 9
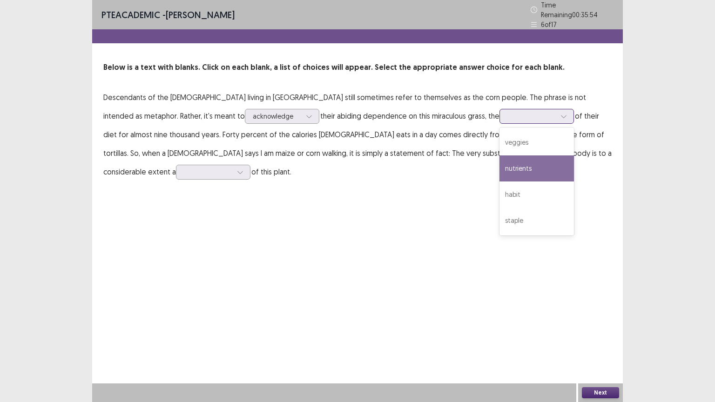
click at [499, 164] on div "nutrients" at bounding box center [536, 168] width 74 height 26
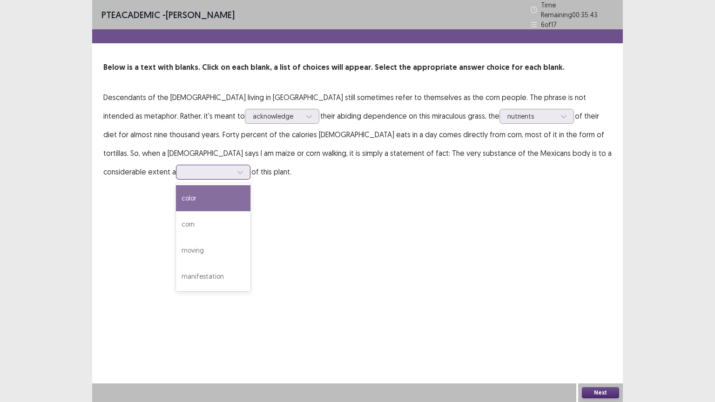
click at [232, 167] on div at bounding box center [208, 171] width 48 height 9
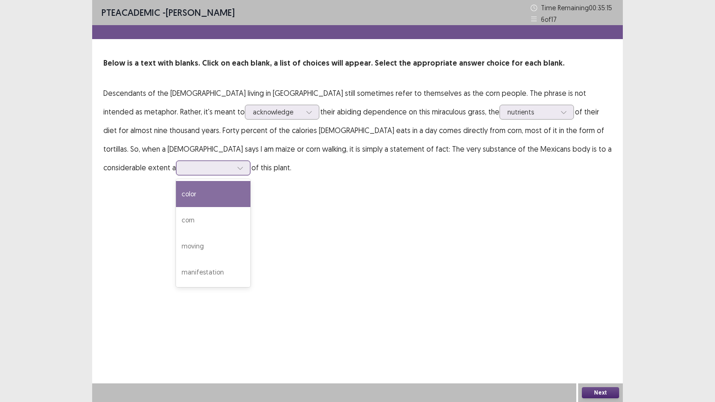
click at [250, 181] on div "color" at bounding box center [213, 194] width 74 height 26
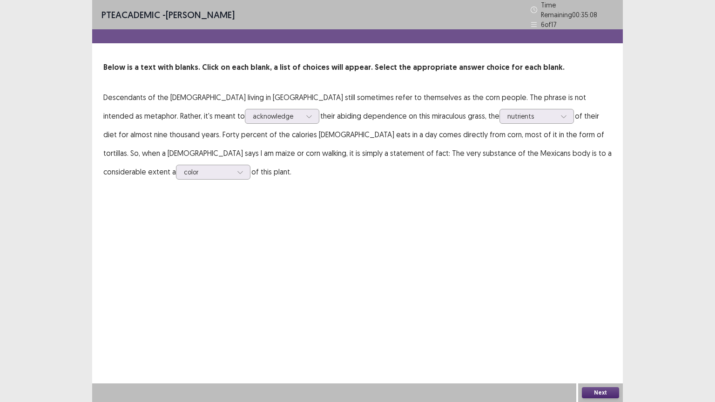
click at [594, 347] on button "Next" at bounding box center [600, 392] width 37 height 11
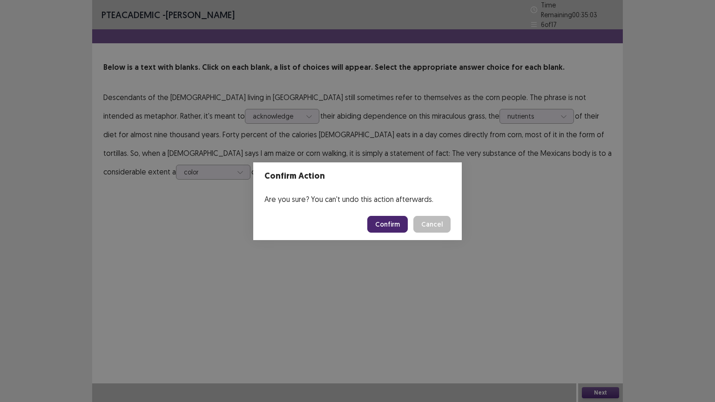
click at [395, 224] on button "Confirm" at bounding box center [387, 224] width 40 height 17
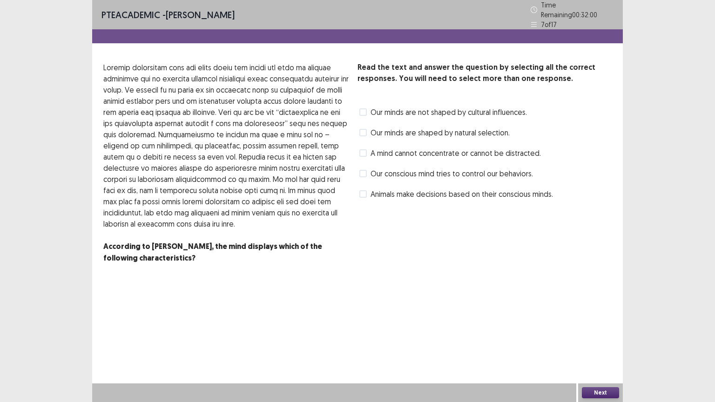
click at [363, 129] on span at bounding box center [362, 132] width 7 height 7
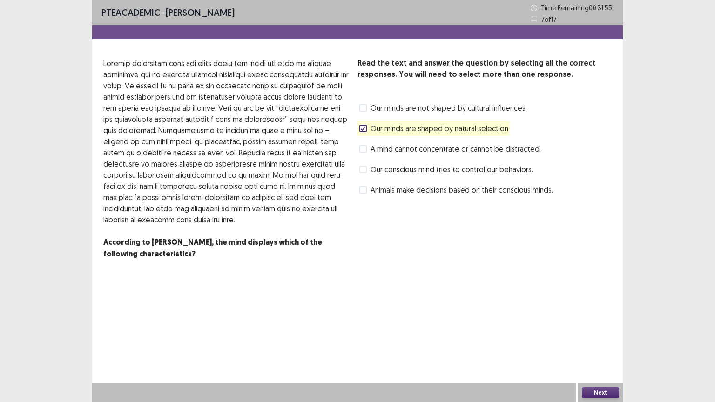
click at [593, 347] on button "Next" at bounding box center [600, 392] width 37 height 11
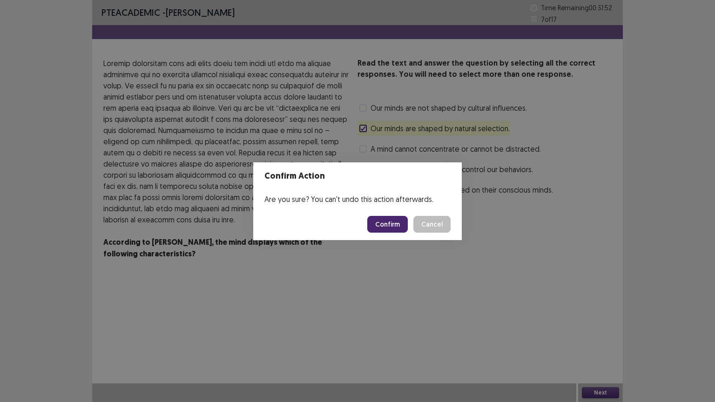
click at [394, 225] on button "Confirm" at bounding box center [387, 224] width 40 height 17
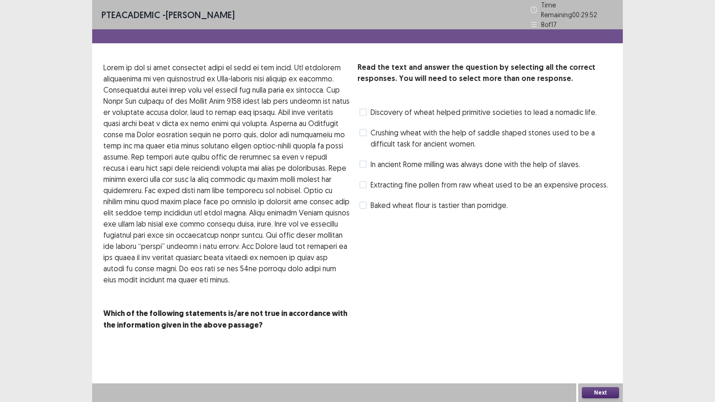
click at [602, 347] on button "Next" at bounding box center [600, 392] width 37 height 11
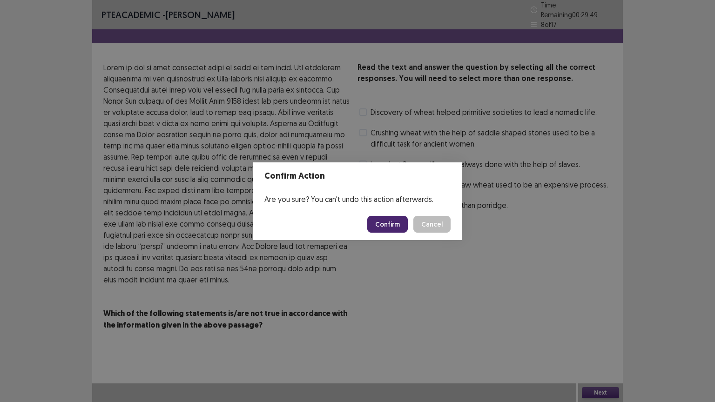
click at [389, 224] on button "Confirm" at bounding box center [387, 224] width 40 height 17
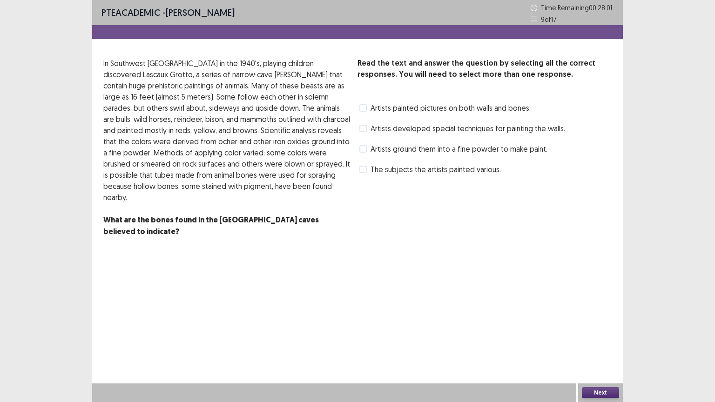
click at [365, 107] on span at bounding box center [362, 107] width 7 height 7
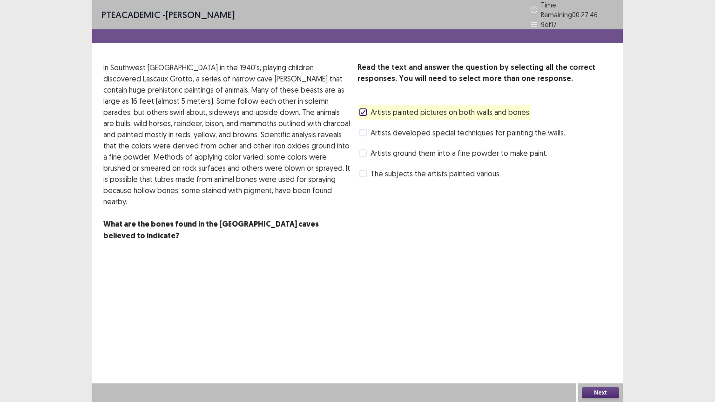
click at [364, 129] on span at bounding box center [362, 132] width 7 height 7
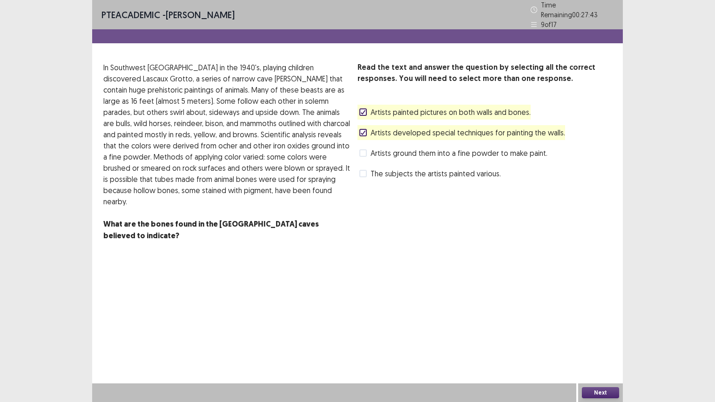
click at [595, 347] on button "Next" at bounding box center [600, 392] width 37 height 11
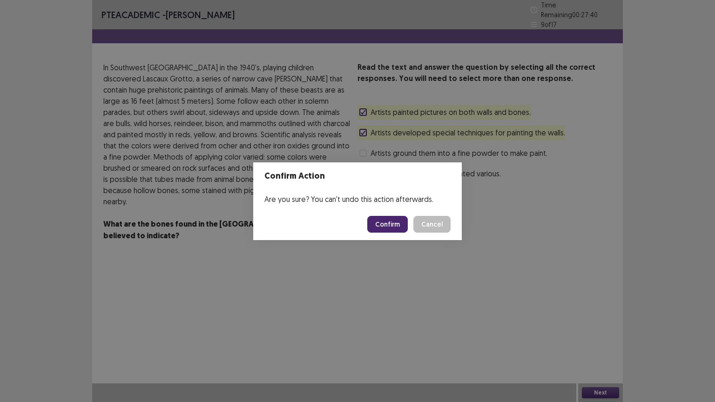
click at [395, 221] on button "Confirm" at bounding box center [387, 224] width 40 height 17
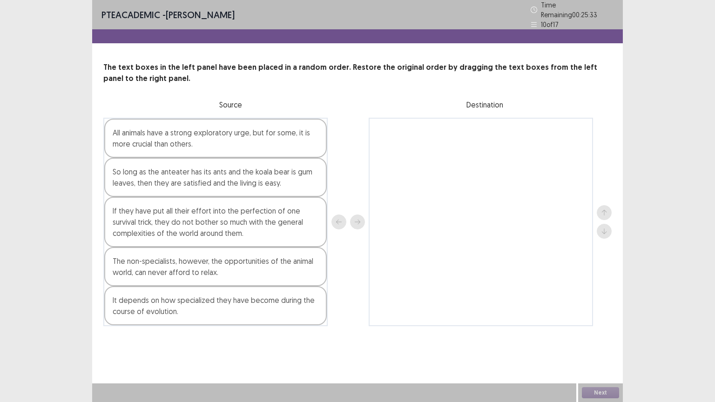
click at [261, 259] on div "The non-specialists, however, the opportunities of the animal world, can never …" at bounding box center [215, 266] width 222 height 39
click at [247, 264] on div "The non-specialists, however, the opportunities of the animal world, can never …" at bounding box center [215, 266] width 222 height 39
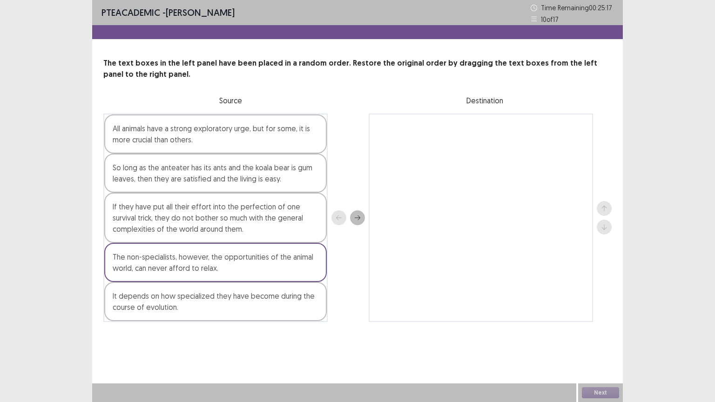
click at [187, 262] on div "The non-specialists, however, the opportunities of the animal world, can never …" at bounding box center [215, 262] width 222 height 39
click at [410, 132] on div at bounding box center [480, 218] width 224 height 208
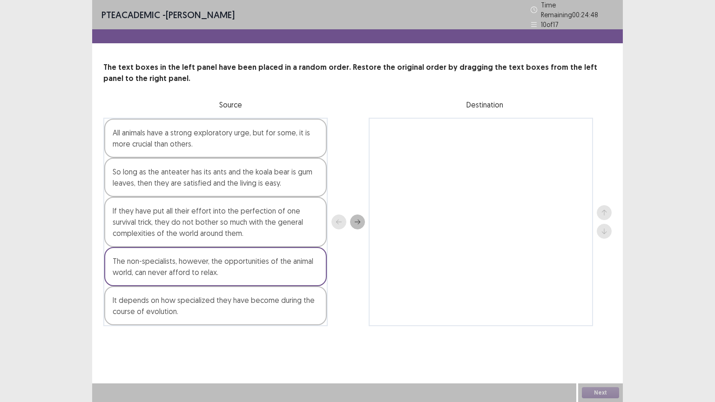
click at [359, 219] on icon "next" at bounding box center [357, 222] width 7 height 7
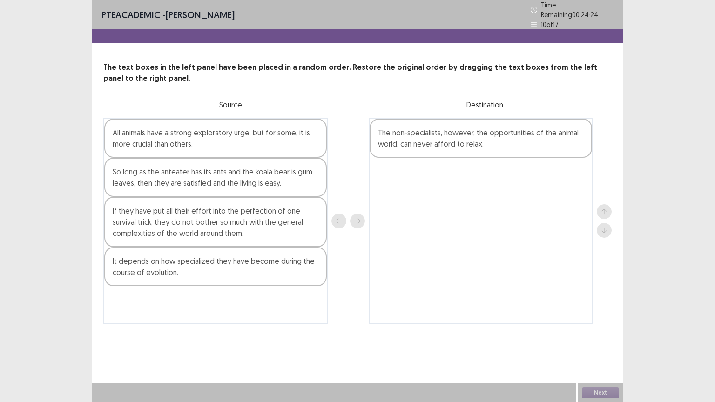
click at [292, 264] on div "It depends on how specialized they have become during the course of evolution." at bounding box center [215, 266] width 222 height 39
click at [359, 218] on icon "next" at bounding box center [358, 220] width 6 height 5
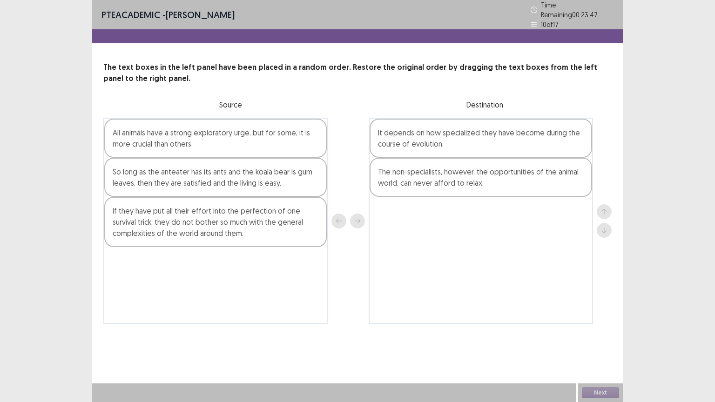
click at [264, 138] on div "All animals have a strong exploratory urge, but for some, it is more crucial th…" at bounding box center [215, 138] width 222 height 39
click at [355, 214] on button "next" at bounding box center [357, 221] width 15 height 15
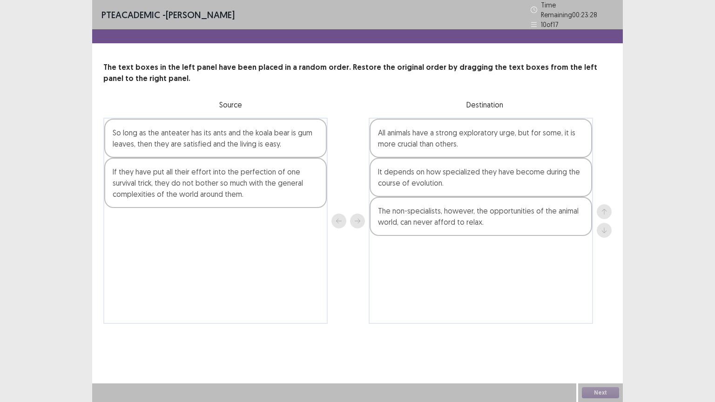
click at [236, 188] on div "If they have put all their effort into the perfection of one survival trick, th…" at bounding box center [215, 183] width 222 height 50
click at [359, 218] on icon "next" at bounding box center [357, 221] width 7 height 7
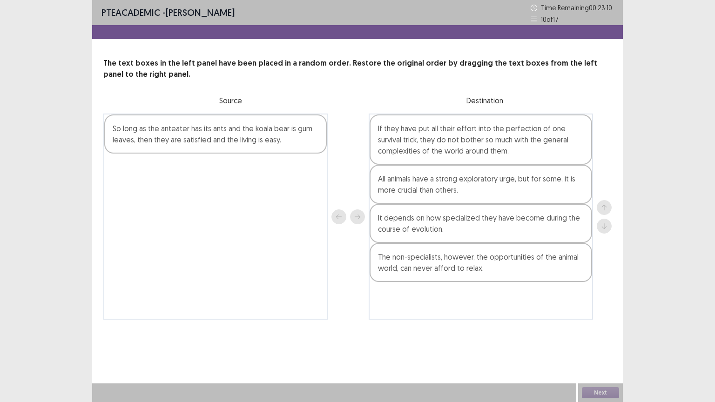
click at [276, 137] on div "So long as the anteater has its ants and the koala bear is gum leaves, then the…" at bounding box center [215, 133] width 222 height 39
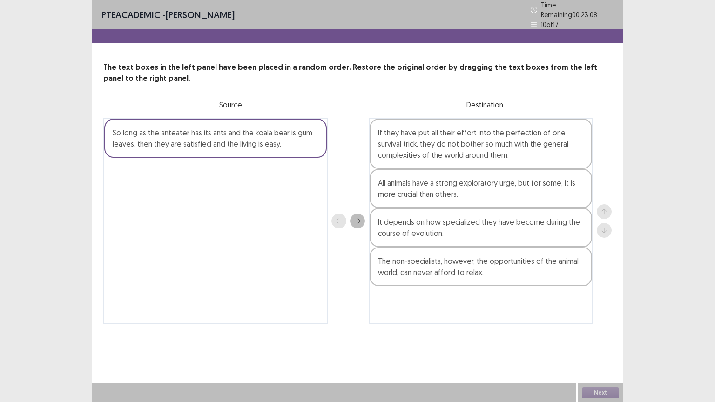
click at [356, 214] on button "next" at bounding box center [357, 221] width 15 height 15
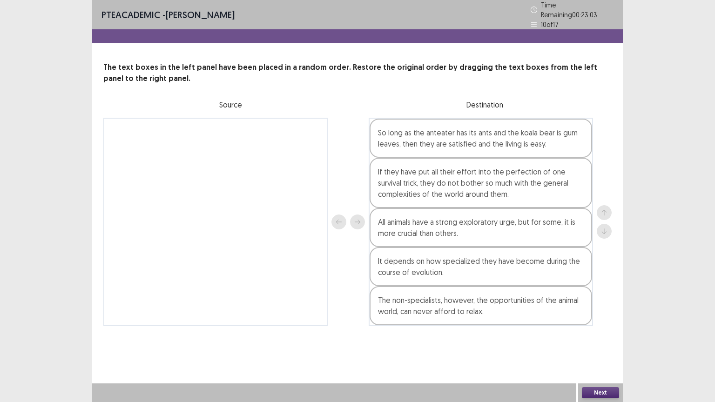
click at [553, 222] on div "All animals have a strong exploratory urge, but for some, it is more crucial th…" at bounding box center [480, 227] width 222 height 39
click at [601, 209] on icon "up" at bounding box center [604, 212] width 7 height 7
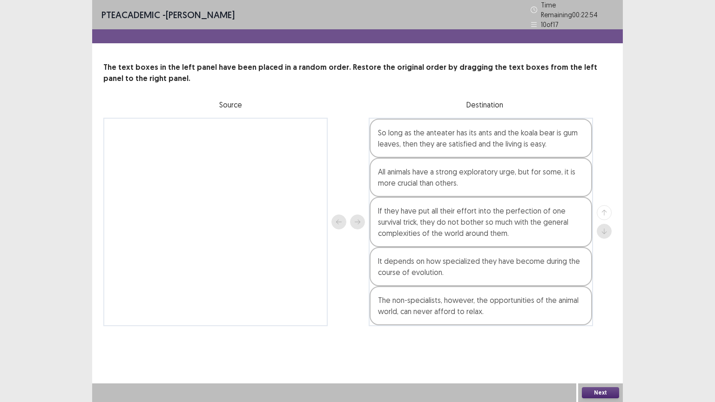
click at [600, 207] on div at bounding box center [603, 221] width 15 height 33
click at [567, 168] on div "All animals have a strong exploratory urge, but for some, it is more crucial th…" at bounding box center [480, 177] width 222 height 39
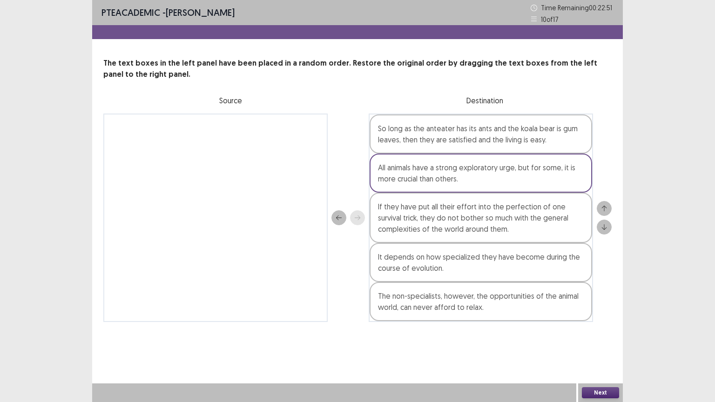
click at [608, 207] on button "up" at bounding box center [603, 208] width 15 height 15
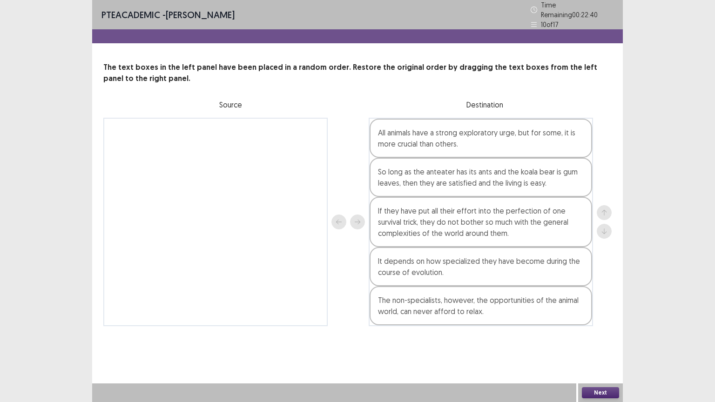
click at [562, 257] on div "It depends on how specialized they have become during the course of evolution." at bounding box center [480, 266] width 222 height 39
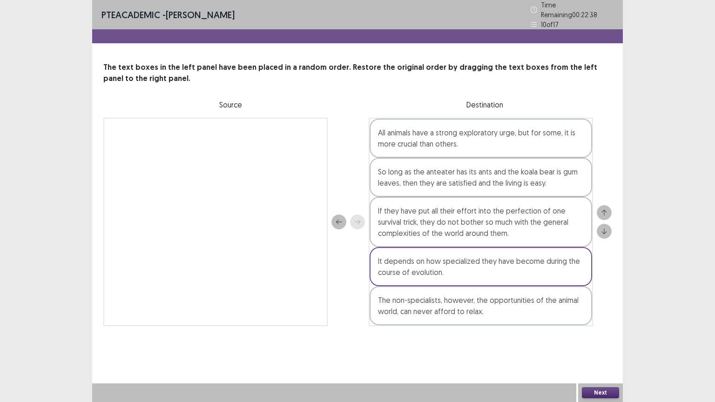
click at [605, 199] on div at bounding box center [603, 222] width 15 height 208
click at [605, 209] on icon "up" at bounding box center [604, 212] width 7 height 7
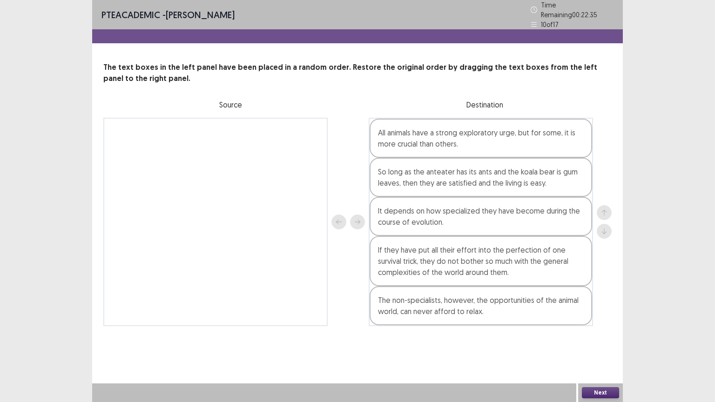
click at [550, 210] on div "It depends on how specialized they have become during the course of evolution." at bounding box center [480, 216] width 222 height 39
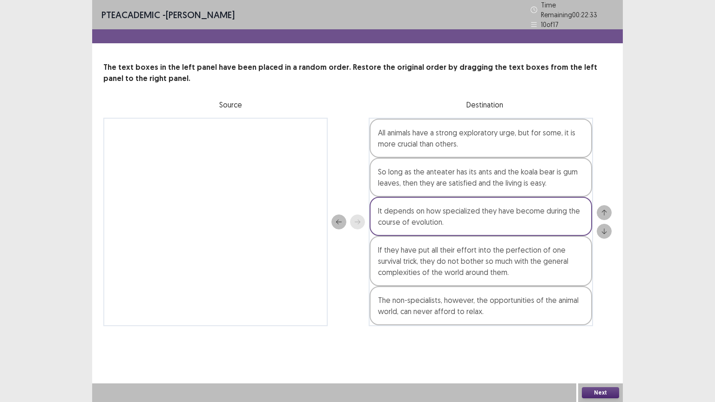
click at [608, 208] on button "up" at bounding box center [603, 212] width 15 height 15
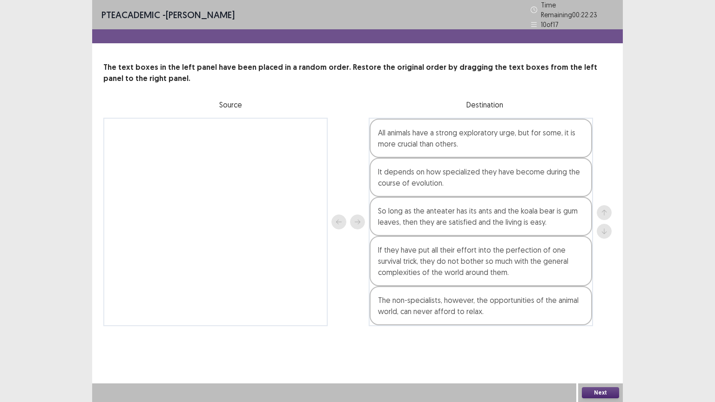
click at [553, 209] on div "So long as the anteater has its ants and the koala bear is gum leaves, then the…" at bounding box center [480, 216] width 222 height 39
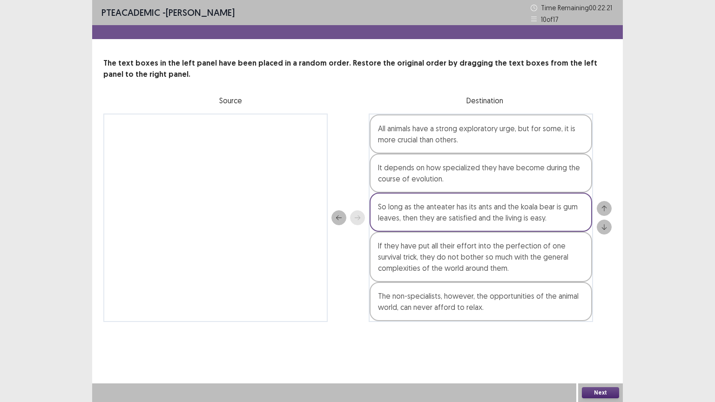
click at [603, 227] on icon "down" at bounding box center [604, 227] width 7 height 7
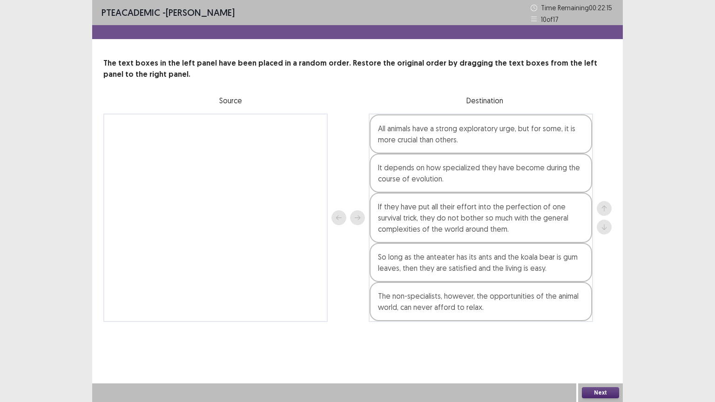
click at [574, 300] on div "The non-specialists, however, the opportunities of the animal world, can never …" at bounding box center [480, 301] width 222 height 39
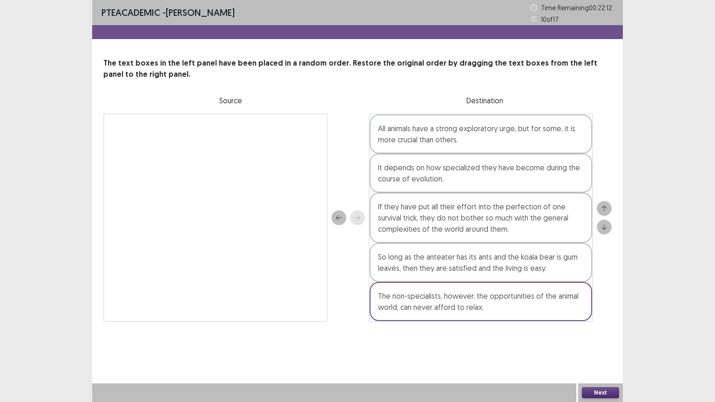
click at [603, 211] on button "up" at bounding box center [603, 208] width 15 height 15
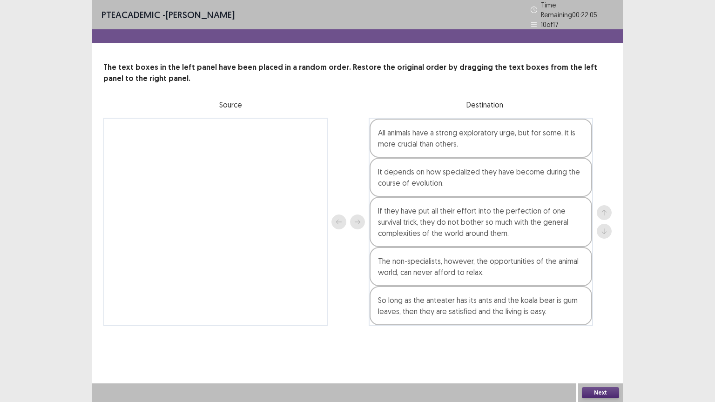
click at [607, 347] on button "Next" at bounding box center [600, 392] width 37 height 11
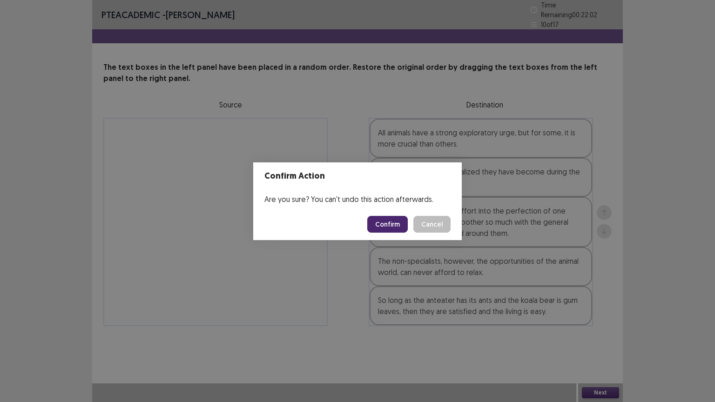
click at [399, 223] on button "Confirm" at bounding box center [387, 224] width 40 height 17
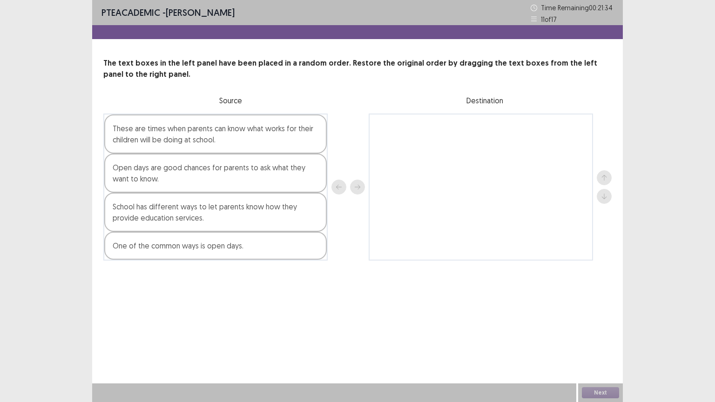
click at [254, 256] on div "One of the common ways is open days." at bounding box center [215, 246] width 222 height 28
click at [354, 184] on button "next" at bounding box center [357, 187] width 15 height 15
click at [289, 169] on div "Open days are good chances for parents to ask what they want to know." at bounding box center [215, 173] width 222 height 39
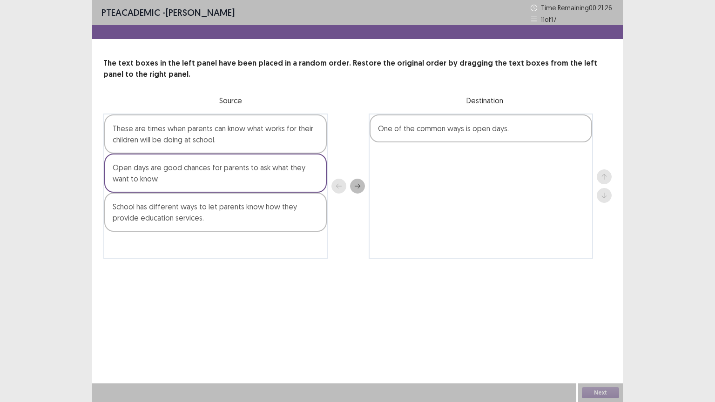
click at [351, 183] on button "next" at bounding box center [357, 186] width 15 height 15
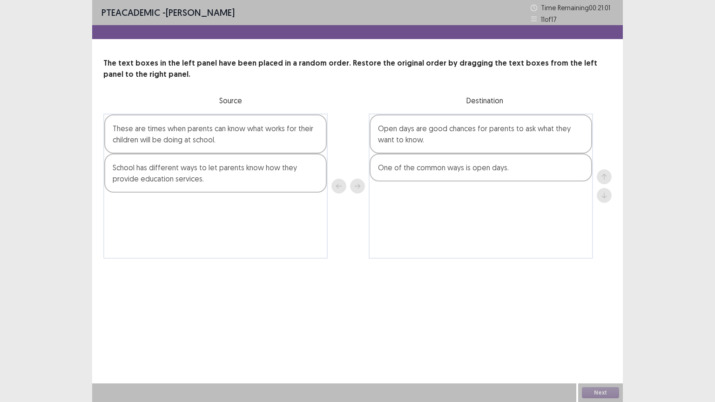
click at [292, 169] on div "School has different ways to let parents know how they provide education servic…" at bounding box center [215, 173] width 222 height 39
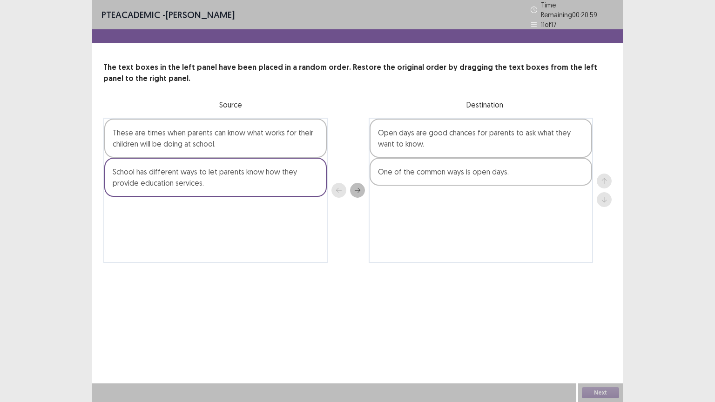
click at [363, 186] on button "next" at bounding box center [357, 190] width 15 height 15
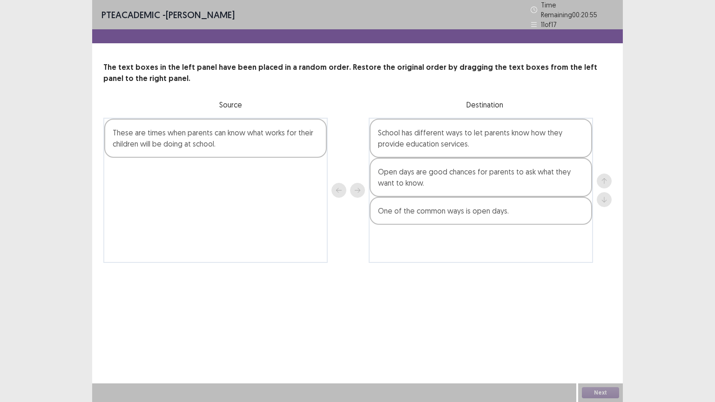
click at [275, 135] on div "These are times when parents can know what works for their children will be doi…" at bounding box center [215, 138] width 222 height 39
click at [352, 186] on button "next" at bounding box center [357, 190] width 15 height 15
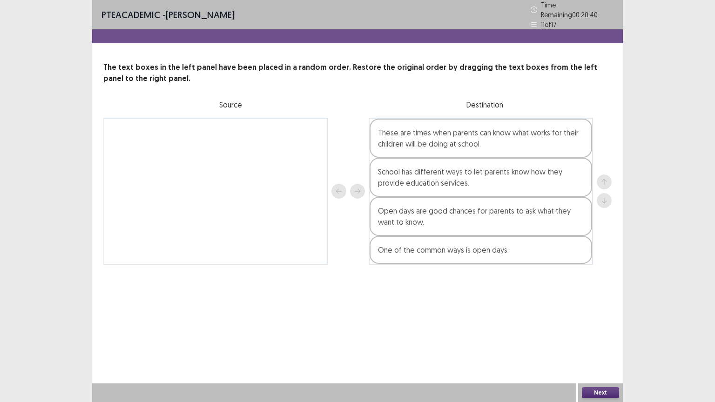
click at [528, 241] on div "One of the common ways is open days." at bounding box center [480, 250] width 222 height 28
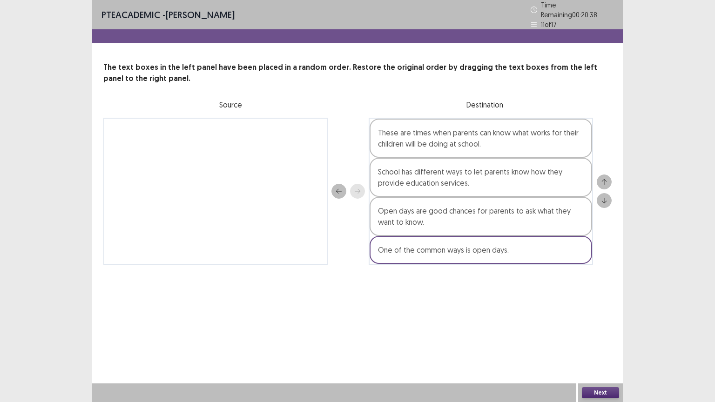
click at [603, 179] on icon "up" at bounding box center [604, 182] width 7 height 7
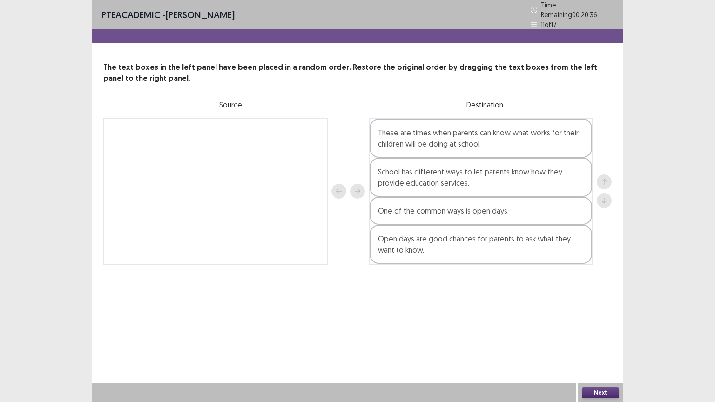
click at [549, 214] on div "One of the common ways is open days." at bounding box center [480, 211] width 222 height 28
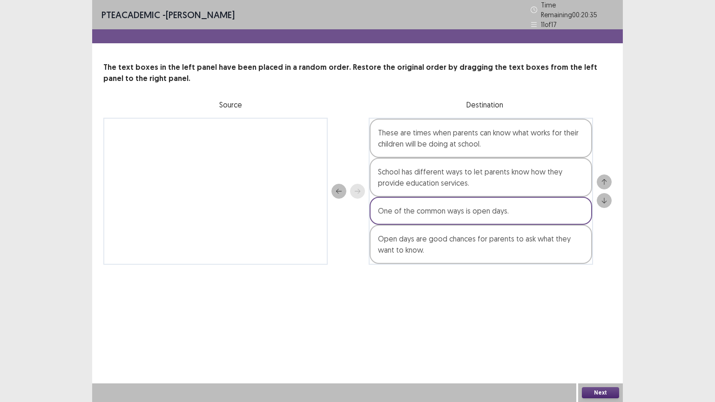
click at [604, 179] on icon "up" at bounding box center [604, 182] width 5 height 6
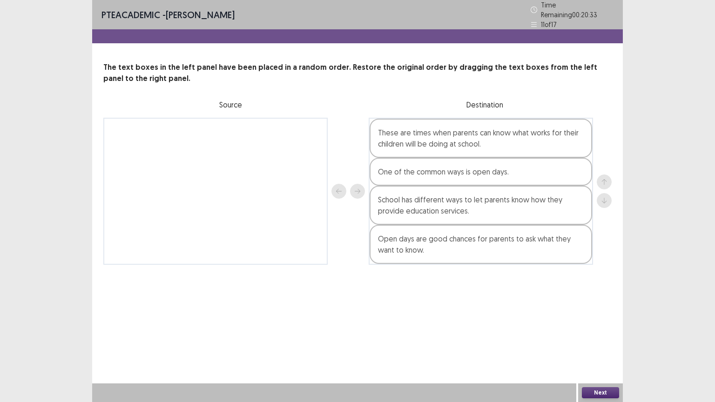
click at [558, 164] on div "One of the common ways is open days." at bounding box center [480, 172] width 222 height 28
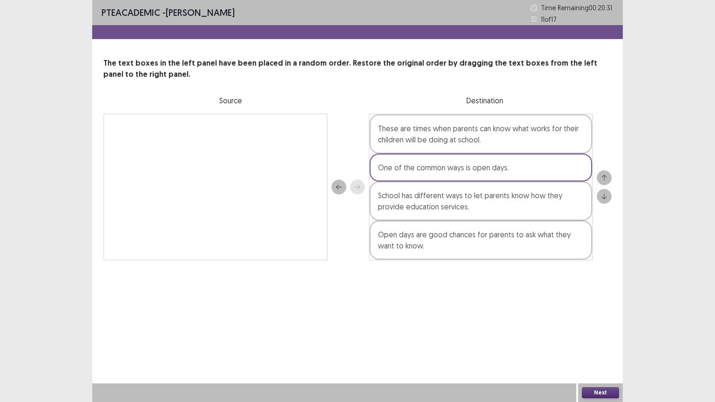
click at [608, 176] on button "up" at bounding box center [603, 177] width 15 height 15
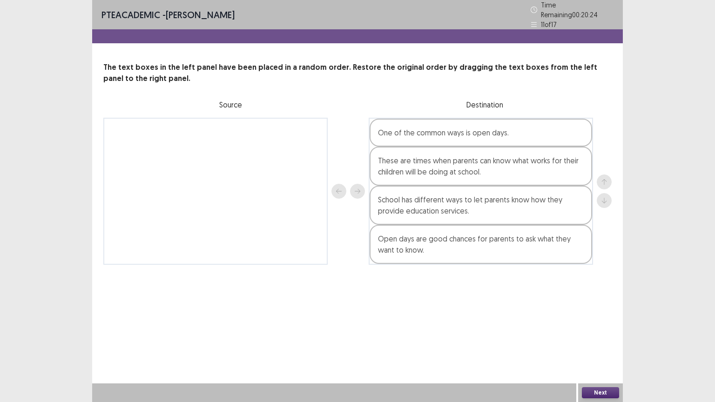
click at [553, 244] on div "Open days are good chances for parents to ask what they want to know." at bounding box center [480, 244] width 222 height 39
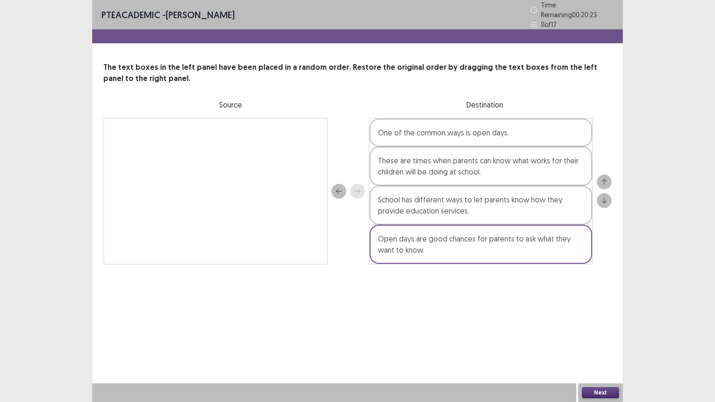
click at [553, 244] on div "Open days are good chances for parents to ask what they want to know." at bounding box center [480, 244] width 222 height 39
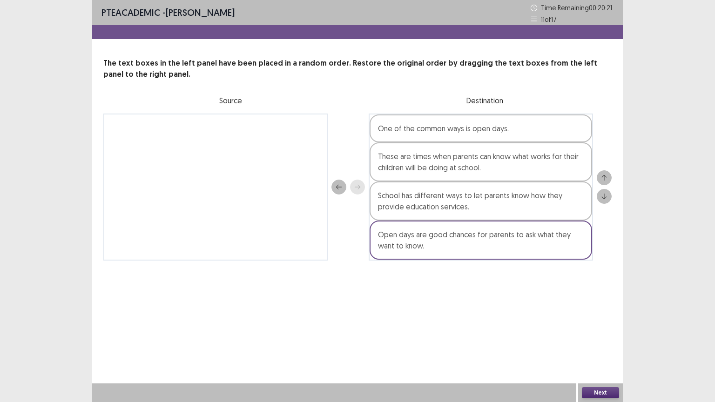
click at [608, 179] on button "up" at bounding box center [603, 177] width 15 height 15
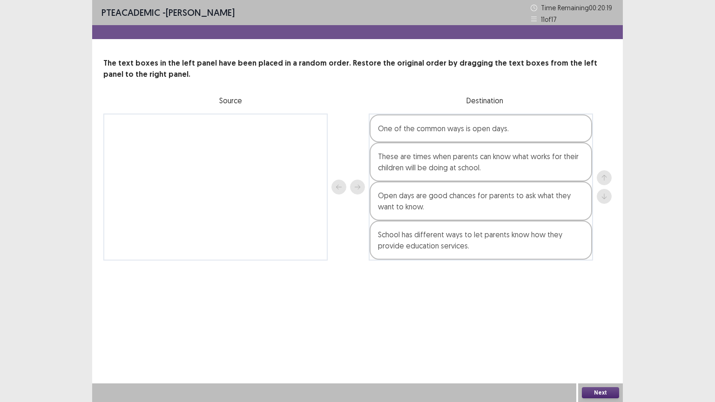
click at [567, 199] on div "Open days are good chances for parents to ask what they want to know." at bounding box center [480, 200] width 222 height 39
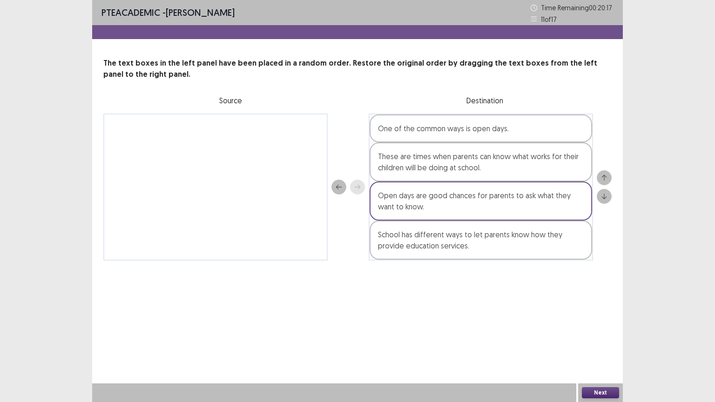
click at [606, 176] on icon "up" at bounding box center [604, 177] width 7 height 7
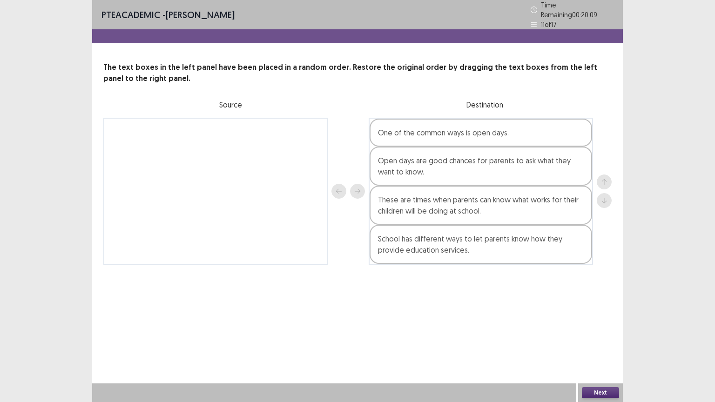
click at [564, 206] on div "These are times when parents can know what works for their children will be doi…" at bounding box center [480, 205] width 222 height 39
click at [610, 193] on button "down" at bounding box center [603, 200] width 15 height 15
click at [608, 347] on button "Next" at bounding box center [600, 392] width 37 height 11
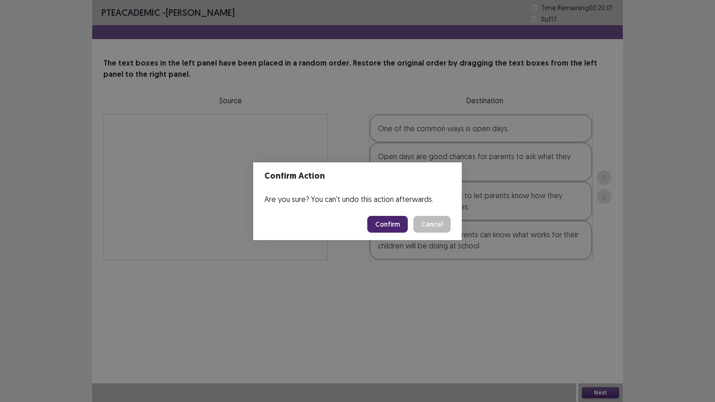
click at [391, 227] on button "Confirm" at bounding box center [387, 224] width 40 height 17
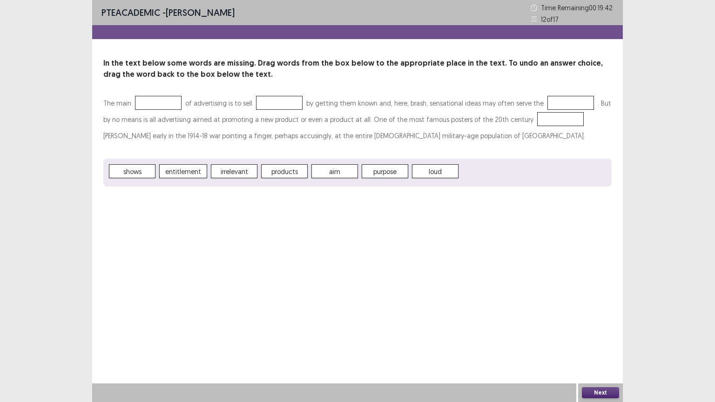
click at [373, 172] on span "purpose" at bounding box center [385, 171] width 47 height 14
click at [165, 97] on div at bounding box center [158, 103] width 47 height 14
click at [271, 91] on div "In the text below some words are missing. Drag words from the box below to the …" at bounding box center [357, 122] width 530 height 129
drag, startPoint x: 334, startPoint y: 141, endPoint x: 359, endPoint y: 141, distance: 25.1
click at [359, 140] on div "The main purpose of advertising is to sell products by getting them known and, …" at bounding box center [357, 141] width 508 height 92
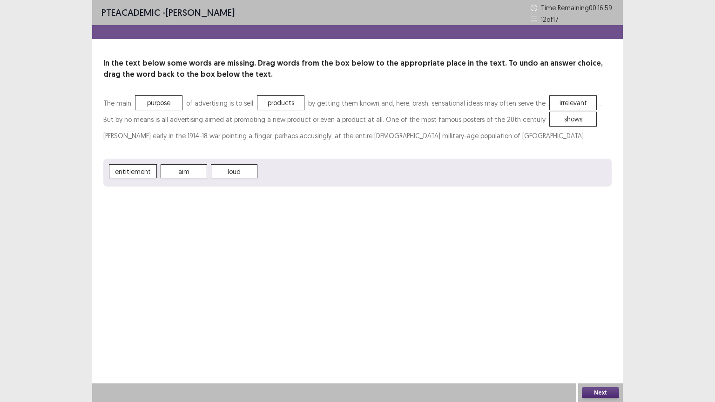
click at [605, 347] on button "Next" at bounding box center [600, 392] width 37 height 11
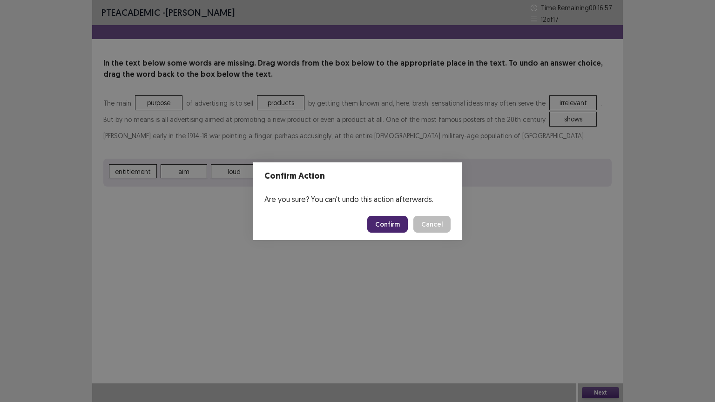
click at [389, 224] on button "Confirm" at bounding box center [387, 224] width 40 height 17
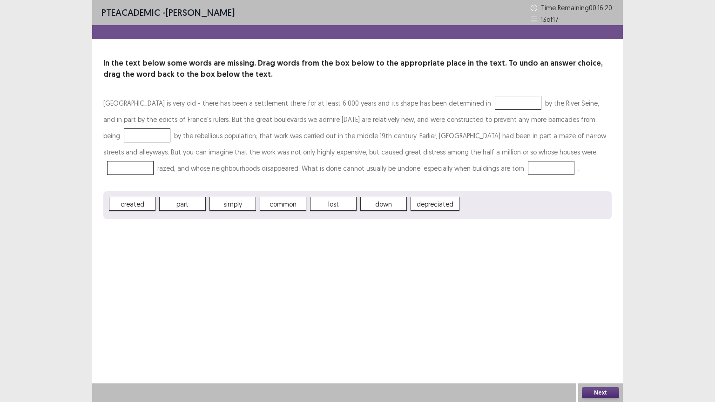
drag, startPoint x: 408, startPoint y: 163, endPoint x: 115, endPoint y: 147, distance: 292.6
click at [408, 161] on p "[GEOGRAPHIC_DATA] is very old - there has been a settlement there for at least …" at bounding box center [357, 135] width 508 height 81
click at [603, 389] on button "Next" at bounding box center [600, 392] width 37 height 11
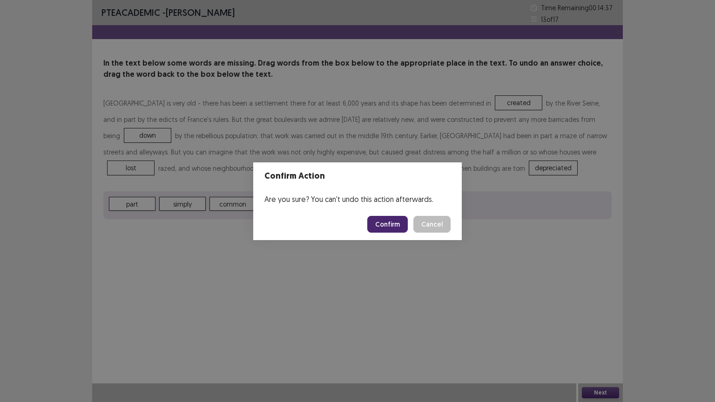
click at [392, 225] on button "Confirm" at bounding box center [387, 224] width 40 height 17
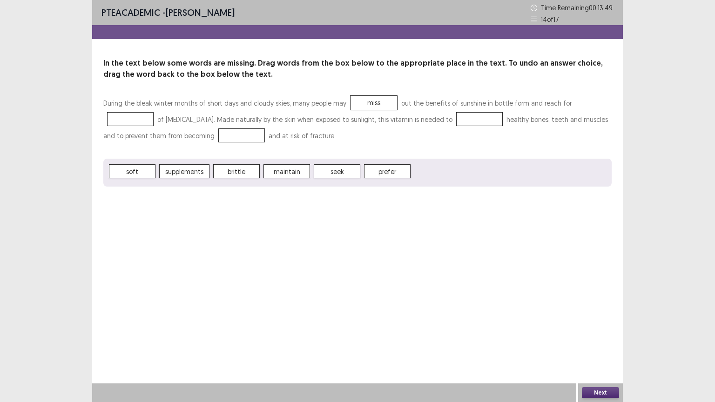
drag, startPoint x: 538, startPoint y: 112, endPoint x: 459, endPoint y: 167, distance: 96.5
click at [539, 112] on p "During the bleak winter months of short days and cloudy skies, many people may …" at bounding box center [357, 119] width 508 height 49
click at [612, 388] on button "Next" at bounding box center [600, 392] width 37 height 11
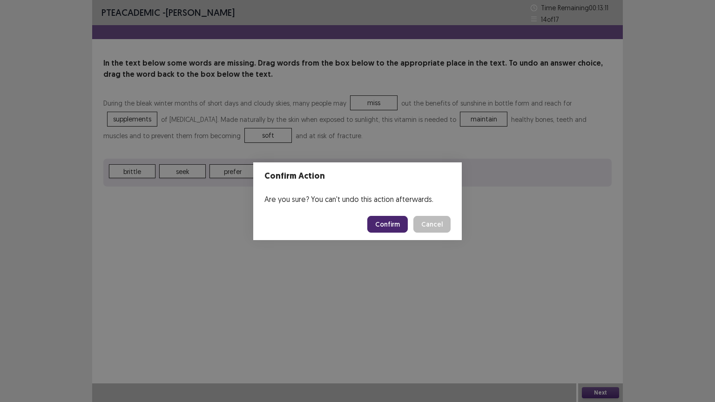
click at [387, 219] on button "Confirm" at bounding box center [387, 224] width 40 height 17
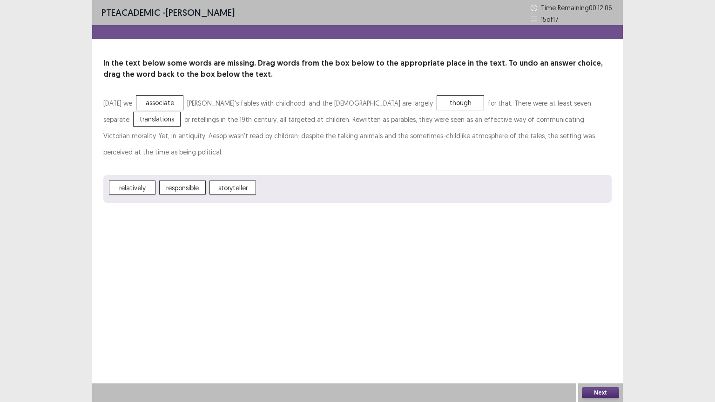
click at [597, 388] on button "Next" at bounding box center [600, 392] width 37 height 11
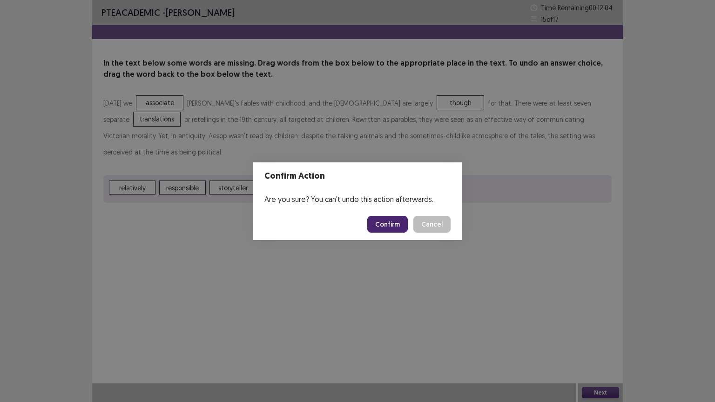
click at [399, 228] on button "Confirm" at bounding box center [387, 224] width 40 height 17
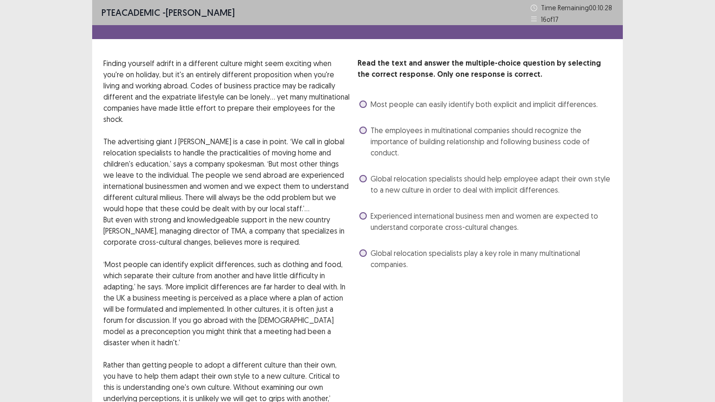
click at [364, 101] on span at bounding box center [362, 103] width 7 height 7
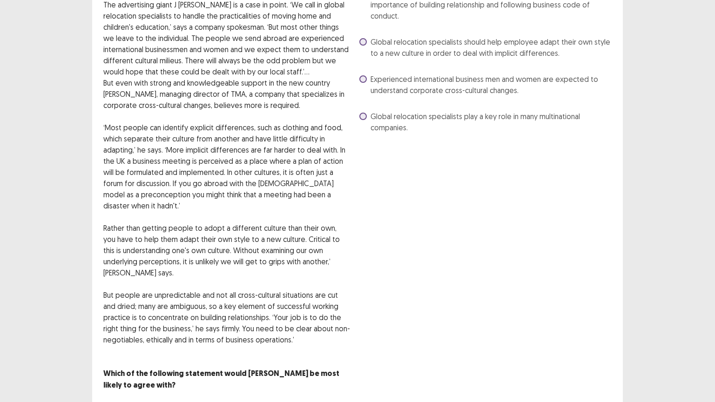
scroll to position [166, 0]
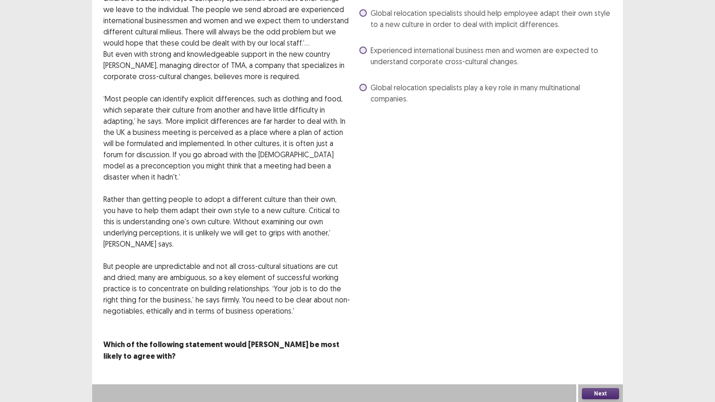
click at [603, 390] on button "Next" at bounding box center [600, 393] width 37 height 11
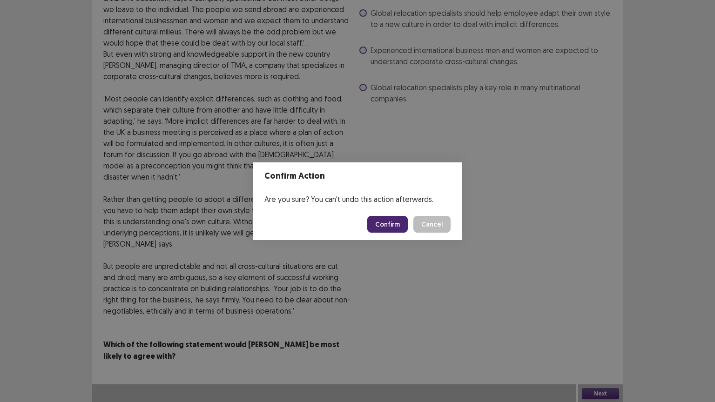
click at [394, 221] on button "Confirm" at bounding box center [387, 224] width 40 height 17
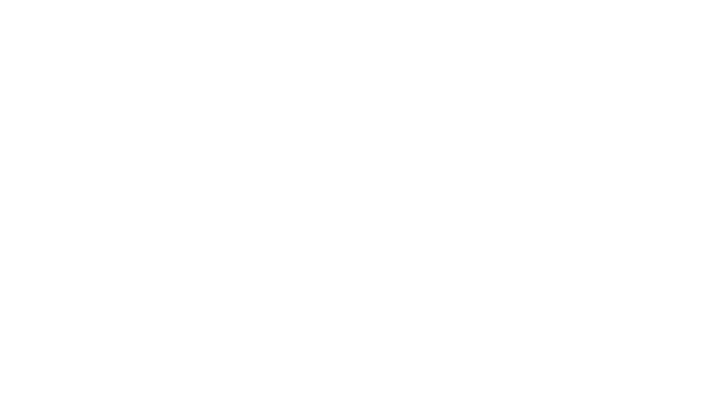
scroll to position [0, 0]
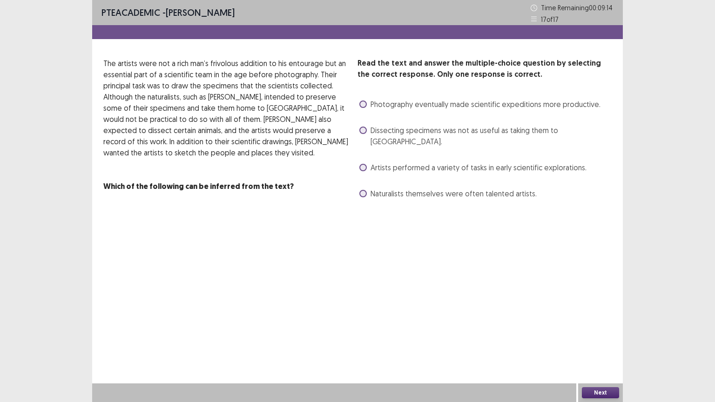
click at [359, 104] on span at bounding box center [362, 103] width 7 height 7
click at [605, 391] on button "Next" at bounding box center [600, 392] width 37 height 11
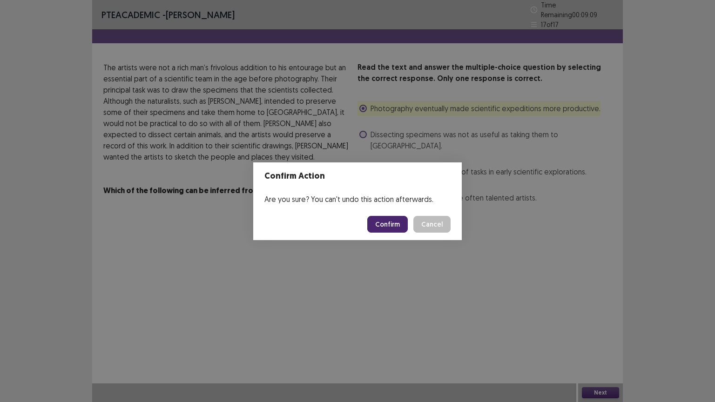
click at [388, 225] on button "Confirm" at bounding box center [387, 224] width 40 height 17
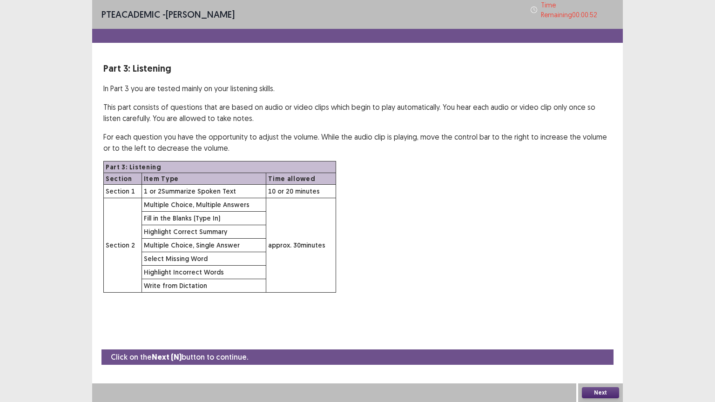
click at [609, 391] on button "Next" at bounding box center [600, 392] width 37 height 11
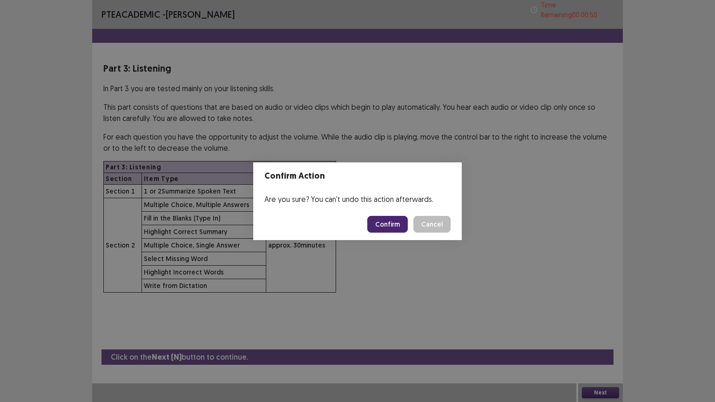
click at [395, 223] on button "Confirm" at bounding box center [387, 224] width 40 height 17
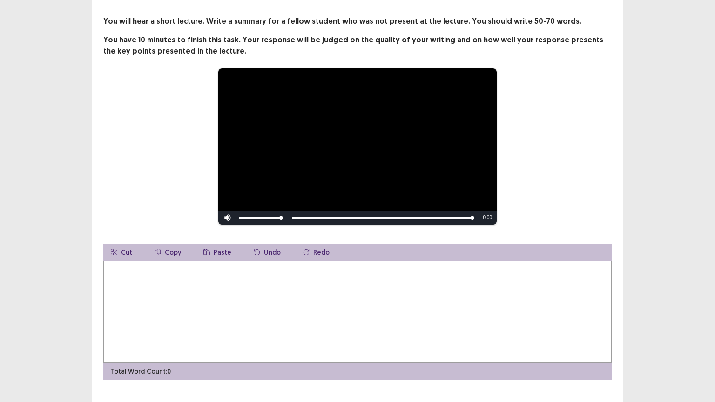
scroll to position [60, 0]
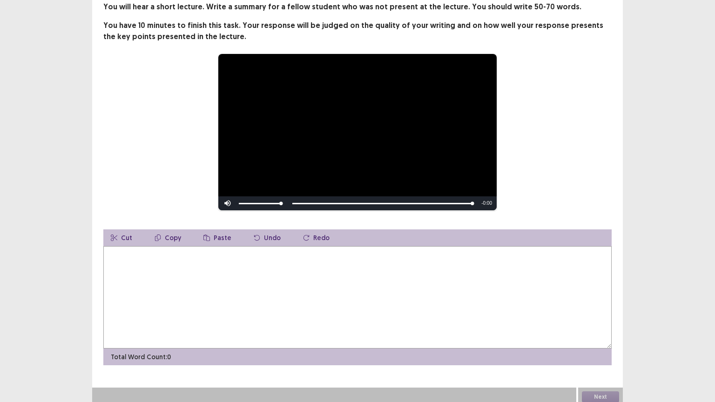
click at [594, 391] on div "Next" at bounding box center [600, 397] width 45 height 19
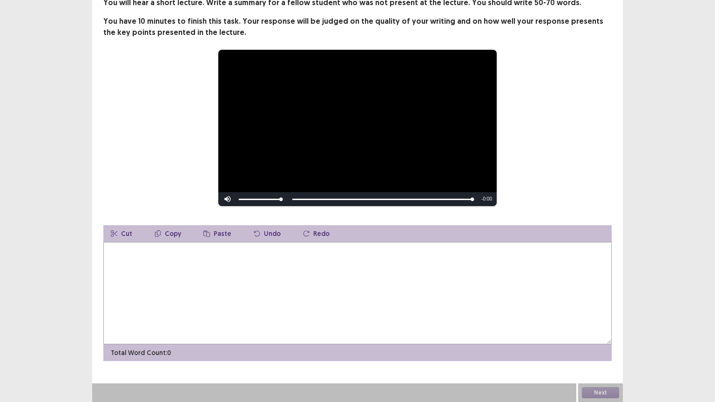
click at [585, 391] on div "Next" at bounding box center [600, 392] width 45 height 19
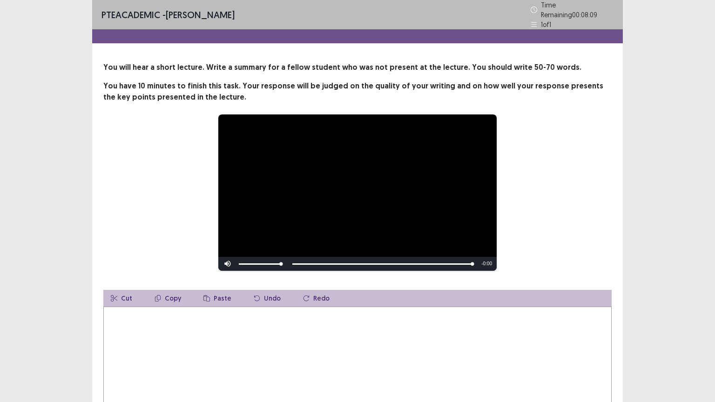
scroll to position [0, 0]
click at [229, 264] on span "Video Player" at bounding box center [227, 264] width 19 height 0
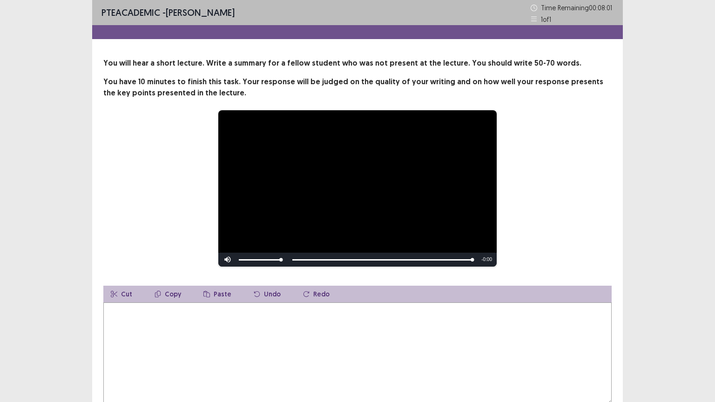
click at [339, 210] on video "Video Player" at bounding box center [357, 188] width 278 height 156
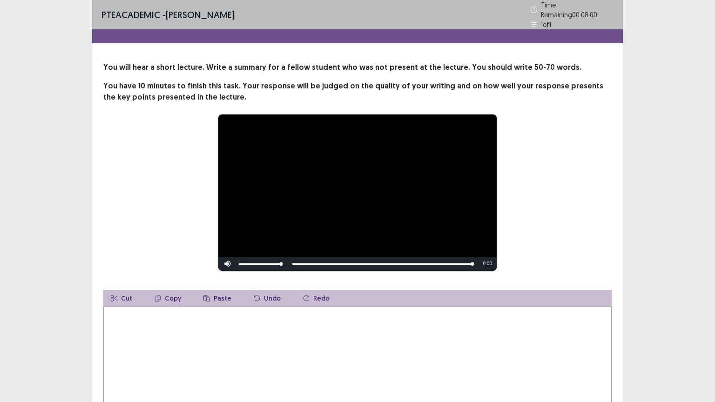
click at [337, 212] on video "Video Player" at bounding box center [357, 192] width 278 height 156
click at [338, 212] on video "Video Player" at bounding box center [357, 192] width 278 height 156
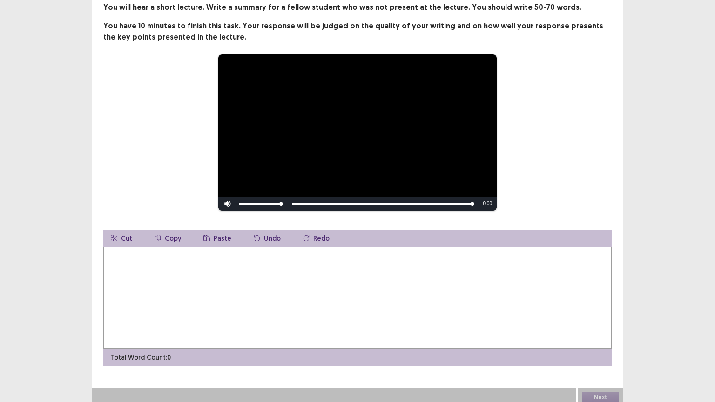
drag, startPoint x: 175, startPoint y: 252, endPoint x: 179, endPoint y: 247, distance: 6.3
click at [177, 252] on textarea at bounding box center [357, 298] width 508 height 102
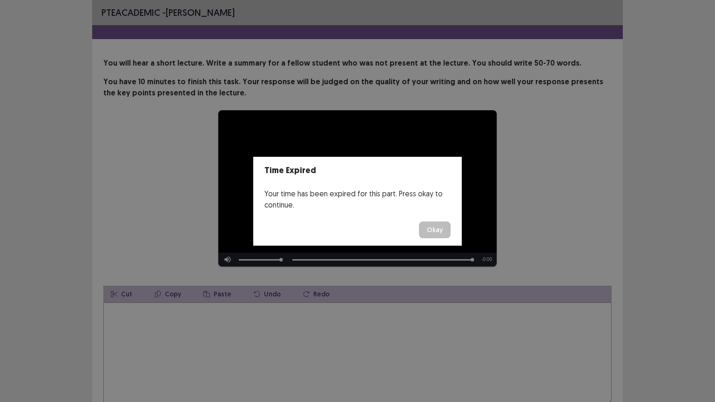
click at [422, 228] on button "Okay" at bounding box center [435, 229] width 32 height 17
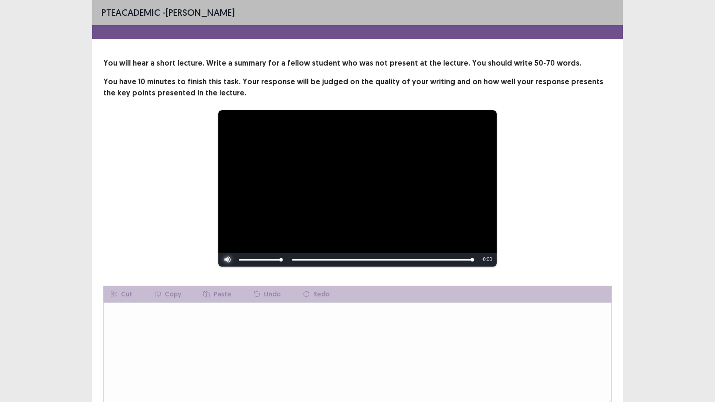
scroll to position [60, 0]
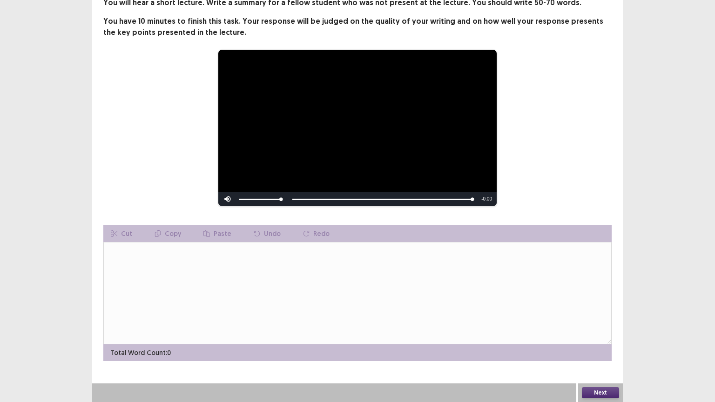
click at [602, 391] on button "Next" at bounding box center [600, 392] width 37 height 11
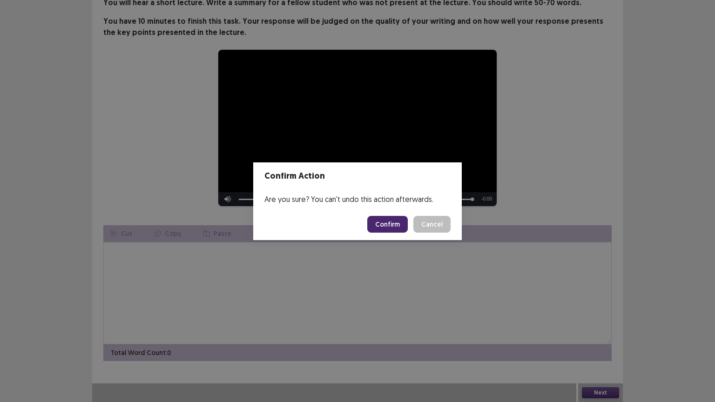
click at [382, 221] on button "Confirm" at bounding box center [387, 224] width 40 height 17
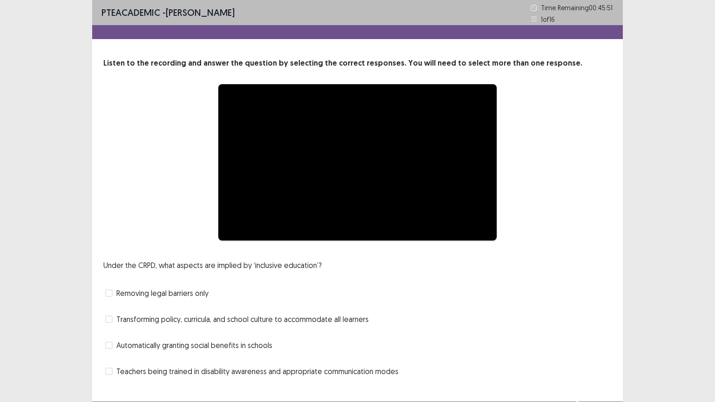
drag, startPoint x: 382, startPoint y: 221, endPoint x: 402, endPoint y: 249, distance: 35.4
click at [402, 249] on div "**********" at bounding box center [357, 218] width 530 height 321
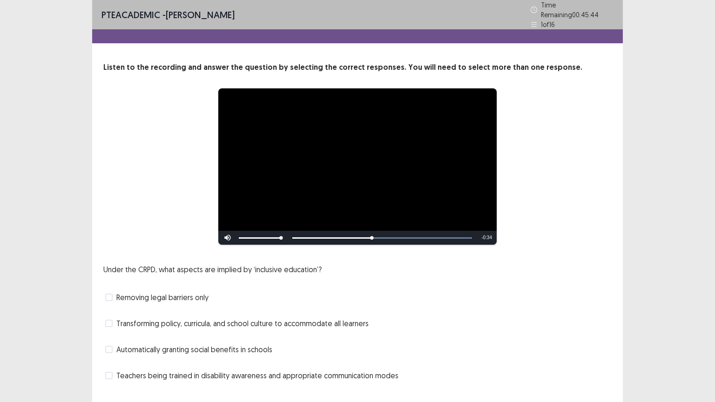
scroll to position [18, 0]
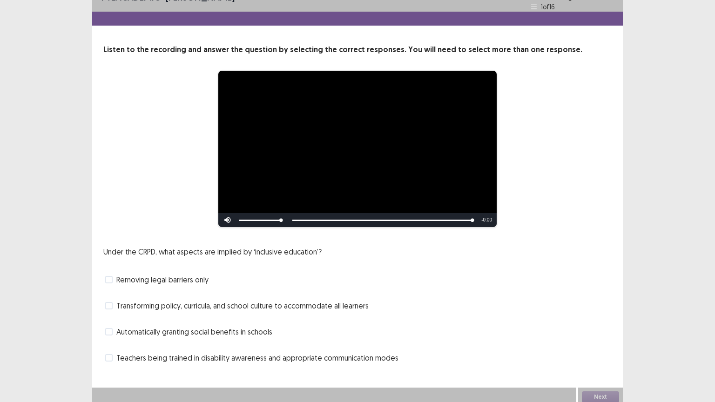
click at [110, 355] on span at bounding box center [108, 357] width 7 height 7
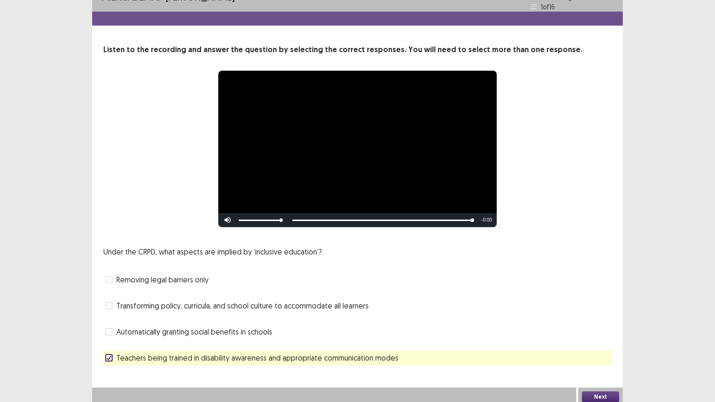
click at [108, 305] on span at bounding box center [108, 305] width 7 height 7
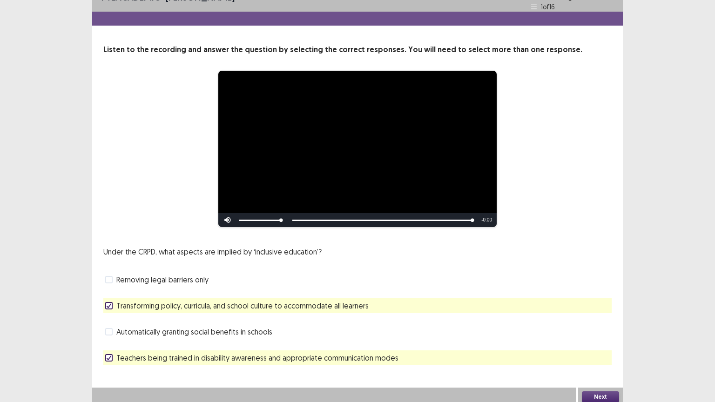
click at [605, 391] on button "Next" at bounding box center [600, 396] width 37 height 11
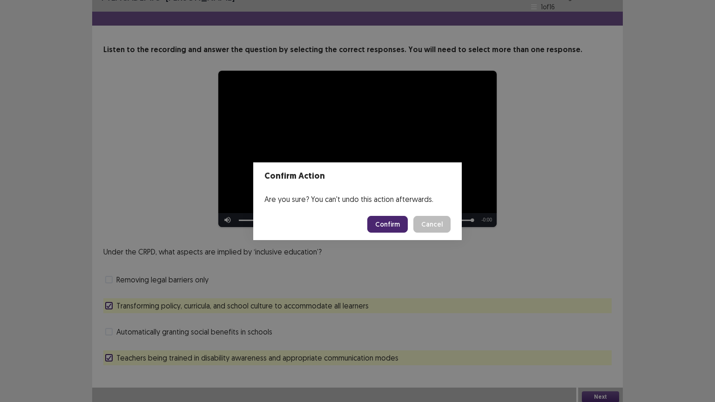
click at [395, 230] on button "Confirm" at bounding box center [387, 224] width 40 height 17
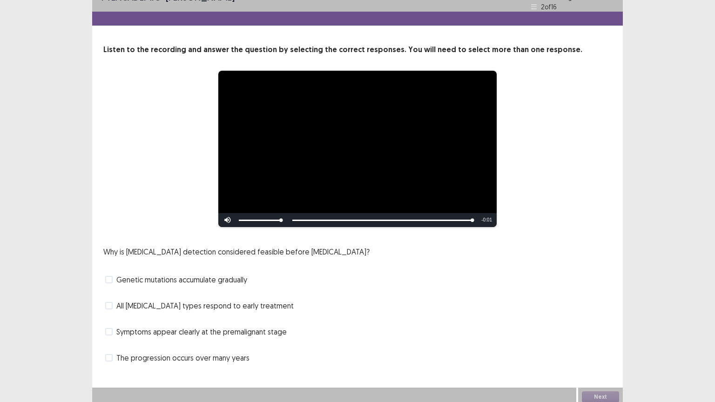
click at [110, 328] on span at bounding box center [108, 331] width 7 height 7
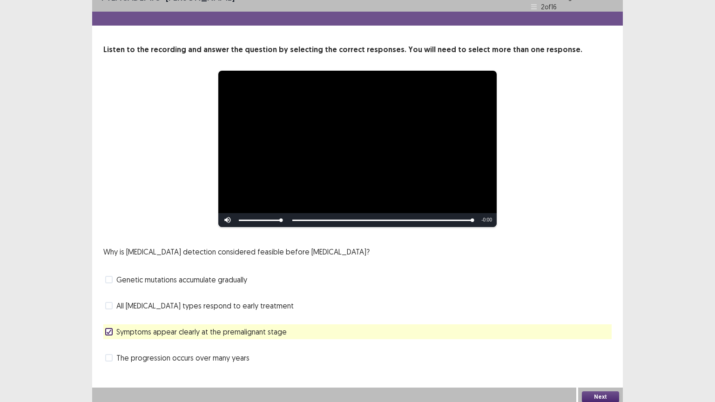
click at [109, 302] on span at bounding box center [108, 305] width 7 height 7
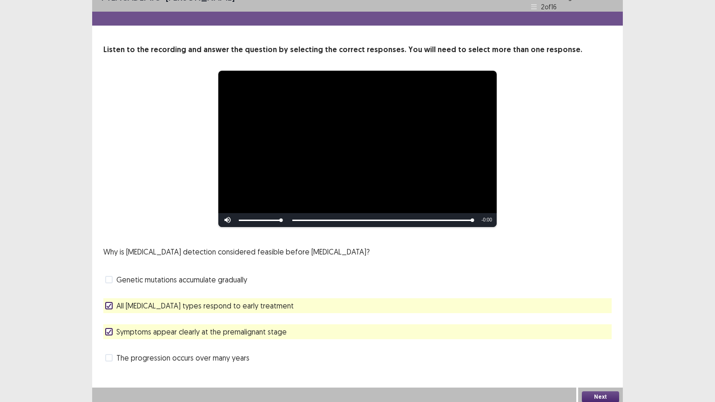
click at [609, 394] on button "Next" at bounding box center [600, 396] width 37 height 11
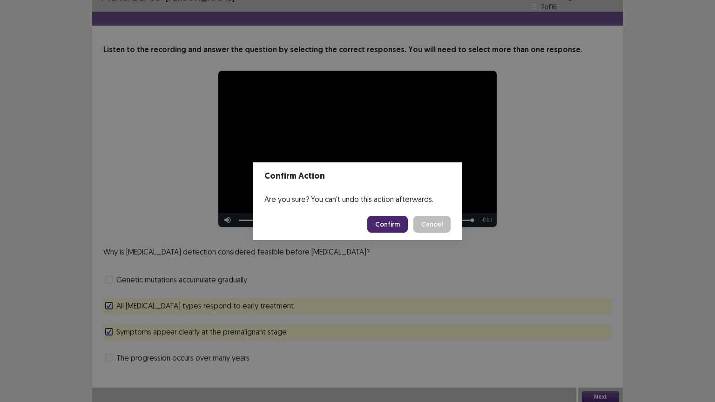
click at [388, 224] on button "Confirm" at bounding box center [387, 224] width 40 height 17
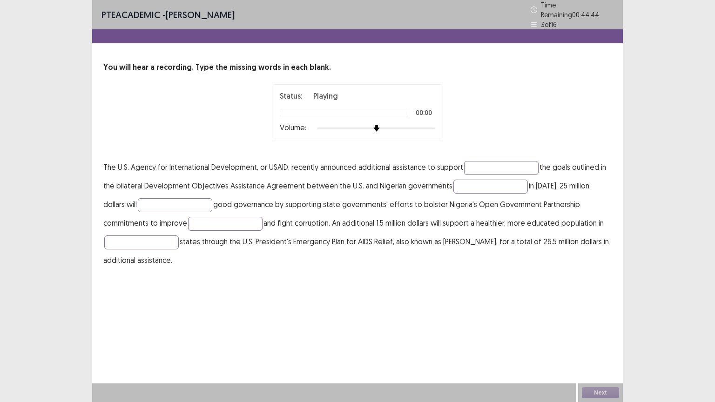
click at [437, 118] on div "Status: Playing 00:00 Volume:" at bounding box center [357, 111] width 167 height 55
click at [428, 127] on div at bounding box center [376, 128] width 118 height 2
click at [488, 161] on input "text" at bounding box center [501, 168] width 74 height 14
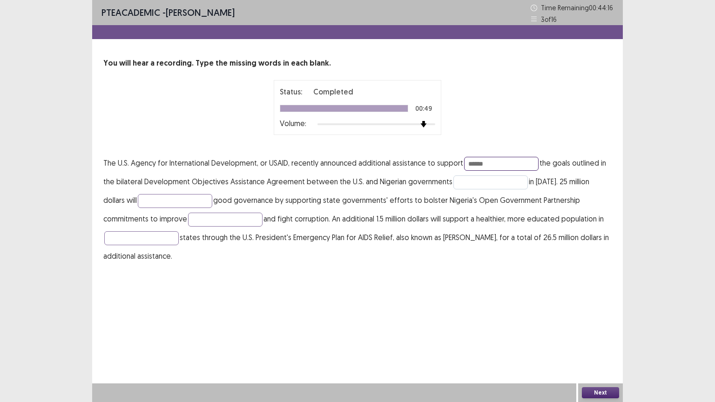
type input "******"
click at [477, 179] on input "text" at bounding box center [490, 182] width 74 height 14
type input "*****"
click at [138, 198] on input "text" at bounding box center [175, 201] width 74 height 14
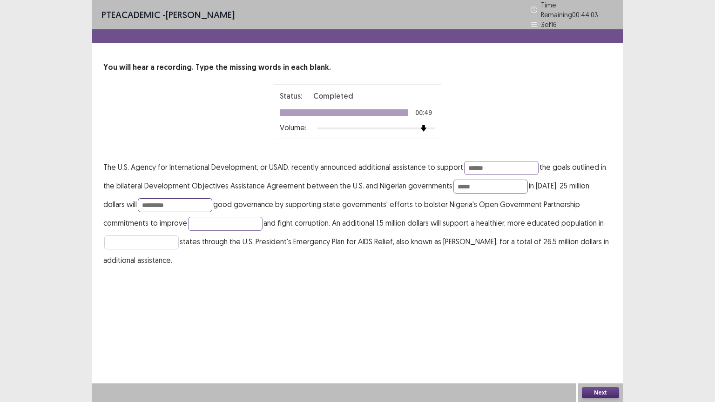
type input "*********"
click at [131, 240] on input "text" at bounding box center [141, 242] width 74 height 14
type input "********"
click at [188, 217] on input "text" at bounding box center [225, 224] width 74 height 14
type input "*******"
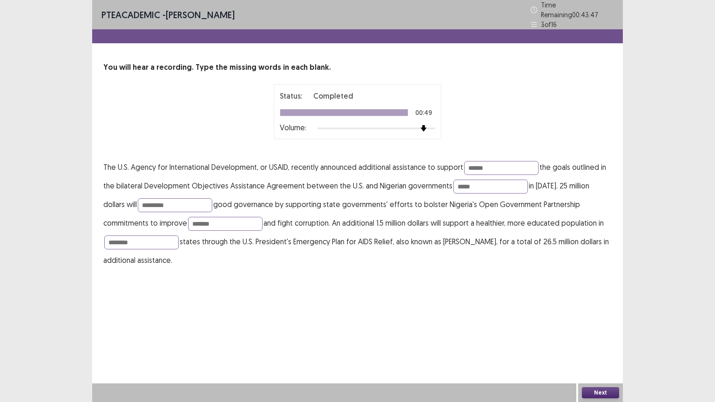
click at [603, 389] on button "Next" at bounding box center [600, 392] width 37 height 11
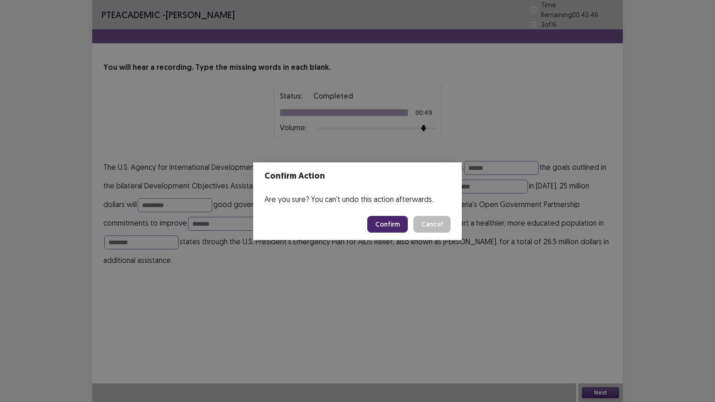
click at [390, 221] on button "Confirm" at bounding box center [387, 224] width 40 height 17
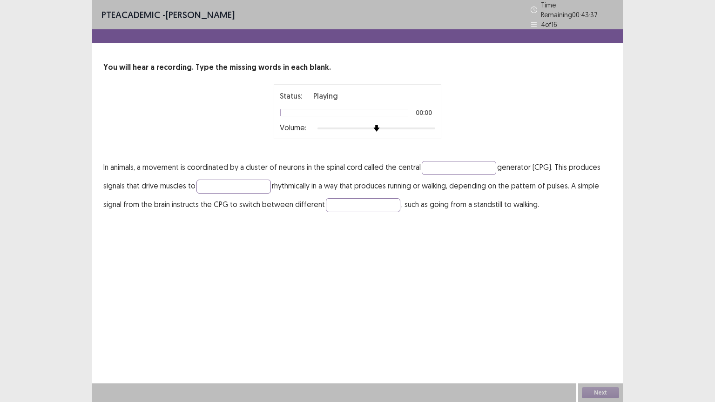
click at [427, 125] on div at bounding box center [376, 128] width 118 height 7
click at [454, 166] on input "text" at bounding box center [459, 168] width 74 height 14
type input "******"
click at [207, 181] on input "text" at bounding box center [233, 187] width 74 height 14
type input "*******"
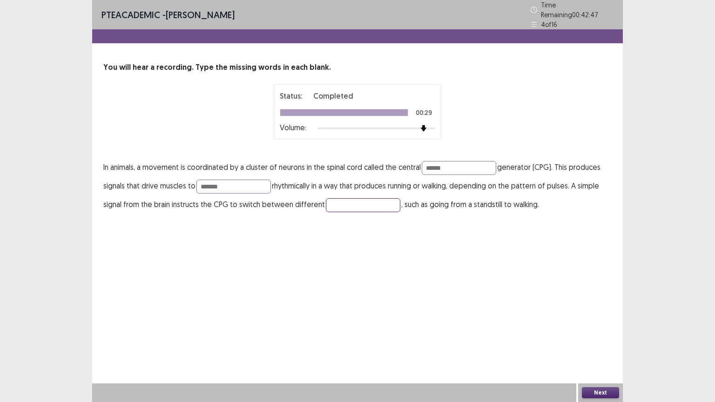
click at [330, 199] on input "text" at bounding box center [363, 205] width 74 height 14
type input "****"
click at [590, 390] on button "Next" at bounding box center [600, 392] width 37 height 11
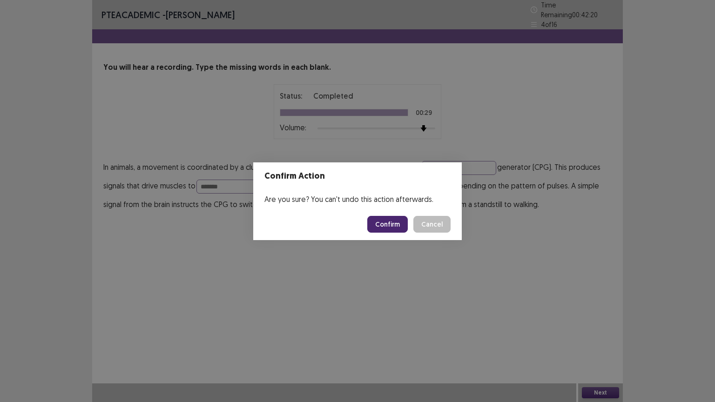
click at [383, 221] on button "Confirm" at bounding box center [387, 224] width 40 height 17
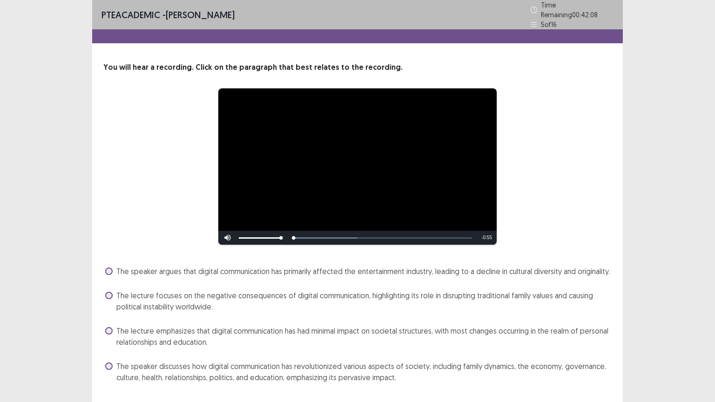
click at [433, 110] on video "Video Player" at bounding box center [357, 166] width 278 height 156
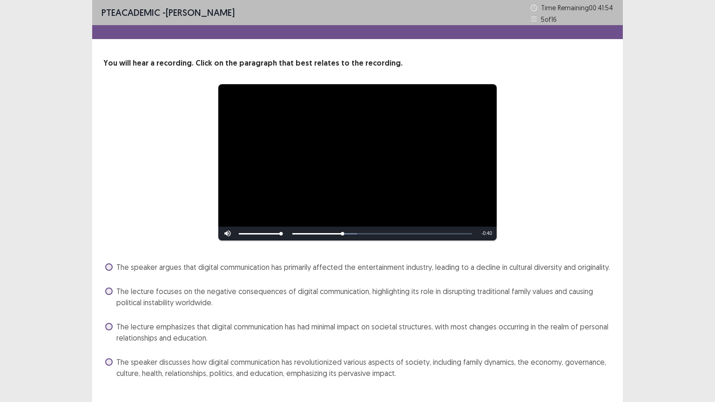
scroll to position [20, 0]
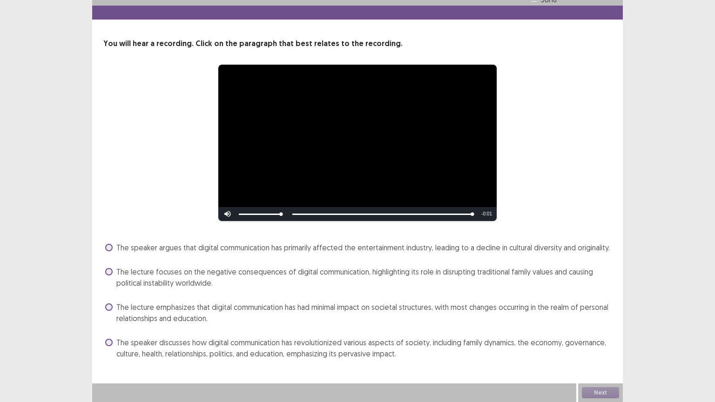
click at [107, 343] on span at bounding box center [108, 342] width 7 height 7
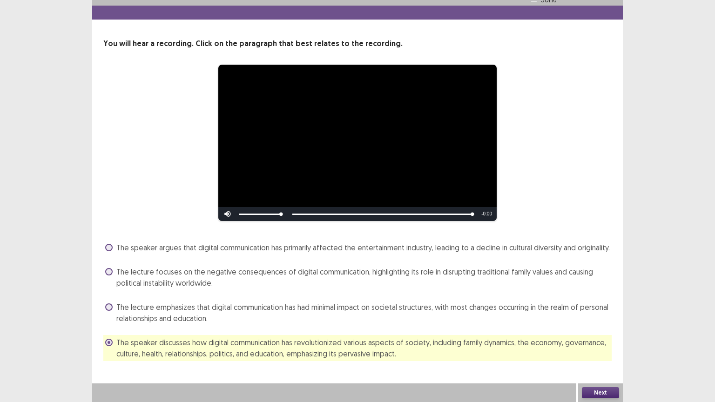
click at [607, 388] on button "Next" at bounding box center [600, 392] width 37 height 11
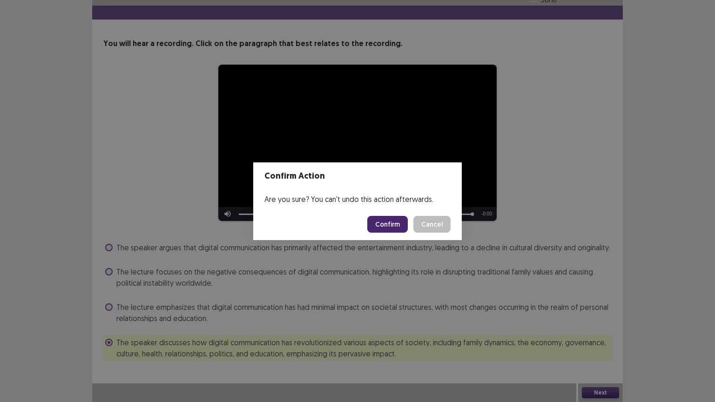
click at [391, 224] on button "Confirm" at bounding box center [387, 224] width 40 height 17
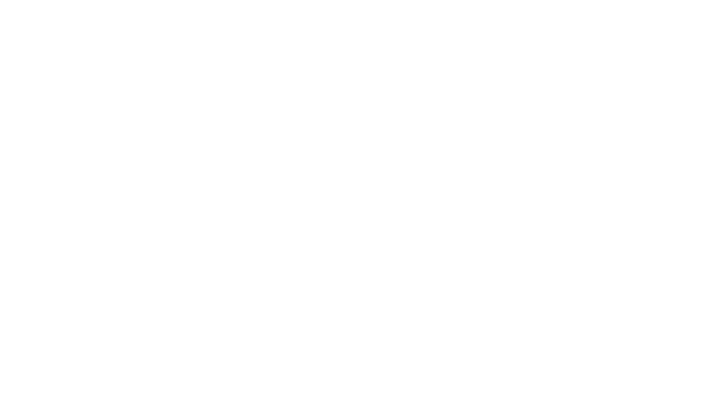
scroll to position [0, 0]
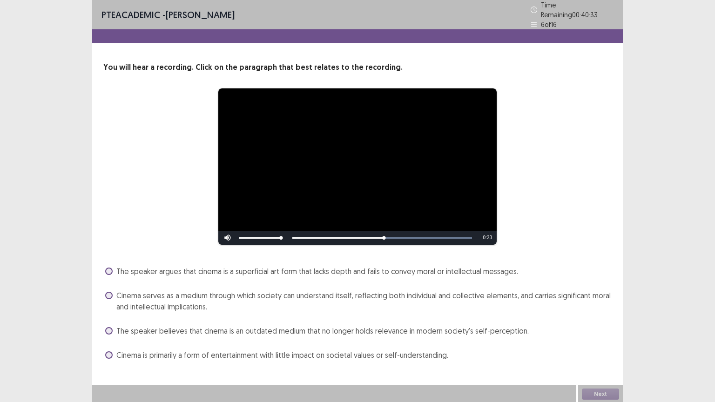
click at [107, 327] on span at bounding box center [108, 330] width 7 height 7
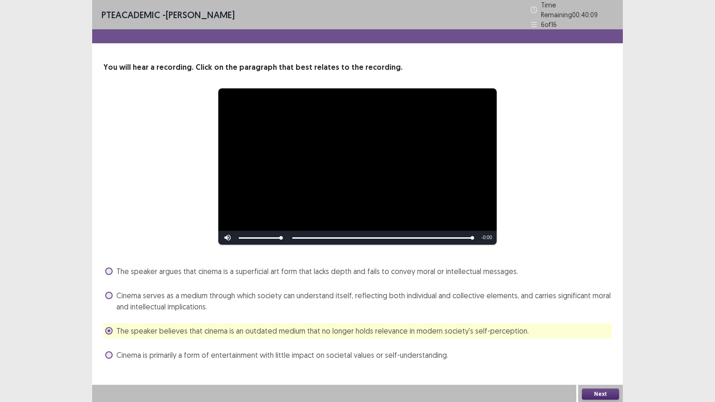
click at [600, 395] on button "Next" at bounding box center [600, 393] width 37 height 11
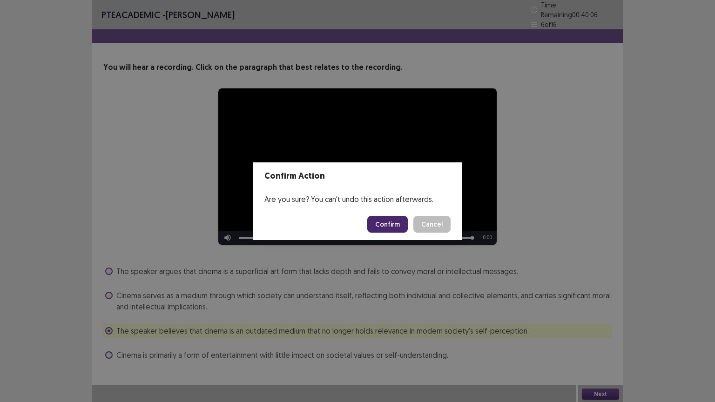
click at [391, 226] on button "Confirm" at bounding box center [387, 224] width 40 height 17
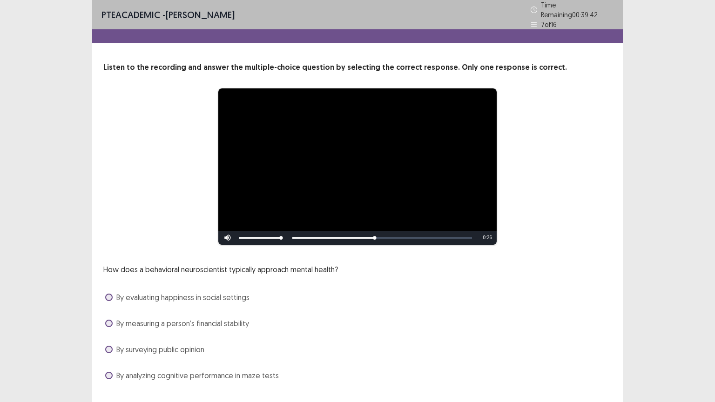
click at [108, 372] on span at bounding box center [108, 375] width 7 height 7
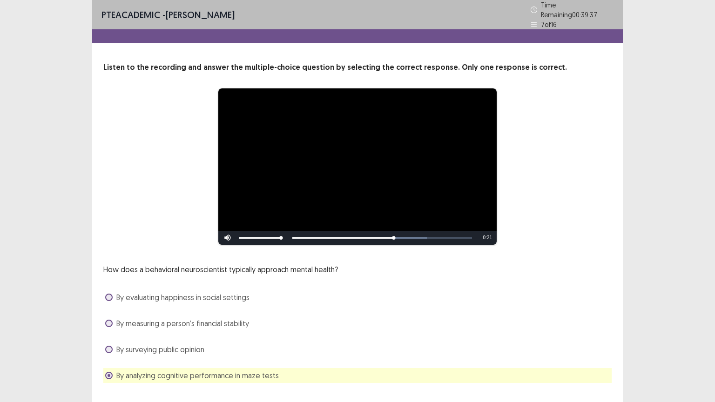
scroll to position [18, 0]
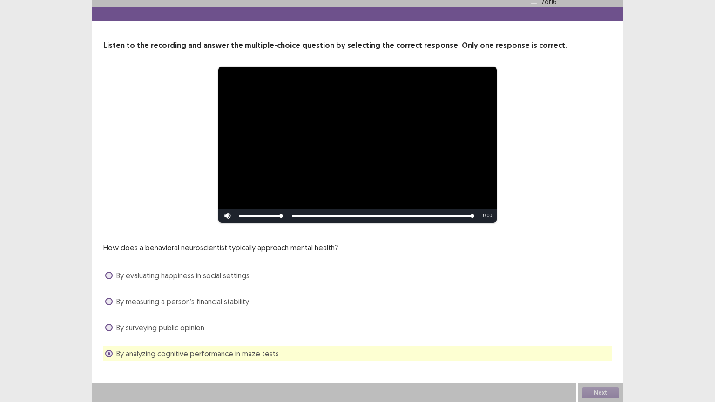
click at [601, 392] on div "Next" at bounding box center [600, 392] width 45 height 19
click at [601, 392] on button "Next" at bounding box center [600, 392] width 37 height 11
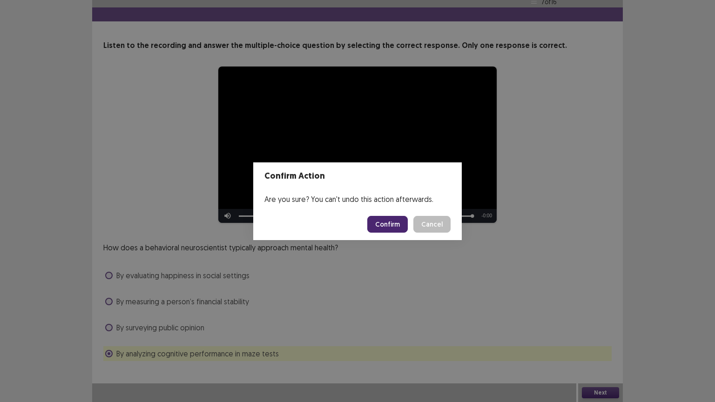
click at [375, 221] on button "Confirm" at bounding box center [387, 224] width 40 height 17
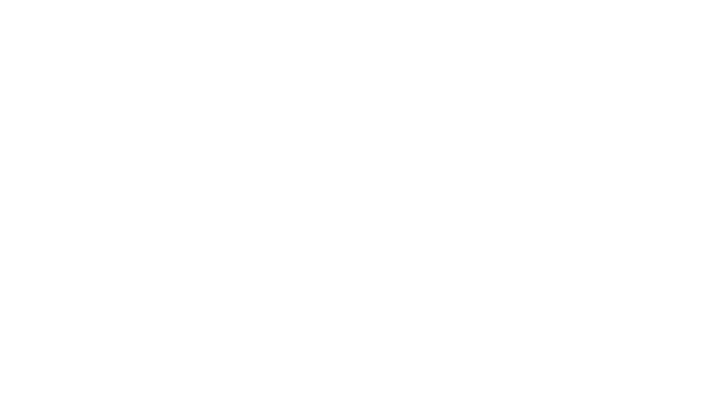
scroll to position [0, 0]
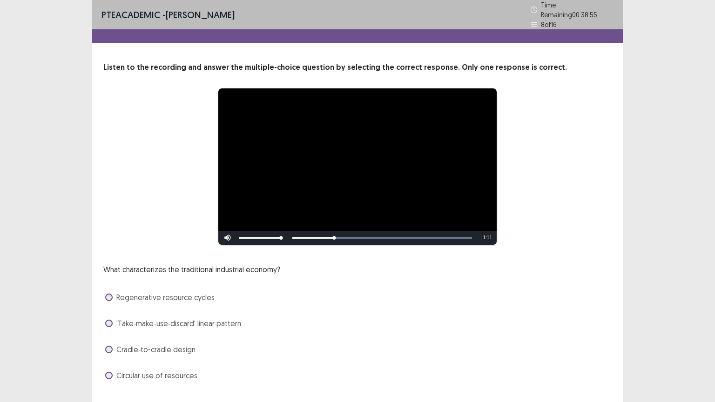
click at [107, 373] on span at bounding box center [108, 375] width 7 height 7
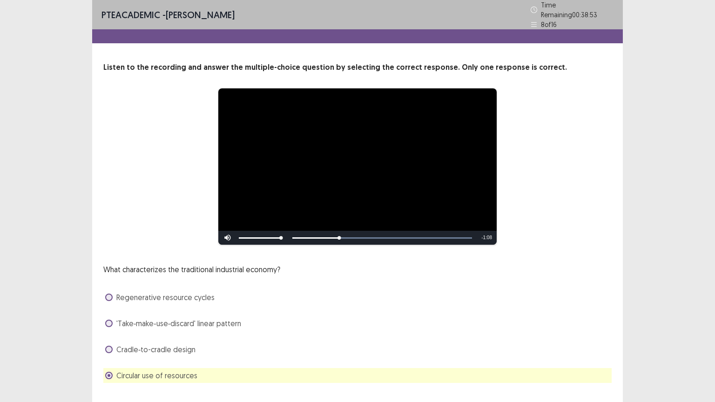
scroll to position [18, 0]
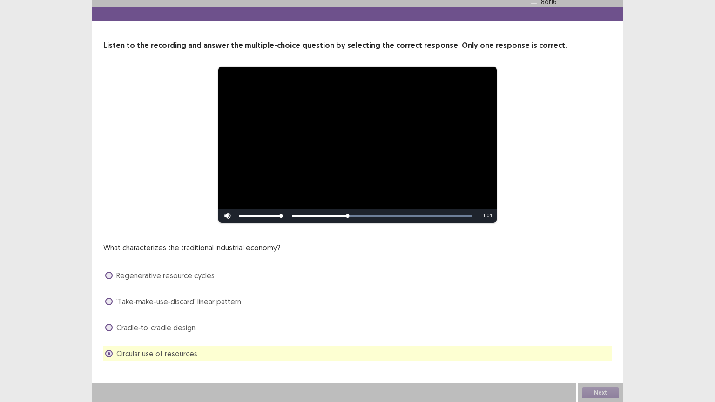
click at [595, 390] on div "Next" at bounding box center [600, 392] width 45 height 19
click at [595, 390] on button "Next" at bounding box center [600, 392] width 37 height 11
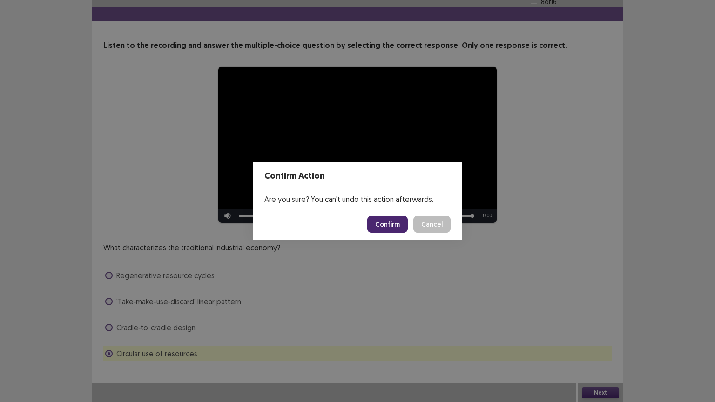
click at [385, 223] on button "Confirm" at bounding box center [387, 224] width 40 height 17
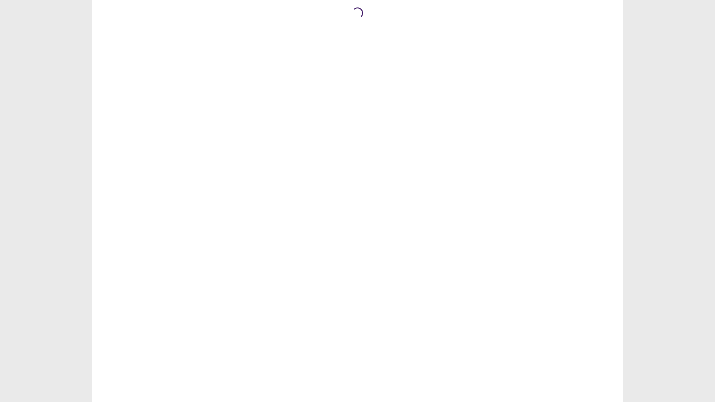
scroll to position [0, 0]
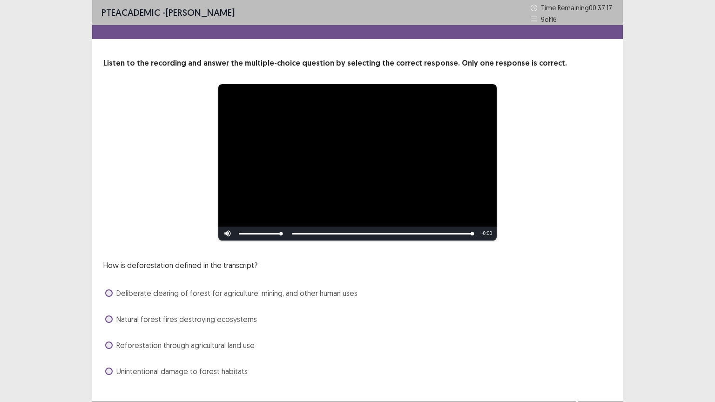
click at [106, 345] on span at bounding box center [108, 344] width 7 height 7
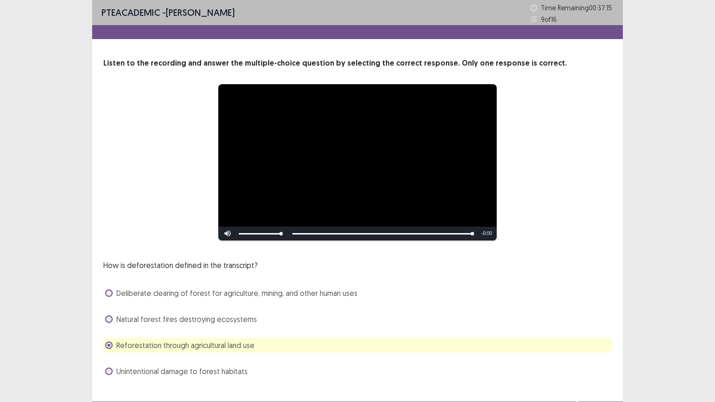
scroll to position [18, 0]
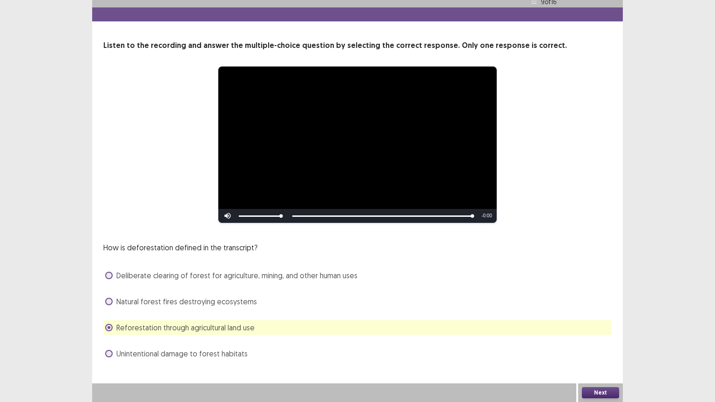
click at [601, 391] on button "Next" at bounding box center [600, 392] width 37 height 11
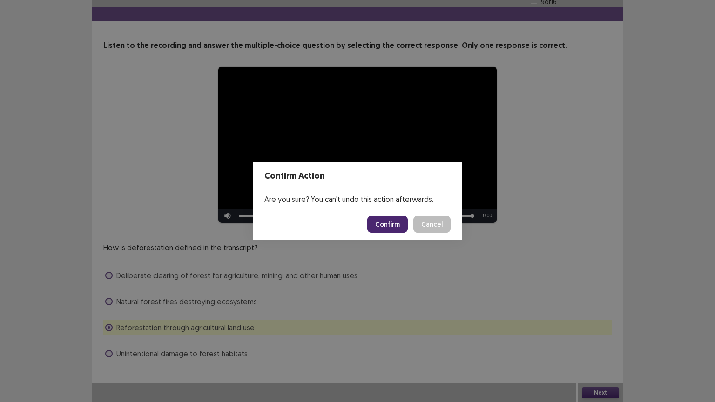
click at [393, 224] on button "Confirm" at bounding box center [387, 224] width 40 height 17
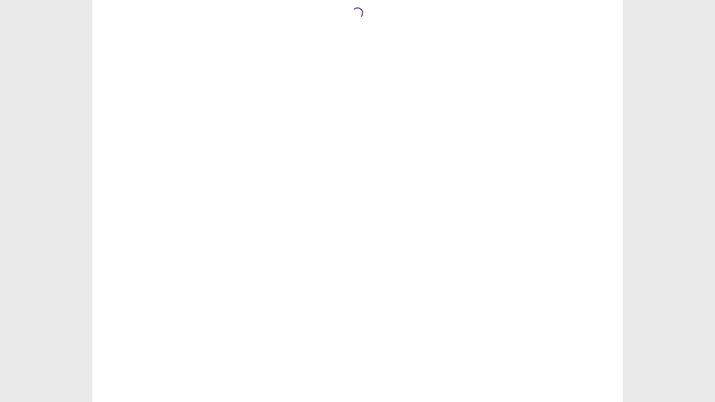
scroll to position [0, 0]
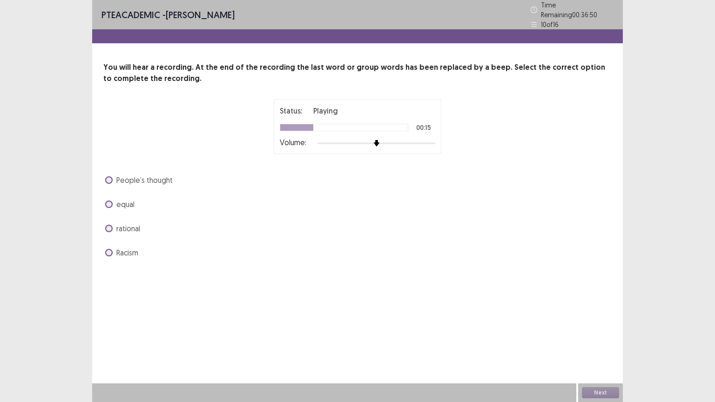
click at [108, 201] on span at bounding box center [108, 204] width 7 height 7
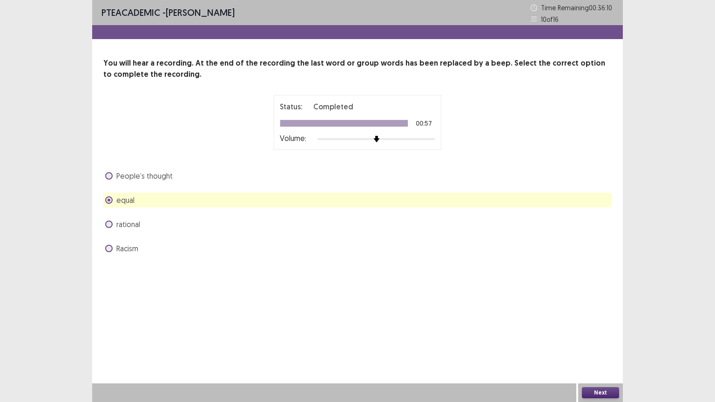
click at [609, 394] on button "Next" at bounding box center [600, 392] width 37 height 11
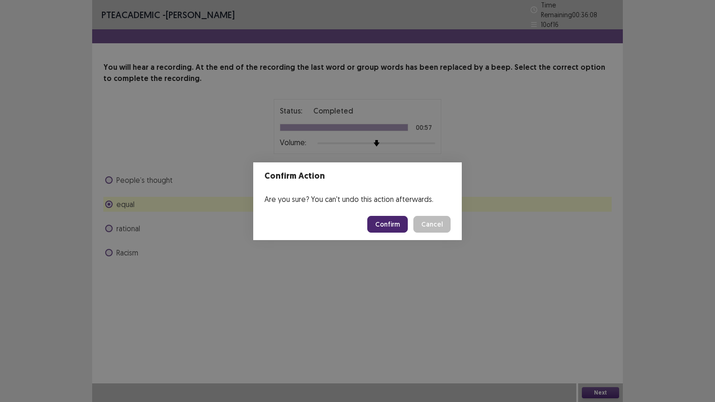
click at [388, 223] on button "Confirm" at bounding box center [387, 224] width 40 height 17
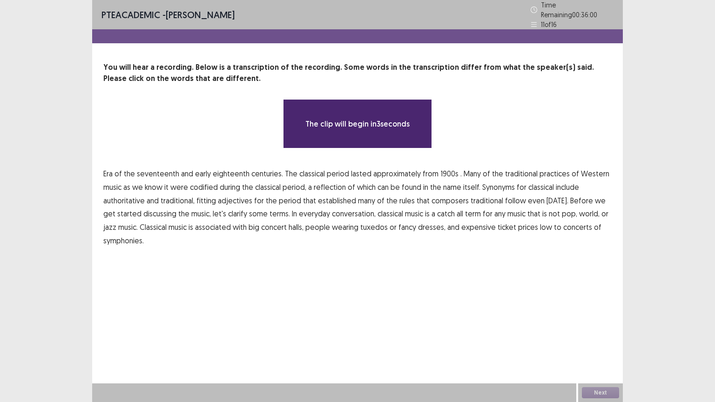
click at [366, 223] on span "tuxedos" at bounding box center [373, 226] width 27 height 11
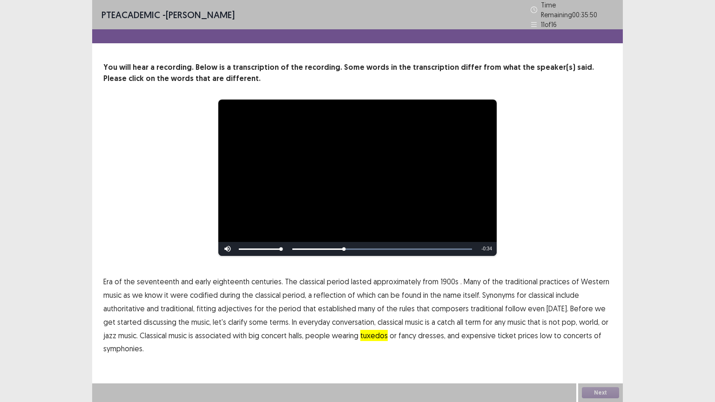
click at [197, 290] on span "codified" at bounding box center [204, 294] width 28 height 11
click at [499, 290] on span "Synonyms" at bounding box center [498, 294] width 33 height 11
click at [365, 335] on span "tuxedos" at bounding box center [373, 335] width 27 height 11
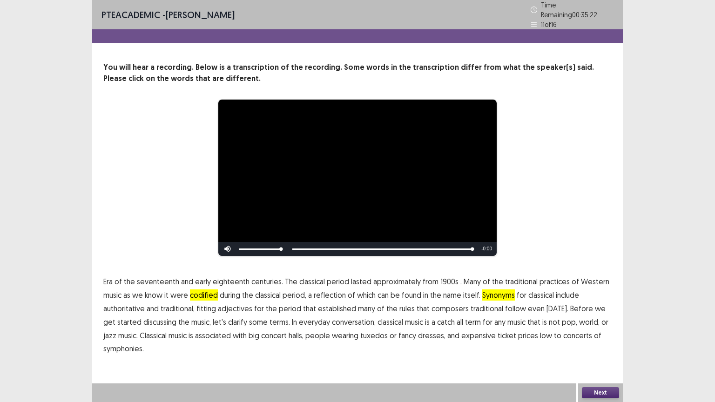
click at [601, 390] on button "Next" at bounding box center [600, 392] width 37 height 11
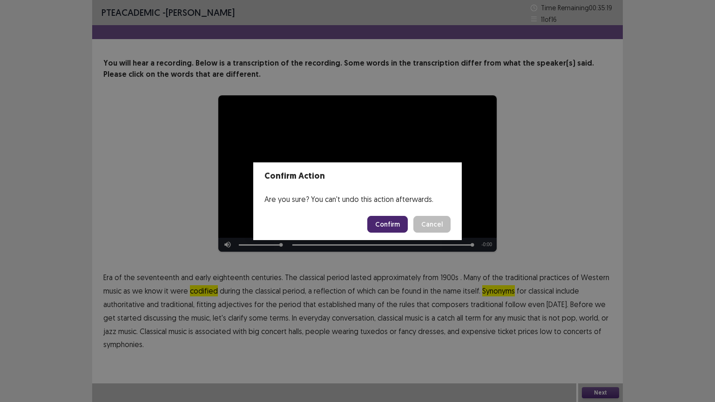
click at [389, 226] on button "Confirm" at bounding box center [387, 224] width 40 height 17
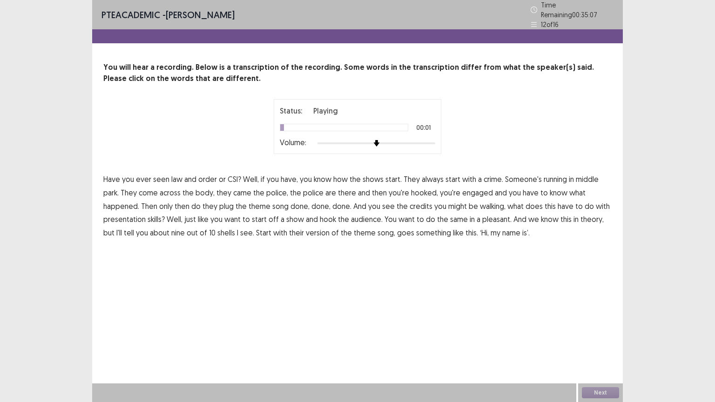
click at [430, 140] on div at bounding box center [376, 143] width 118 height 7
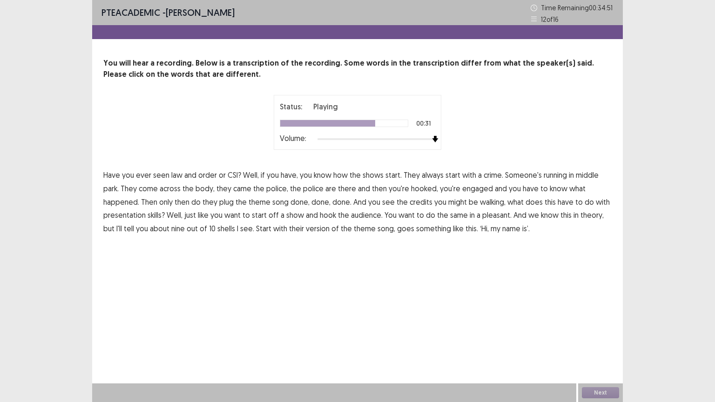
click at [488, 215] on span "pleasant." at bounding box center [496, 214] width 29 height 11
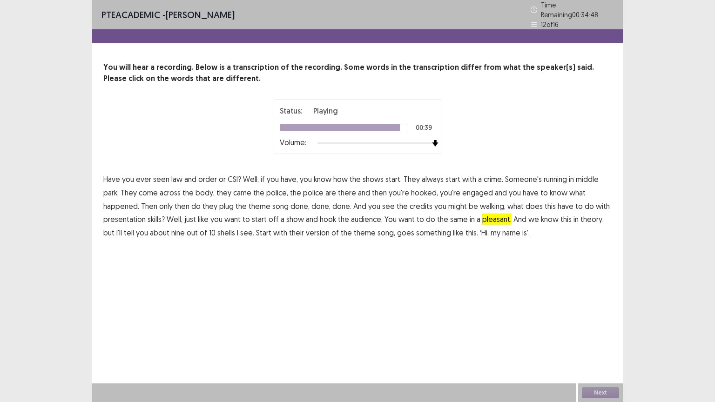
click at [317, 227] on span "version" at bounding box center [318, 232] width 24 height 11
click at [607, 391] on div "Next" at bounding box center [600, 392] width 45 height 19
click at [607, 391] on button "Next" at bounding box center [600, 392] width 37 height 11
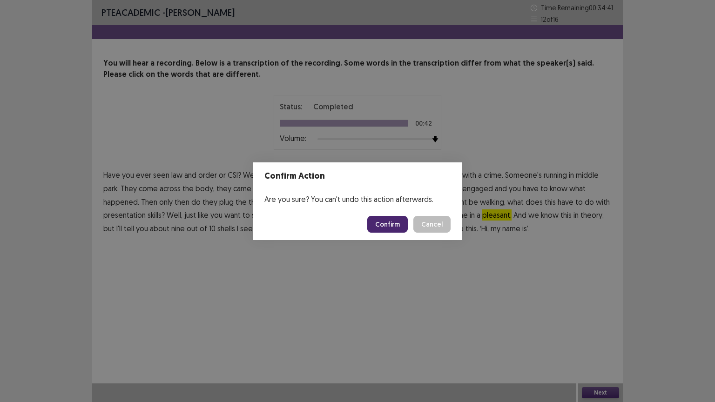
click at [389, 228] on button "Confirm" at bounding box center [387, 224] width 40 height 17
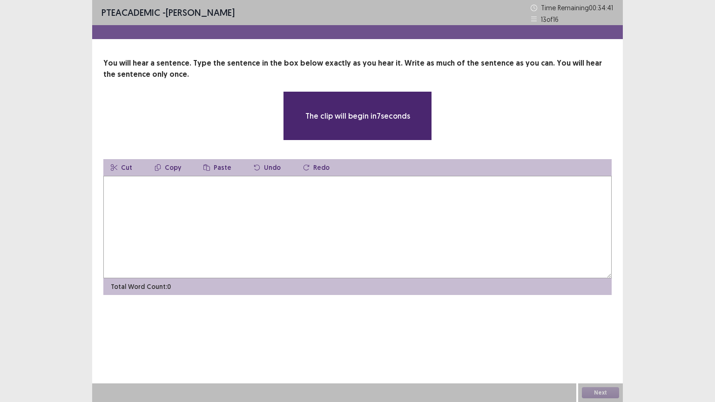
click at [389, 228] on textarea at bounding box center [357, 227] width 508 height 102
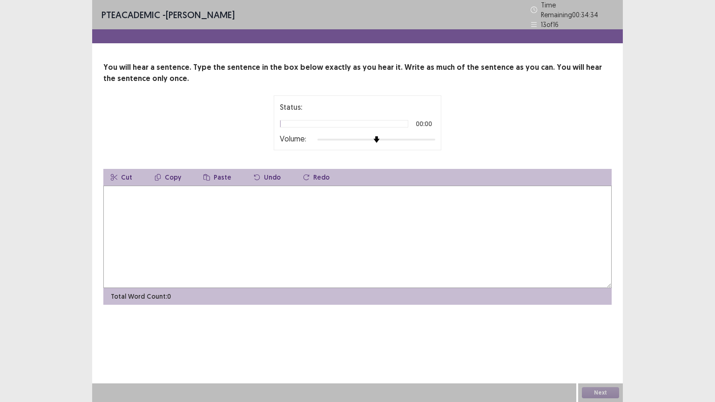
click at [432, 136] on div at bounding box center [376, 139] width 118 height 7
click at [186, 223] on textarea at bounding box center [357, 237] width 508 height 102
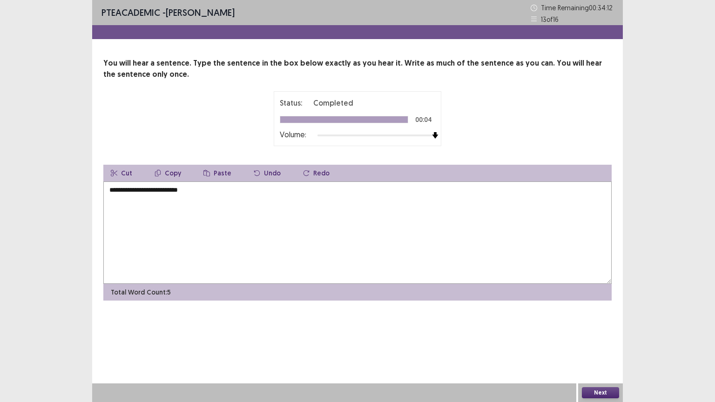
type textarea "**********"
click at [603, 388] on button "Next" at bounding box center [600, 392] width 37 height 11
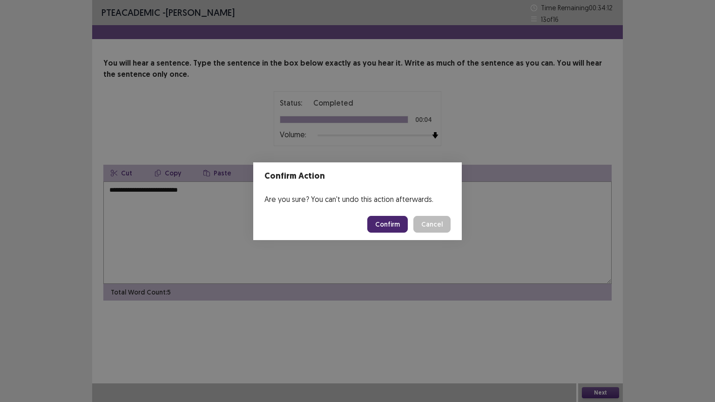
click at [388, 223] on button "Confirm" at bounding box center [387, 224] width 40 height 17
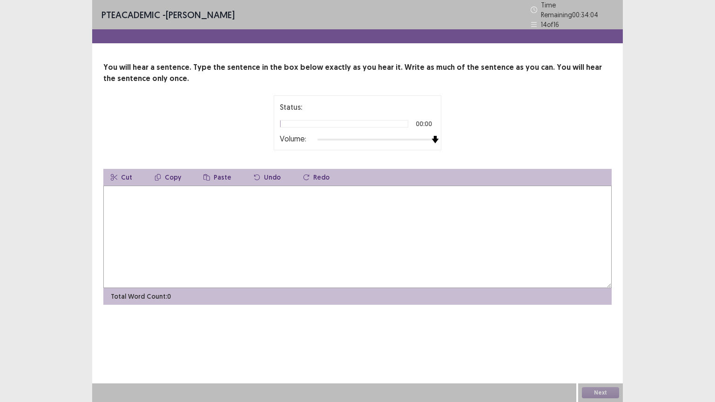
click at [430, 136] on div at bounding box center [376, 139] width 118 height 7
click at [209, 214] on textarea at bounding box center [357, 237] width 508 height 102
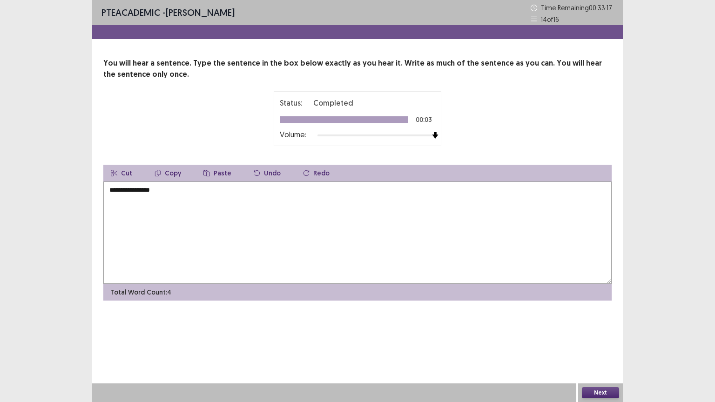
type textarea "**********"
click at [607, 391] on button "Next" at bounding box center [600, 392] width 37 height 11
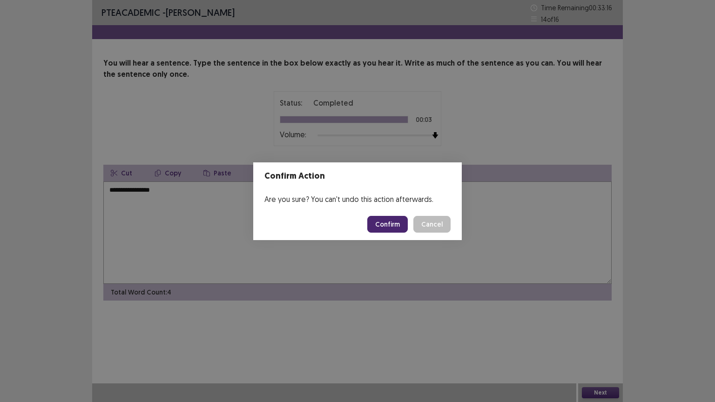
click at [382, 226] on button "Confirm" at bounding box center [387, 224] width 40 height 17
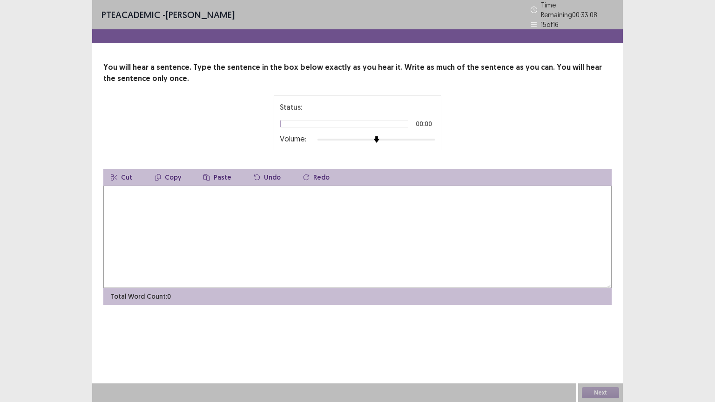
click at [422, 136] on div at bounding box center [376, 139] width 118 height 7
click at [207, 214] on textarea at bounding box center [357, 237] width 508 height 102
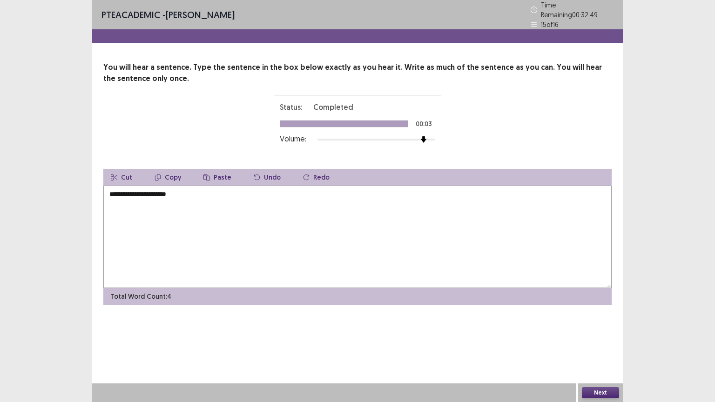
type textarea "**********"
click at [609, 394] on button "Next" at bounding box center [600, 392] width 37 height 11
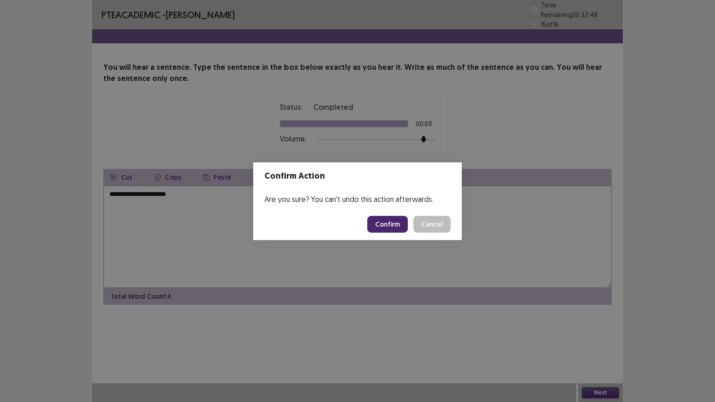
click at [378, 225] on button "Confirm" at bounding box center [387, 224] width 40 height 17
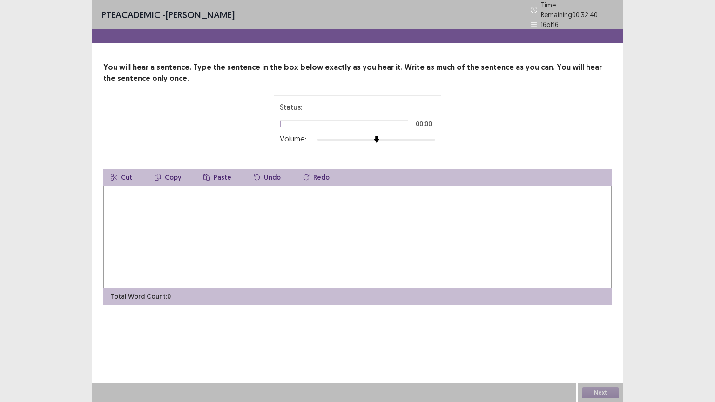
click at [427, 136] on div at bounding box center [376, 139] width 118 height 7
click at [208, 197] on textarea at bounding box center [357, 237] width 508 height 102
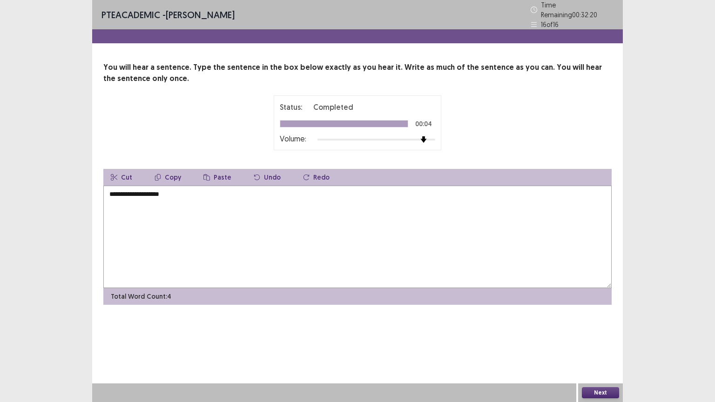
type textarea "**********"
click at [608, 388] on button "Next" at bounding box center [600, 392] width 37 height 11
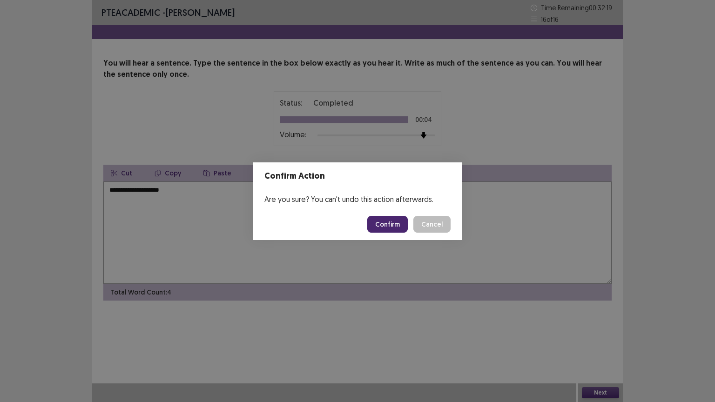
click at [395, 226] on button "Confirm" at bounding box center [387, 224] width 40 height 17
